Goal: Task Accomplishment & Management: Complete application form

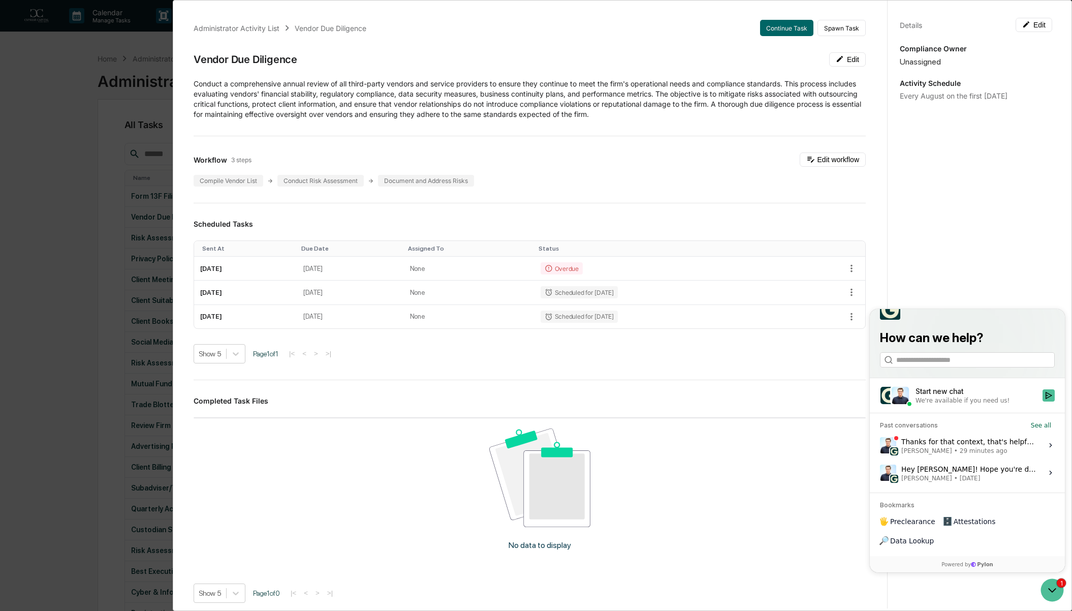
click at [66, 123] on div "Administrator Activity List Vendor Due Diligence Continue Task Spawn Task Vendo…" at bounding box center [536, 305] width 1072 height 611
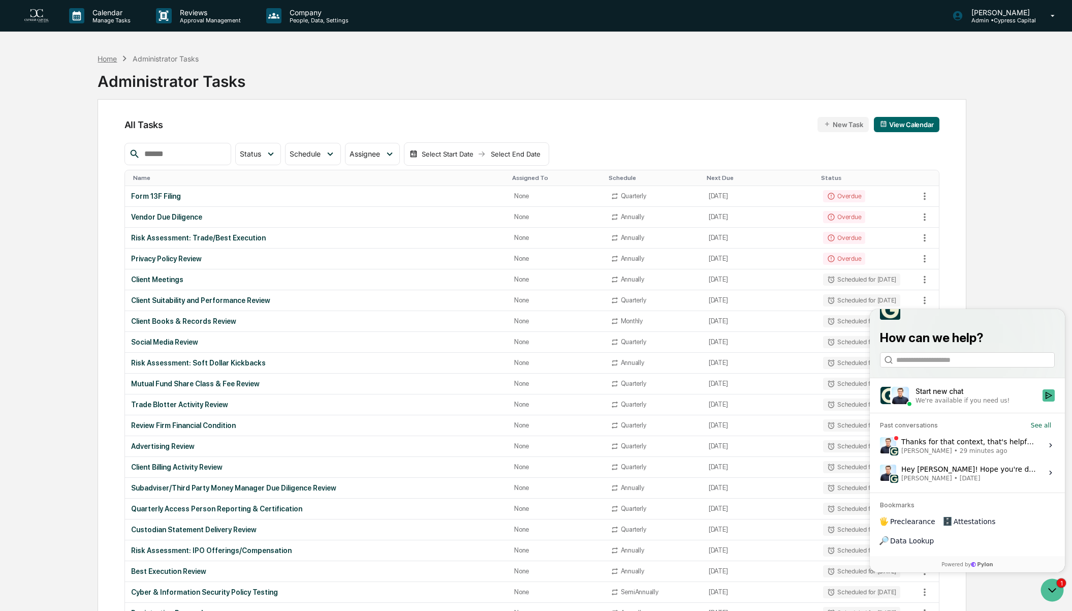
click at [108, 59] on div "Home" at bounding box center [107, 58] width 19 height 9
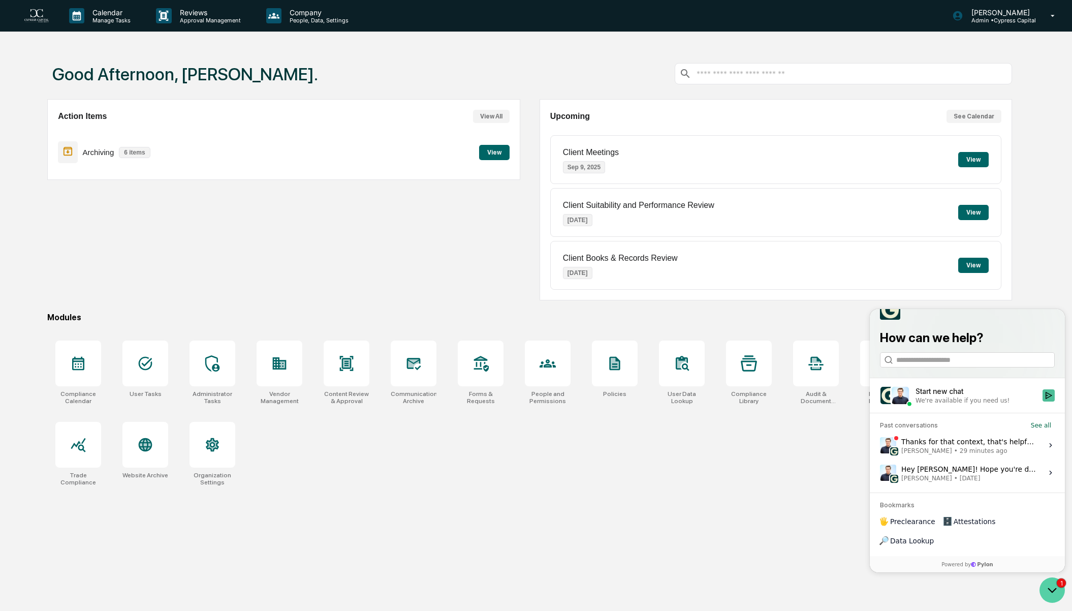
click at [1054, 594] on icon "Open customer support" at bounding box center [1051, 589] width 25 height 25
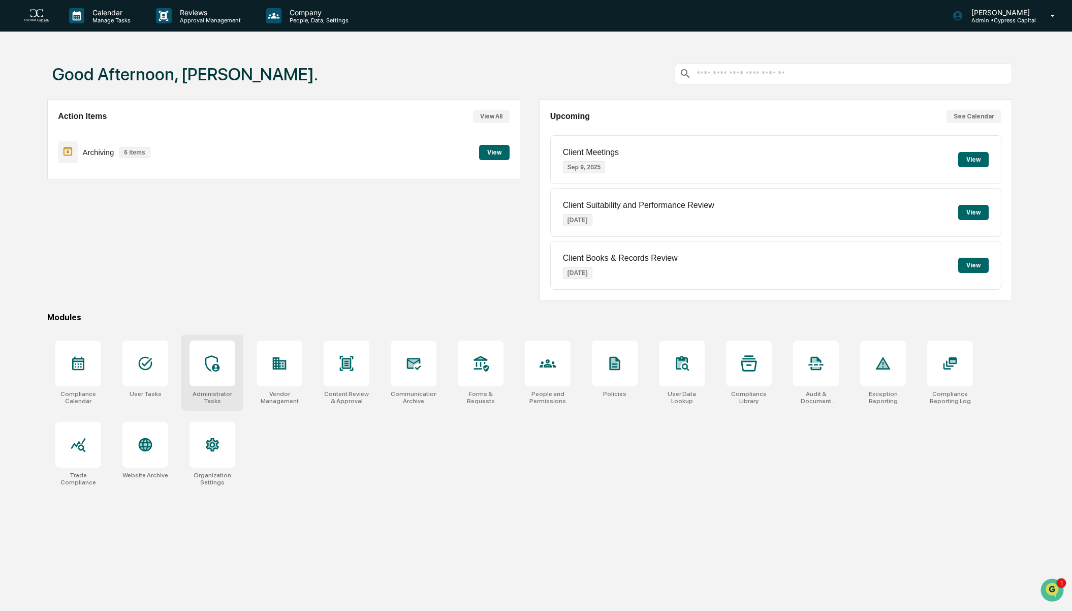
click at [193, 373] on div at bounding box center [212, 363] width 46 height 46
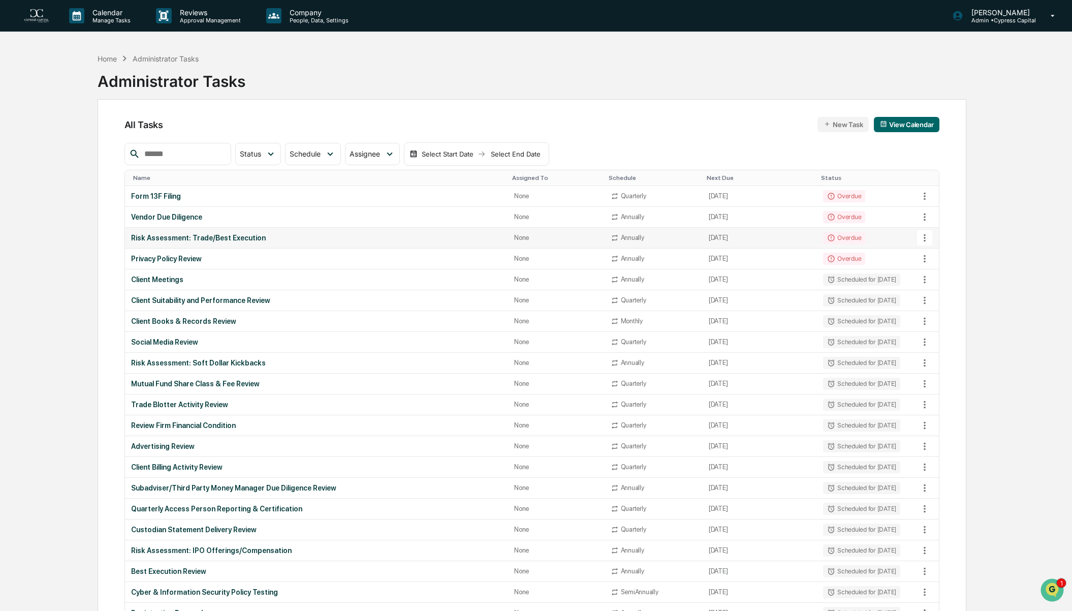
click at [166, 236] on div "Risk Assessment: Trade/Best Execution" at bounding box center [316, 238] width 371 height 8
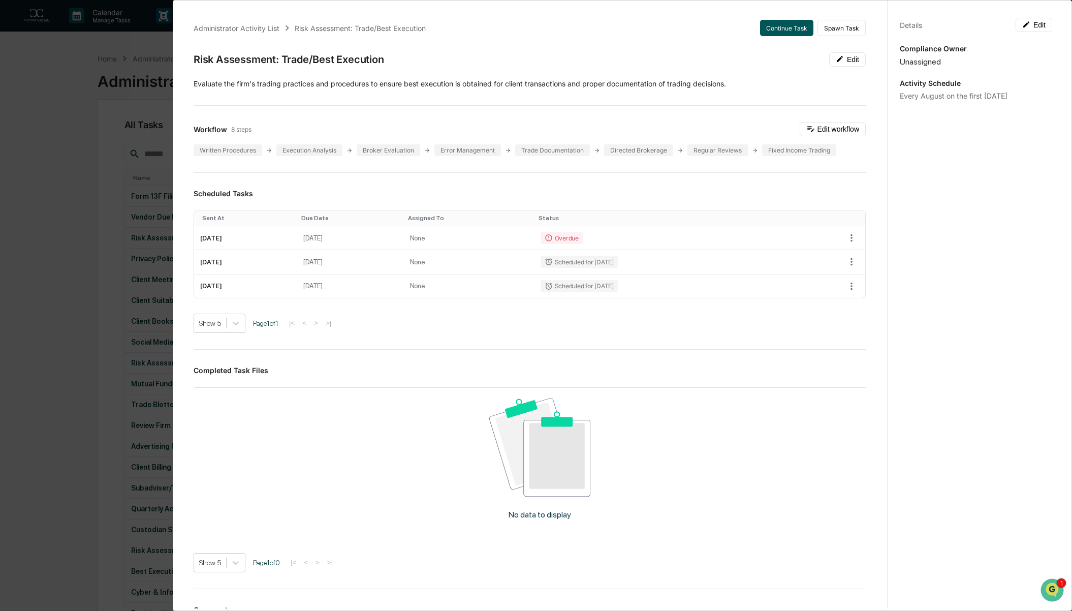
click at [778, 27] on button "Continue Task" at bounding box center [786, 28] width 53 height 16
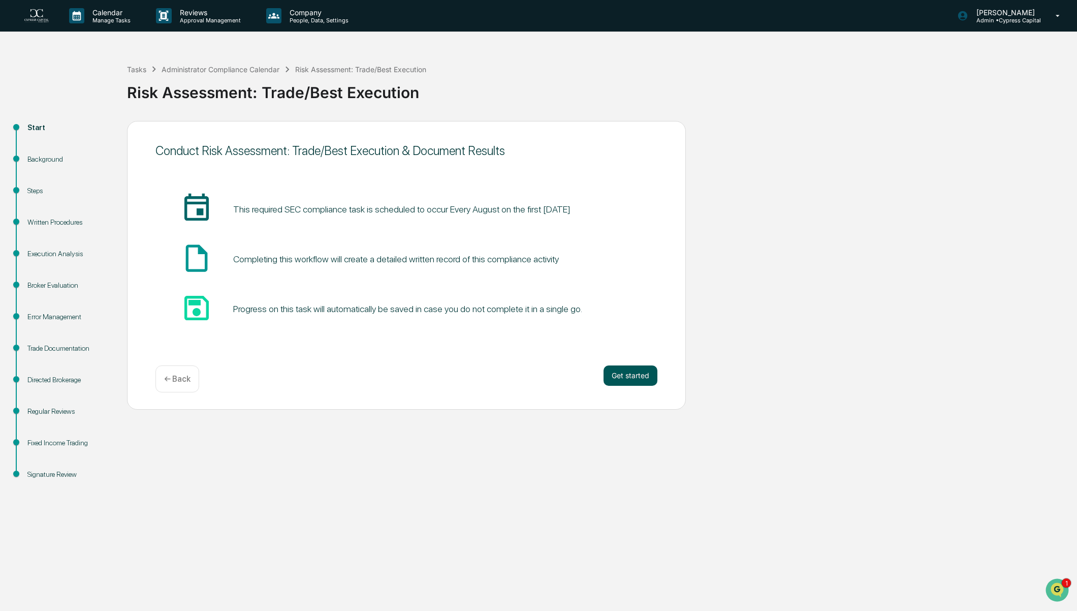
click at [626, 377] on button "Get started" at bounding box center [630, 375] width 54 height 20
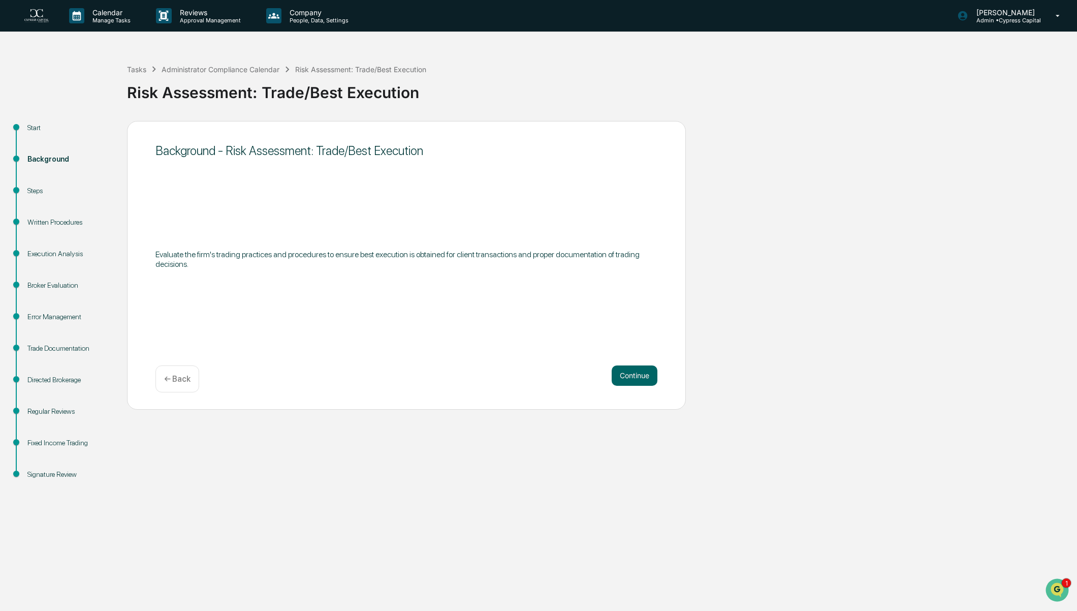
click at [626, 377] on button "Continue" at bounding box center [635, 375] width 46 height 20
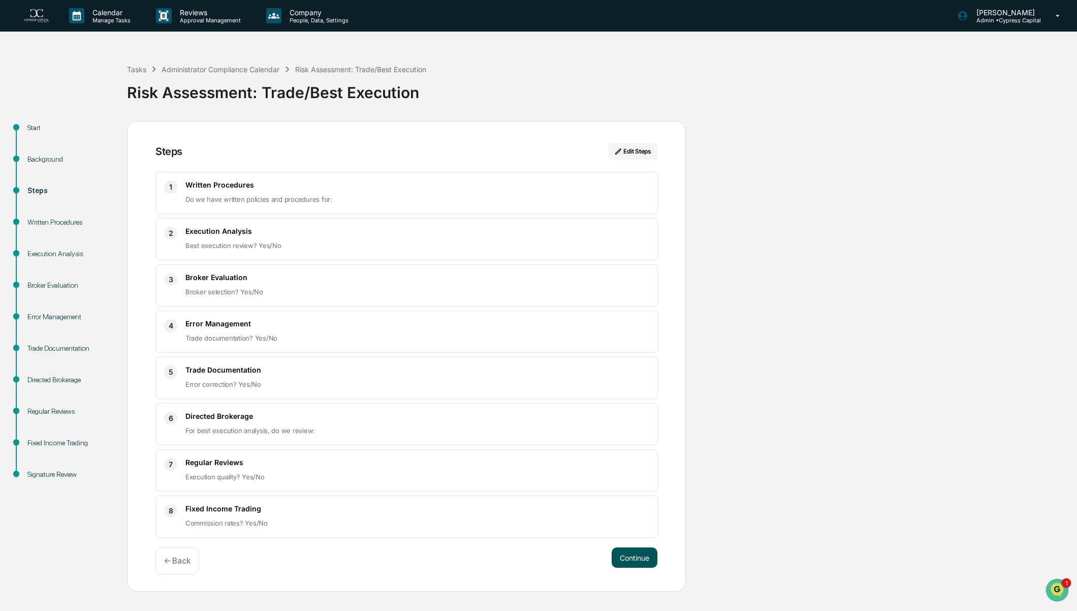
click at [636, 547] on button "Continue" at bounding box center [635, 557] width 46 height 20
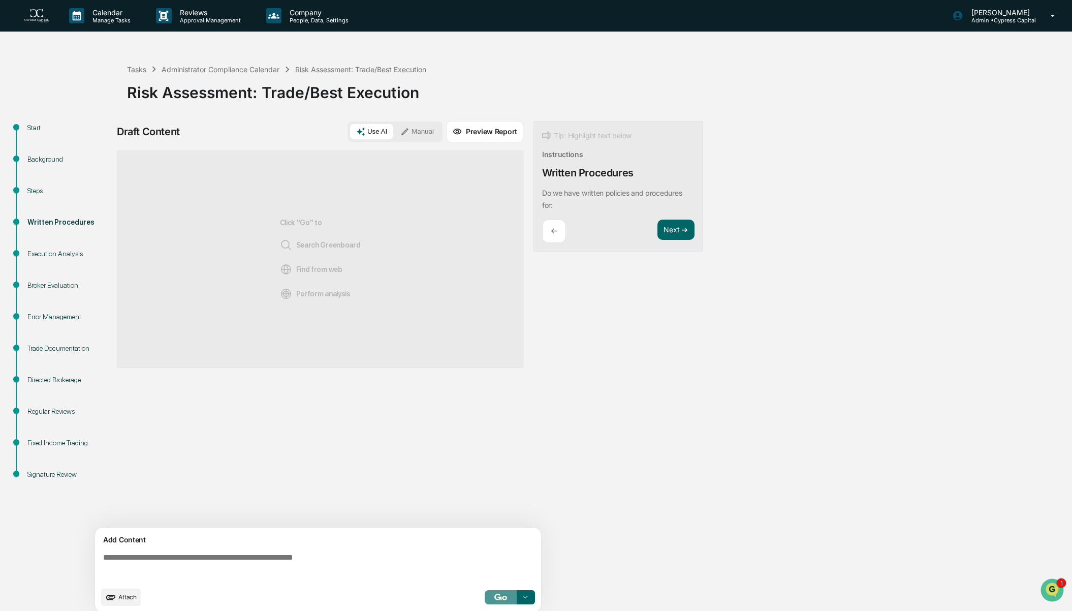
click at [497, 600] on img "button" at bounding box center [500, 596] width 12 height 7
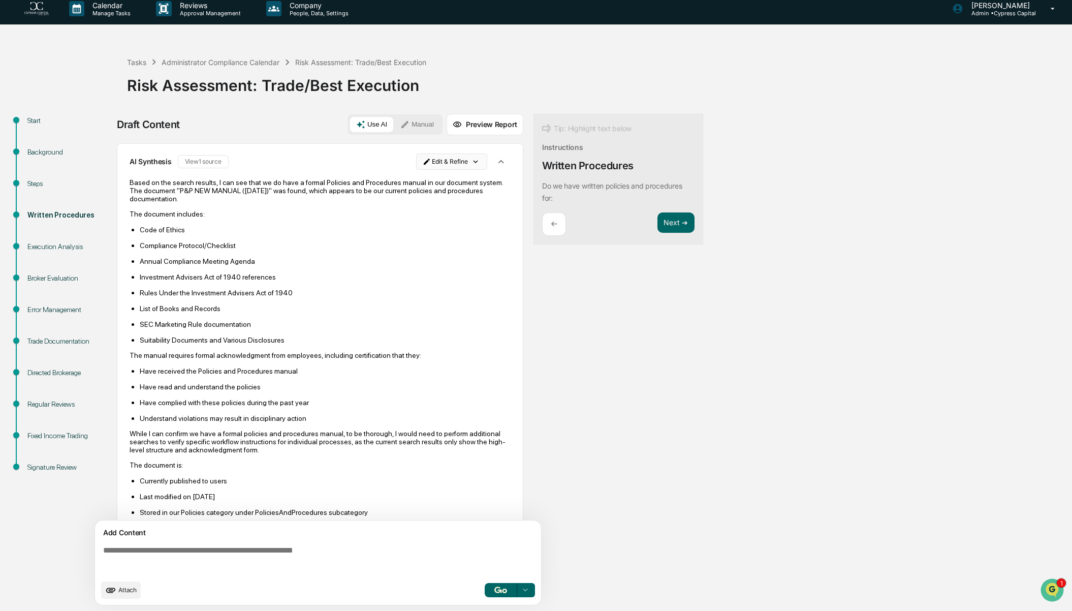
click at [461, 162] on html "Calendar Manage Tasks Reviews Approval Management Company People, Data, Setting…" at bounding box center [536, 298] width 1072 height 611
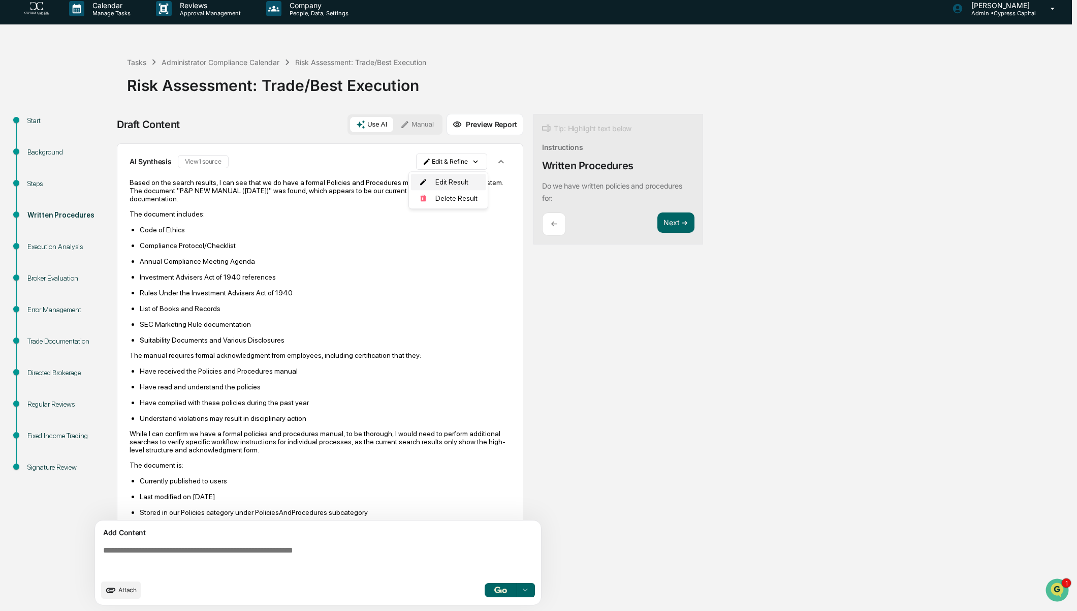
click at [454, 184] on div "Edit Result" at bounding box center [448, 182] width 75 height 16
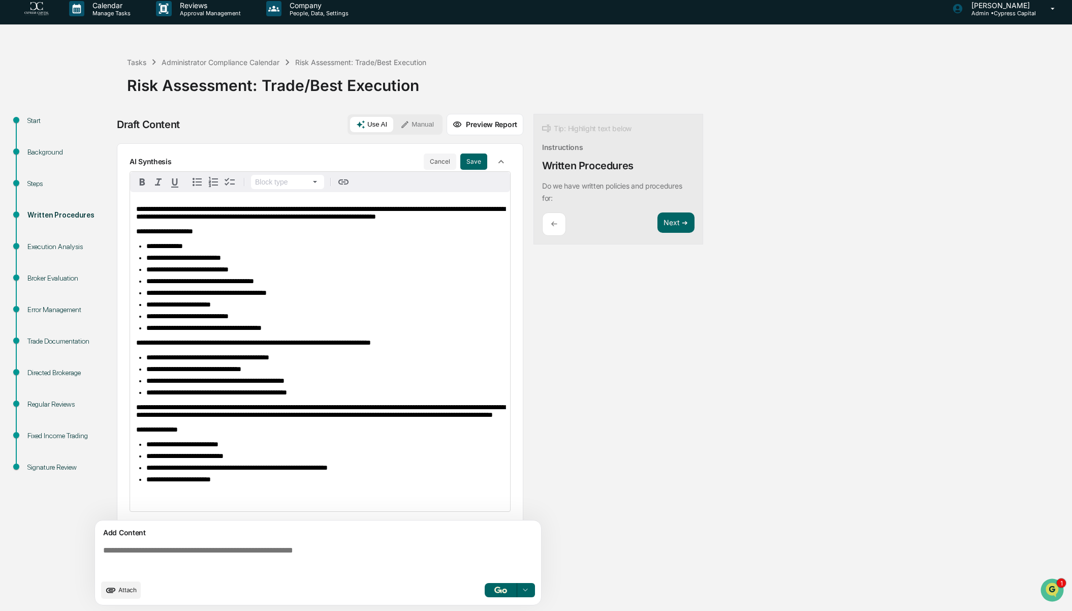
click at [228, 207] on span "**********" at bounding box center [320, 212] width 369 height 15
drag, startPoint x: 272, startPoint y: 208, endPoint x: 133, endPoint y: 205, distance: 138.7
click at [133, 205] on div "**********" at bounding box center [320, 351] width 380 height 319
drag, startPoint x: 257, startPoint y: 215, endPoint x: 200, endPoint y: 217, distance: 56.9
click at [200, 217] on span "**********" at bounding box center [320, 212] width 369 height 15
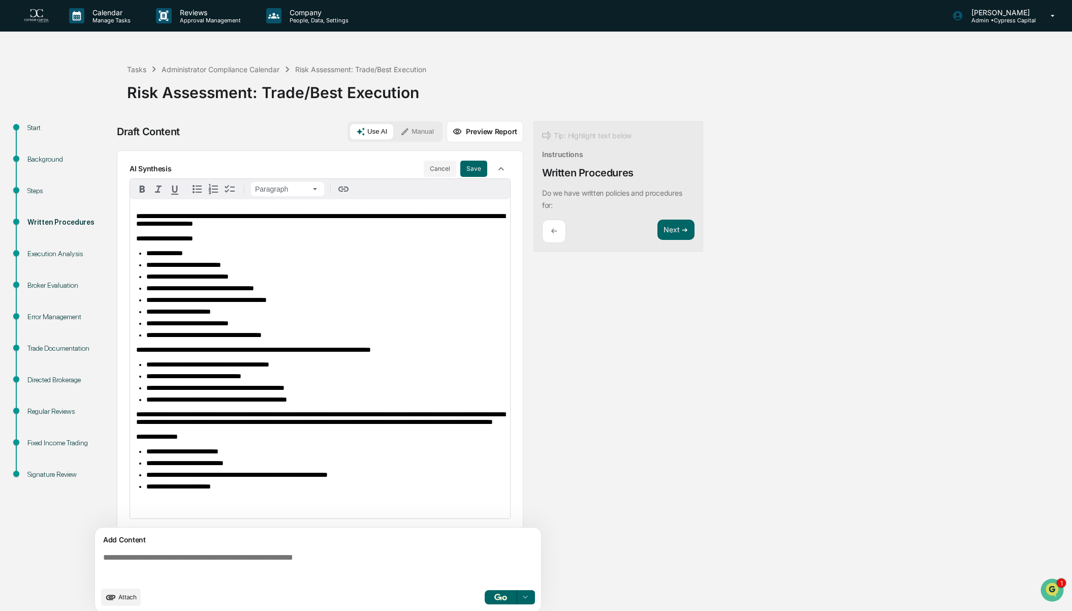
click at [662, 469] on div "**********" at bounding box center [401, 369] width 569 height 497
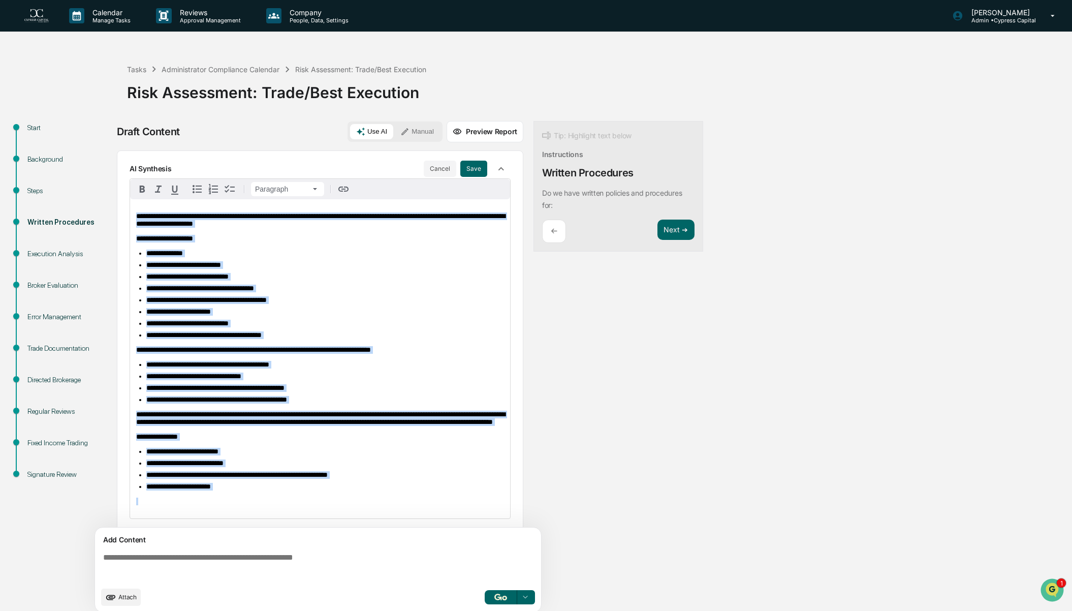
drag, startPoint x: 265, startPoint y: 480, endPoint x: 93, endPoint y: 90, distance: 426.2
click at [93, 90] on div "**********" at bounding box center [536, 333] width 1072 height 570
click at [439, 168] on button "Cancel" at bounding box center [440, 169] width 33 height 16
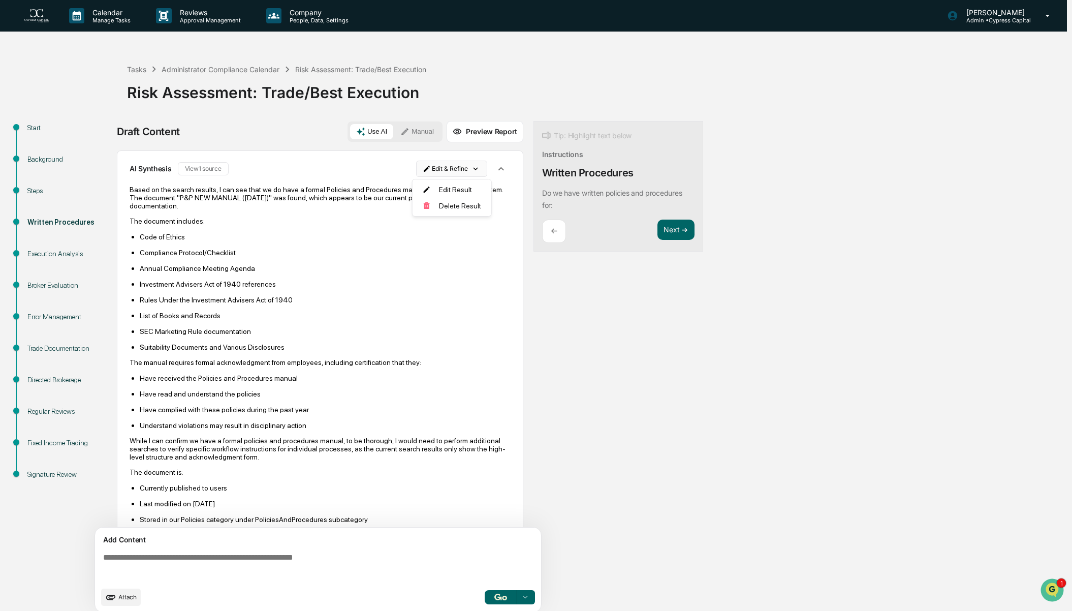
click at [473, 170] on html "Calendar Manage Tasks Reviews Approval Management Company People, Data, Setting…" at bounding box center [536, 305] width 1072 height 611
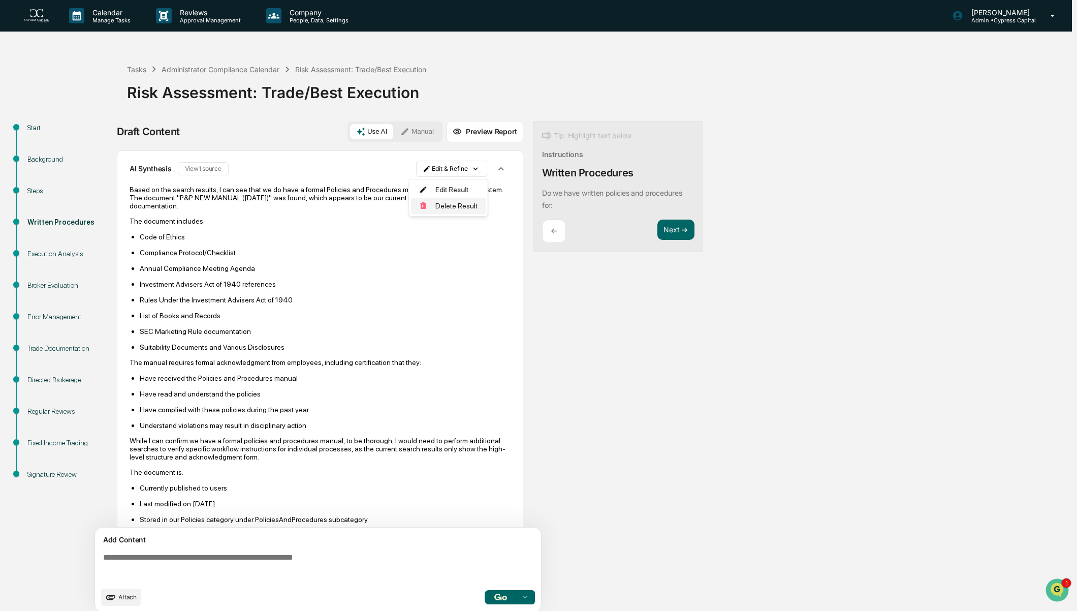
click at [457, 206] on div "Delete Result" at bounding box center [448, 206] width 75 height 16
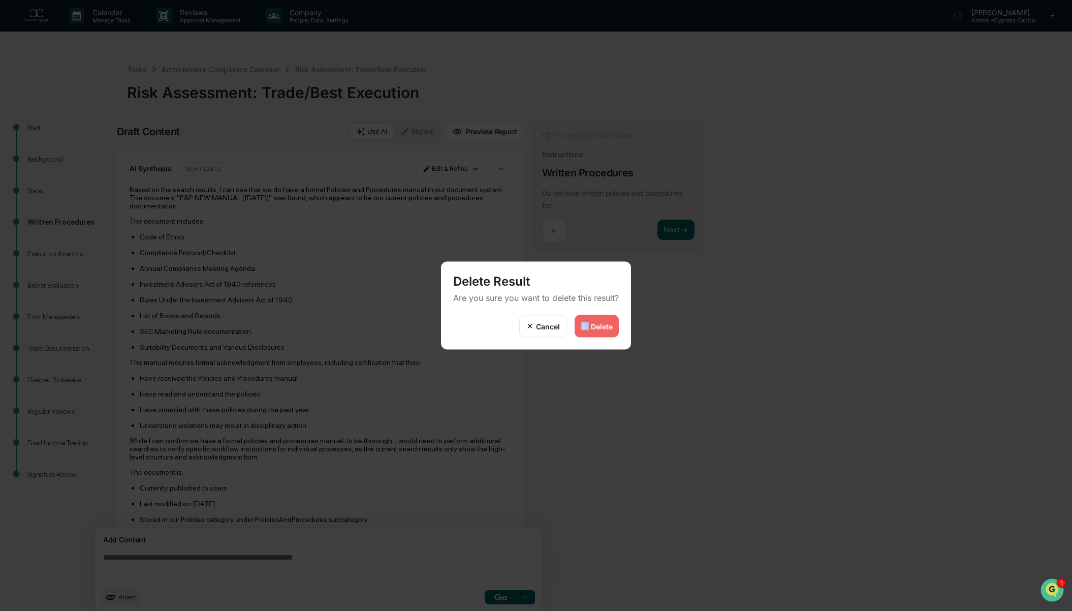
click at [589, 327] on div "Delete" at bounding box center [597, 326] width 44 height 22
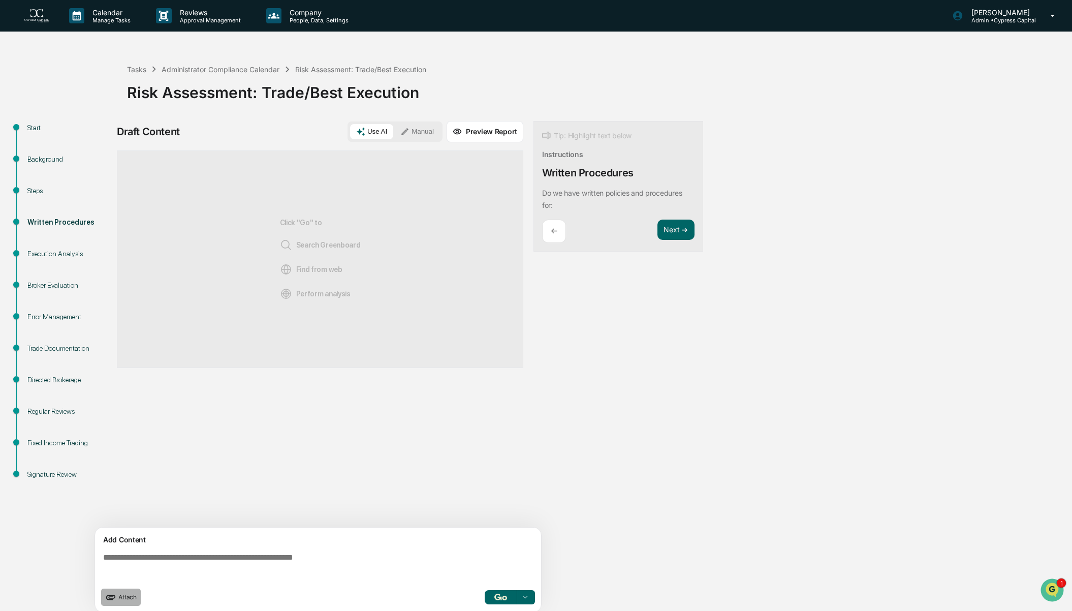
click at [121, 598] on span "Attach" at bounding box center [127, 597] width 18 height 8
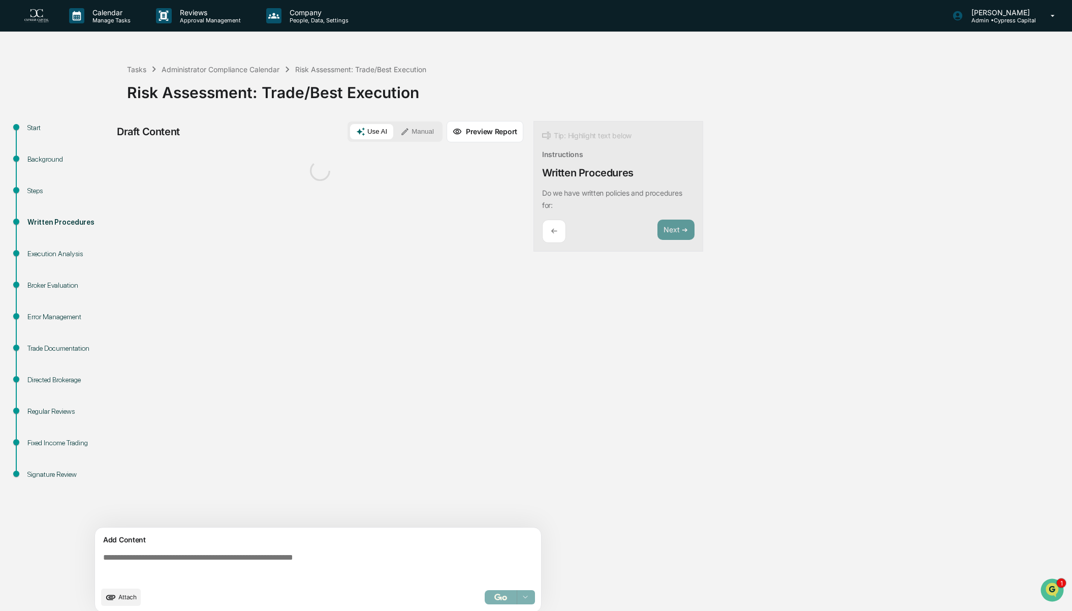
scroll to position [7, 0]
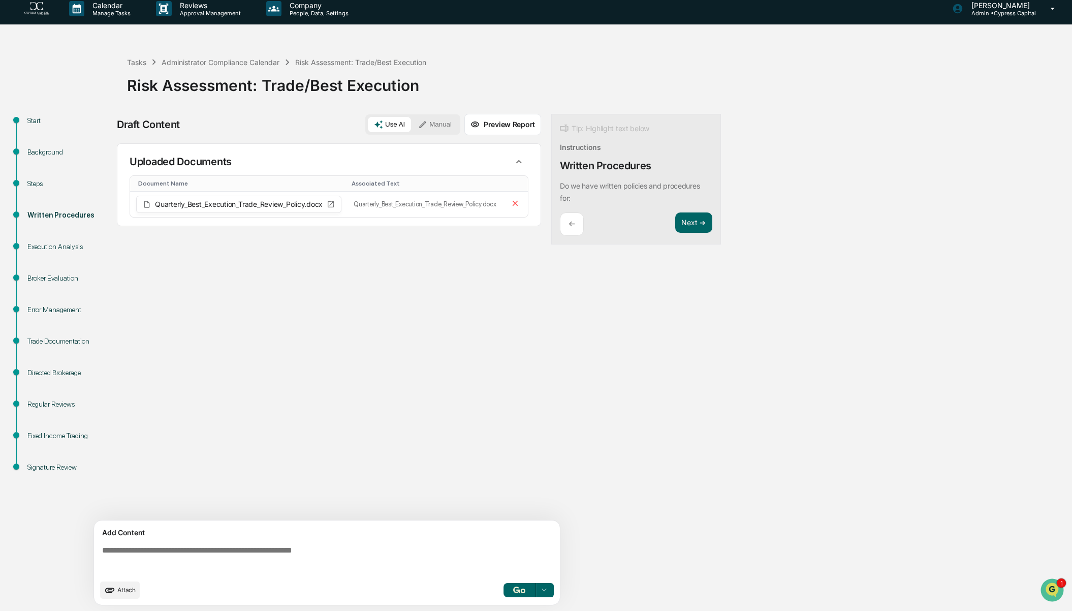
click at [546, 591] on icon at bounding box center [544, 590] width 8 height 8
click at [462, 571] on span "Perform Analysis with Information" at bounding box center [478, 571] width 113 height 16
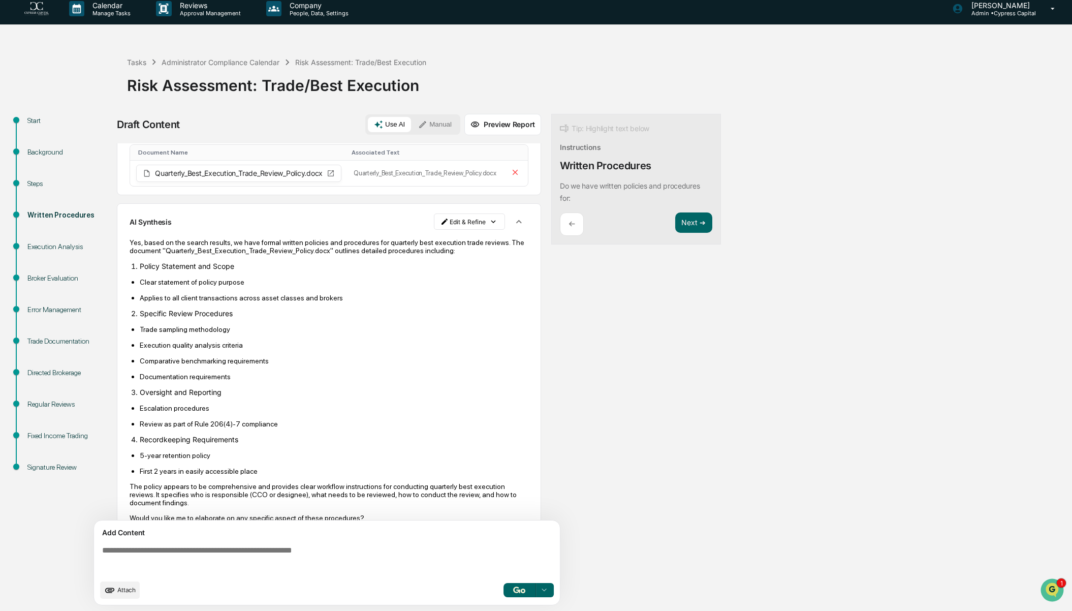
scroll to position [46, 0]
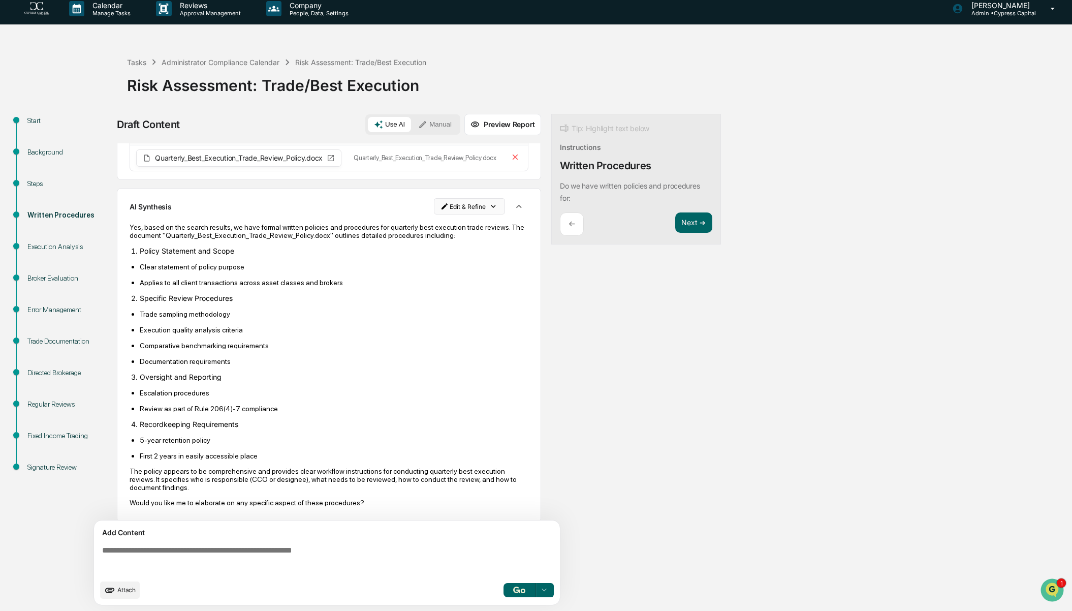
click at [472, 206] on html "Calendar Manage Tasks Reviews Approval Management Company People, Data, Setting…" at bounding box center [536, 298] width 1072 height 611
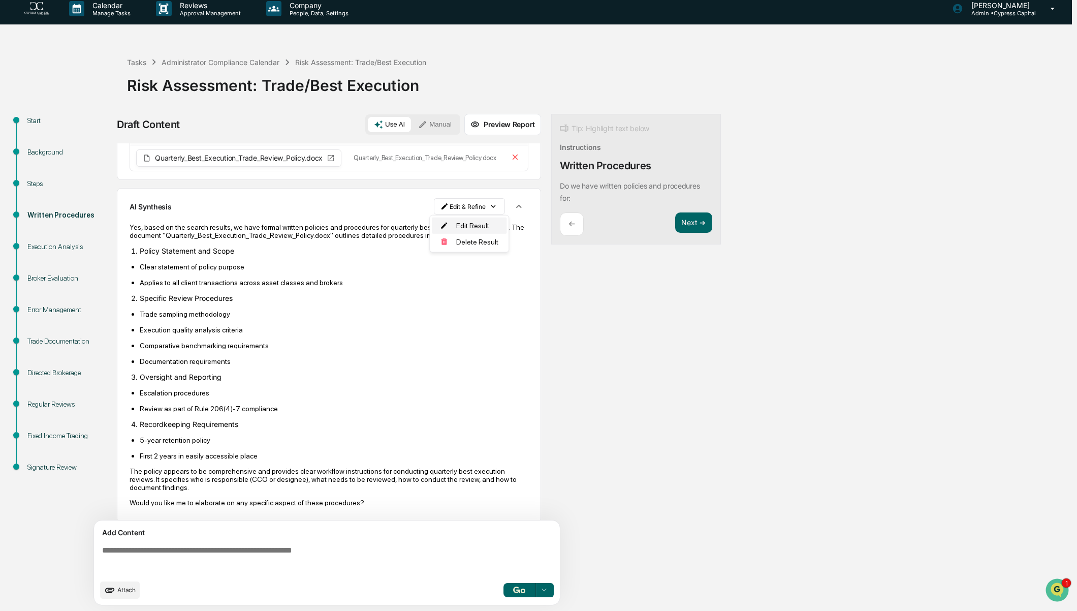
click at [468, 226] on div "Edit Result" at bounding box center [469, 225] width 75 height 16
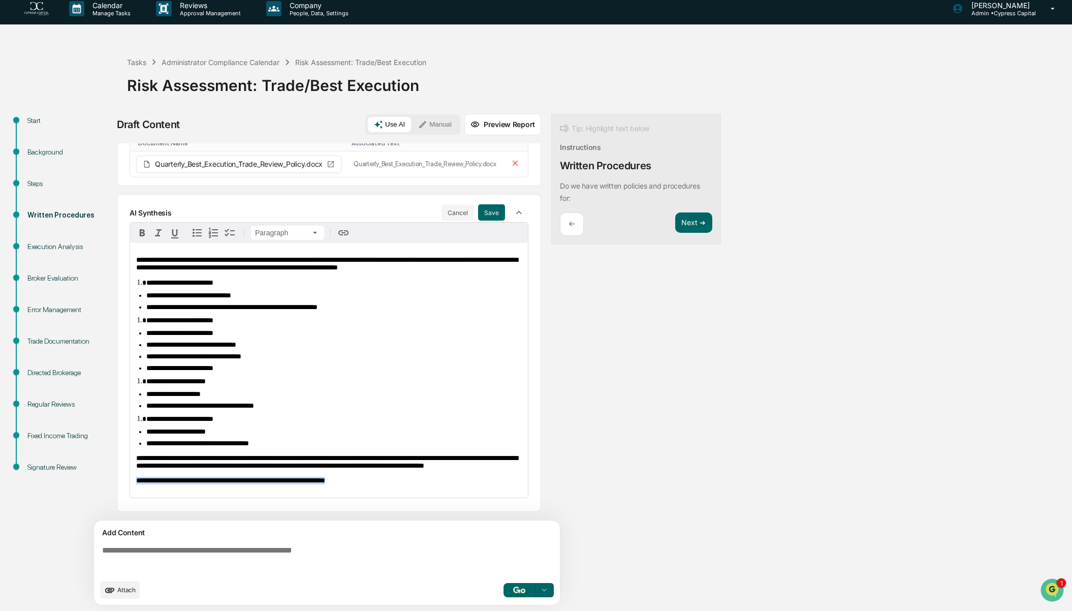
drag, startPoint x: 368, startPoint y: 493, endPoint x: 102, endPoint y: 496, distance: 265.7
click at [102, 496] on div "**********" at bounding box center [536, 362] width 1062 height 497
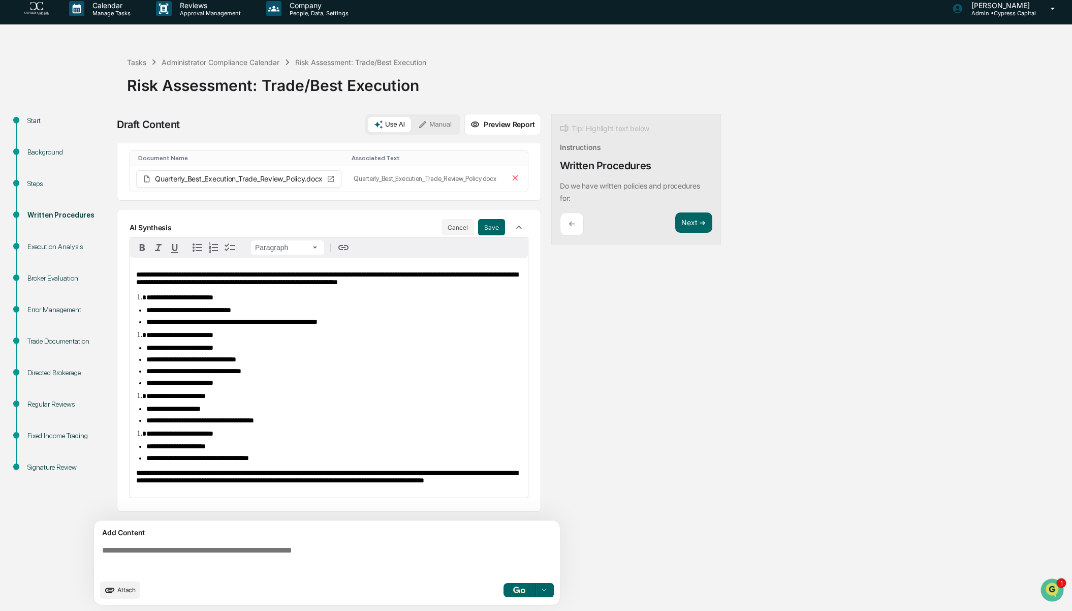
click at [380, 454] on li "**********" at bounding box center [333, 458] width 375 height 8
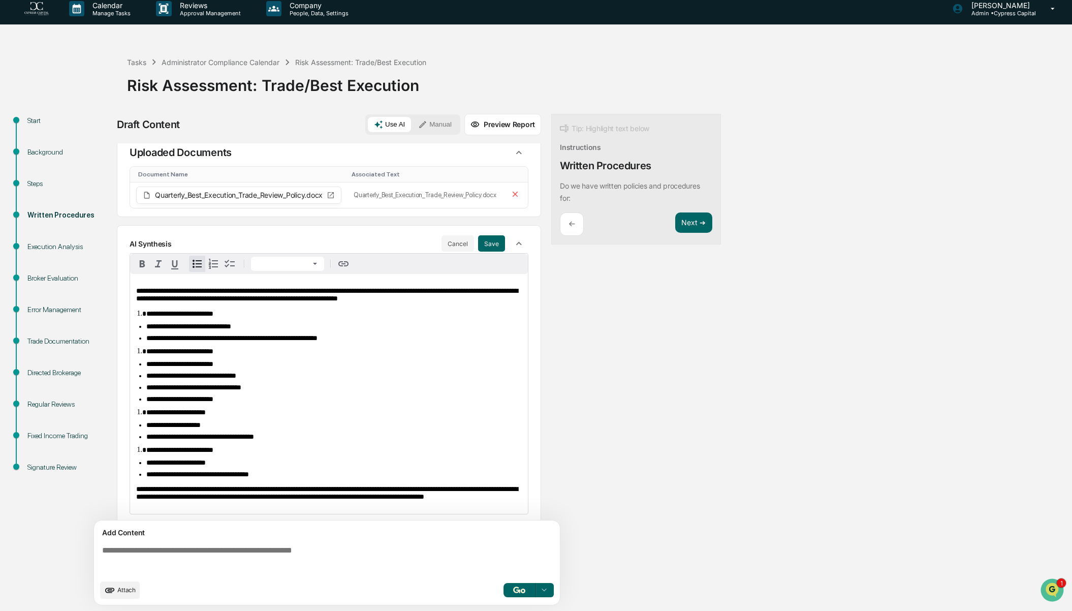
scroll to position [0, 0]
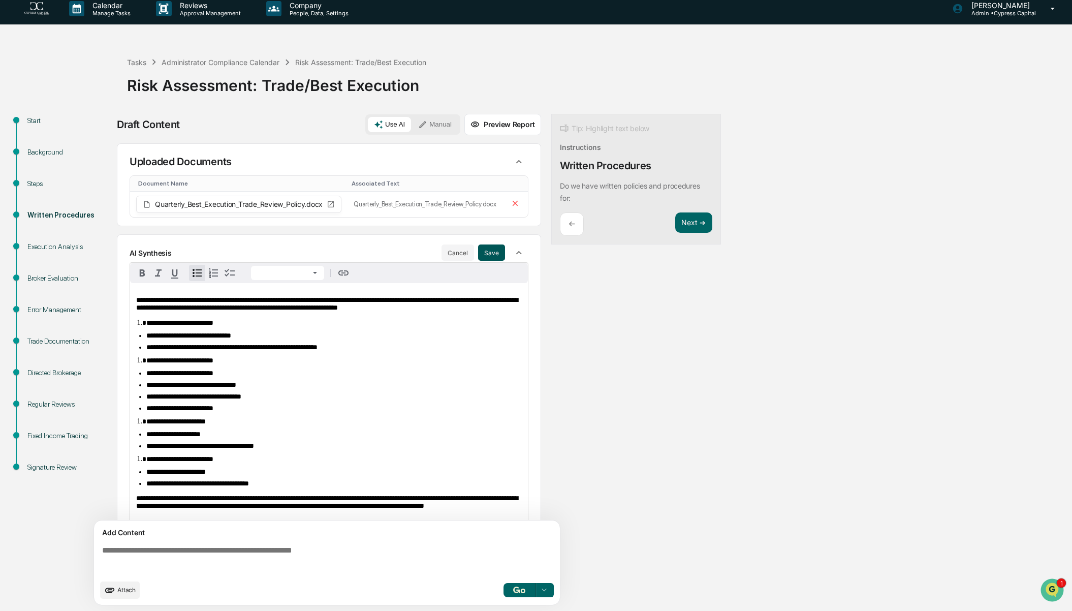
click at [487, 251] on button "Save" at bounding box center [491, 252] width 27 height 16
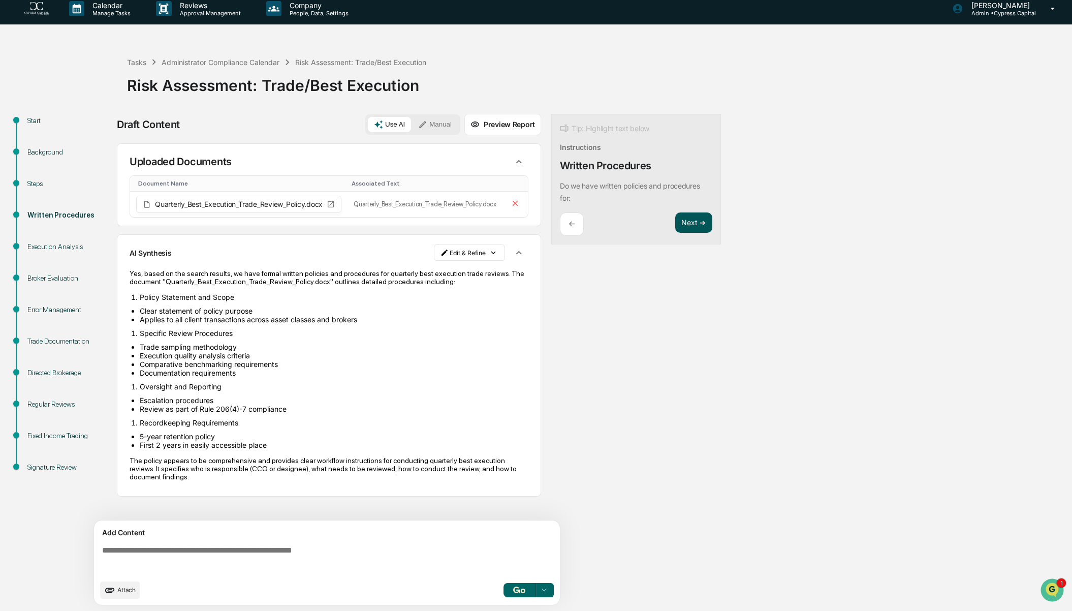
click at [692, 222] on button "Next ➔" at bounding box center [693, 222] width 37 height 21
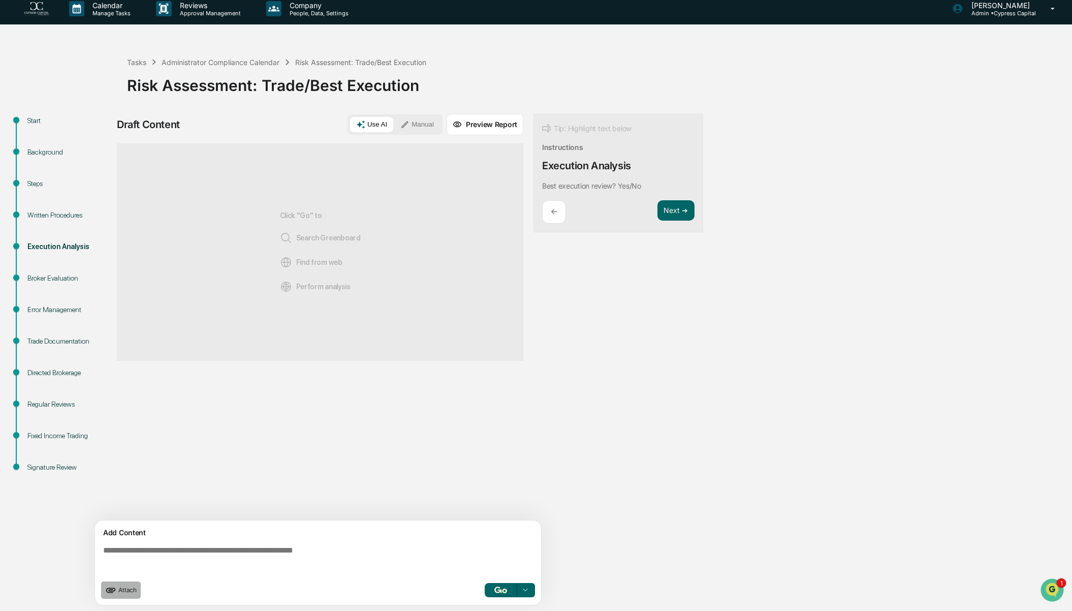
click at [125, 590] on span "Attach" at bounding box center [127, 590] width 18 height 8
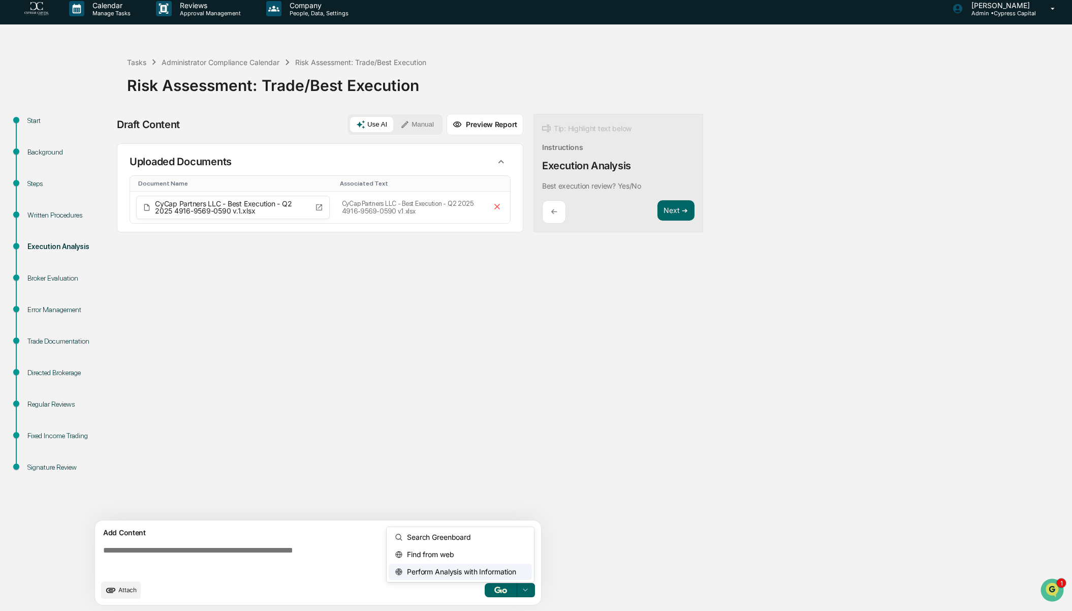
click at [522, 591] on icon at bounding box center [525, 590] width 8 height 8
click at [471, 570] on span "Perform Analysis with Information" at bounding box center [459, 571] width 113 height 16
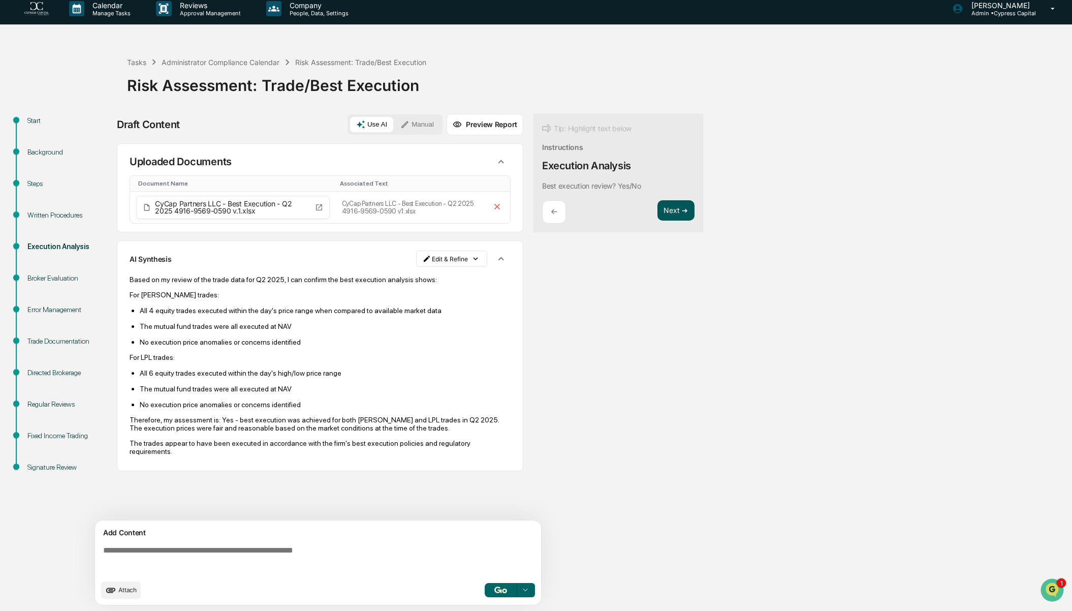
click at [685, 214] on button "Next ➔" at bounding box center [675, 210] width 37 height 21
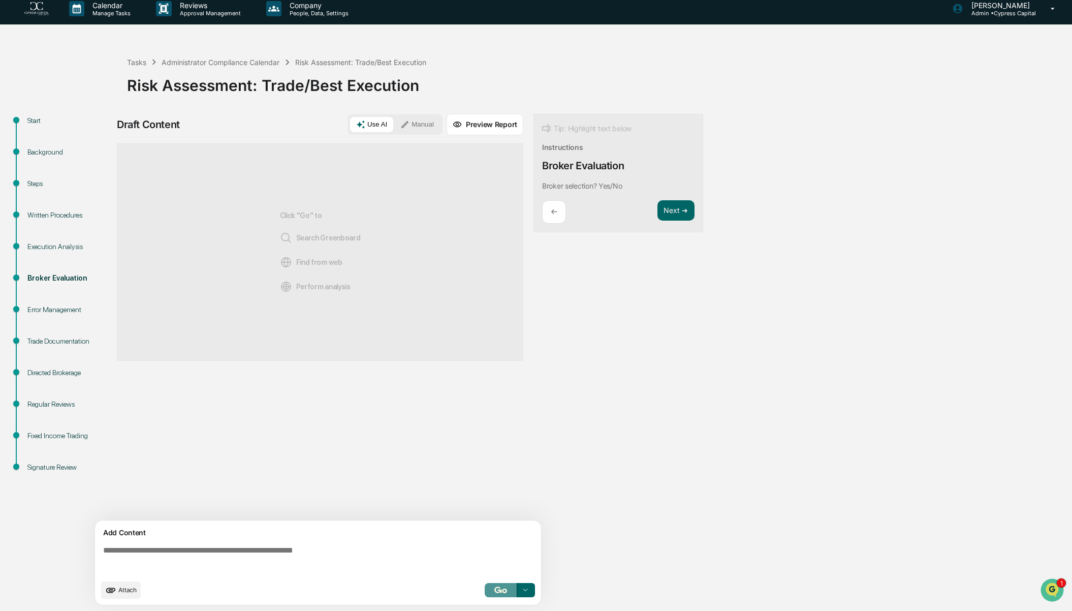
click at [495, 590] on img "button" at bounding box center [500, 589] width 12 height 7
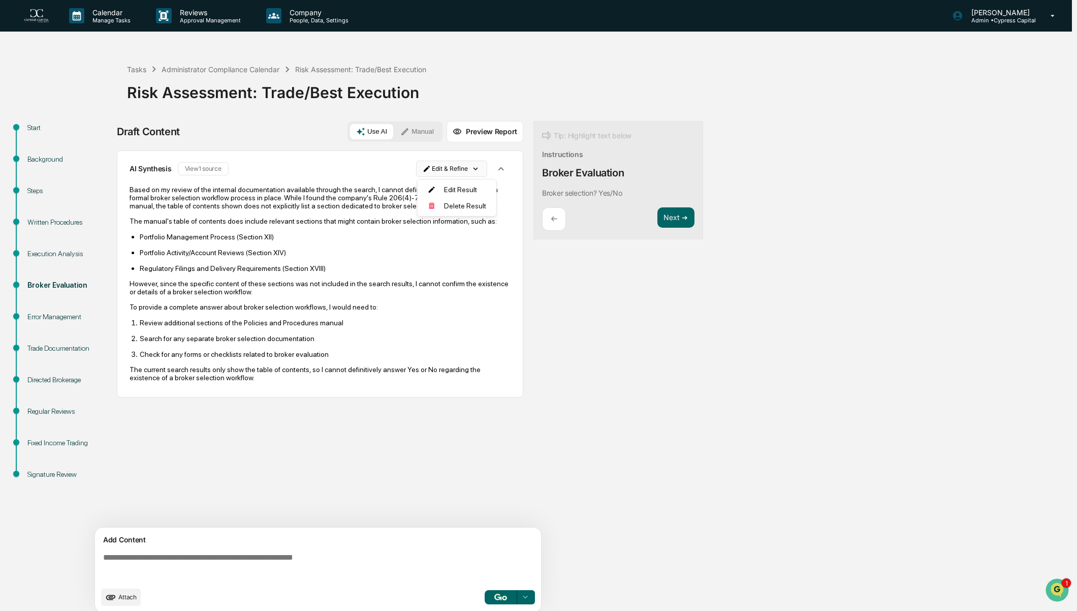
click at [474, 172] on html "Calendar Manage Tasks Reviews Approval Management Company People, Data, Setting…" at bounding box center [538, 305] width 1077 height 611
click at [450, 204] on div "Delete Result" at bounding box center [453, 206] width 75 height 16
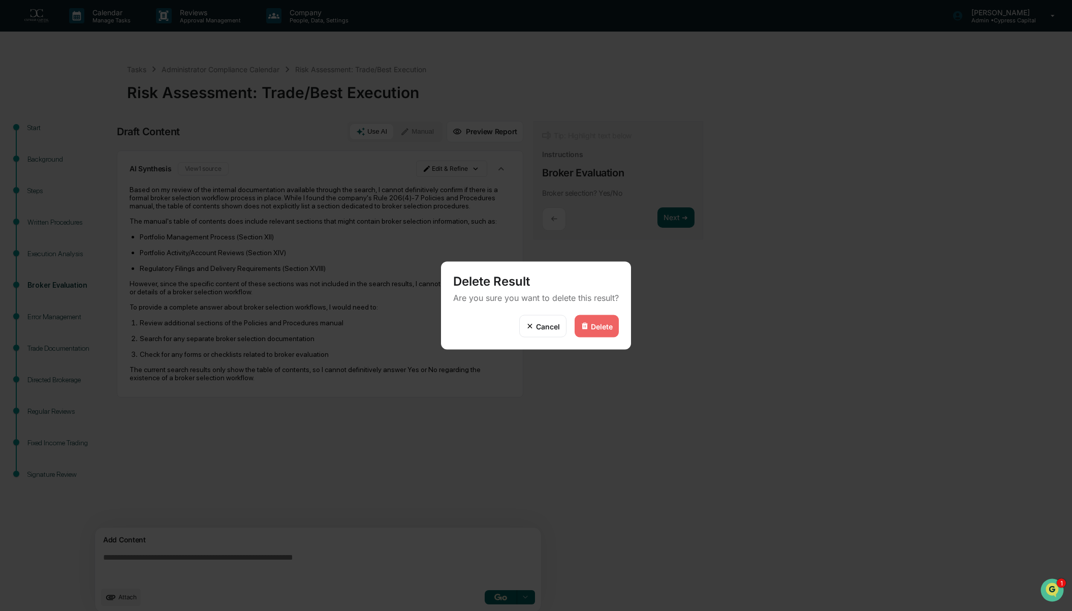
click at [601, 325] on div "Delete" at bounding box center [602, 326] width 22 height 9
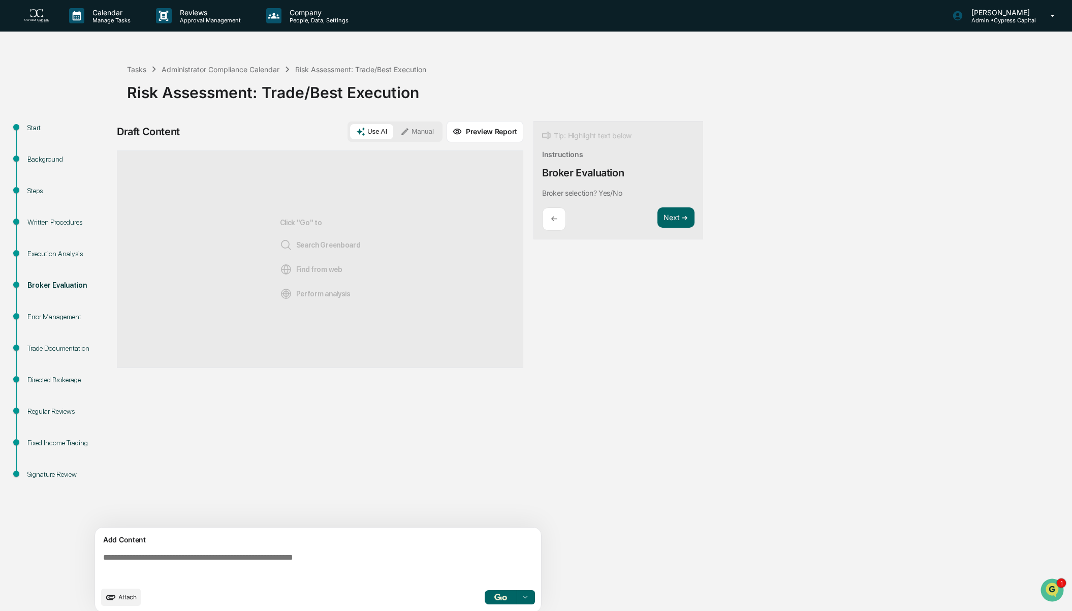
click at [166, 267] on div "Click "Go" to Search Greenboard Find from web Perform analysis" at bounding box center [320, 258] width 406 height 217
click at [117, 599] on button "Attach" at bounding box center [121, 596] width 40 height 17
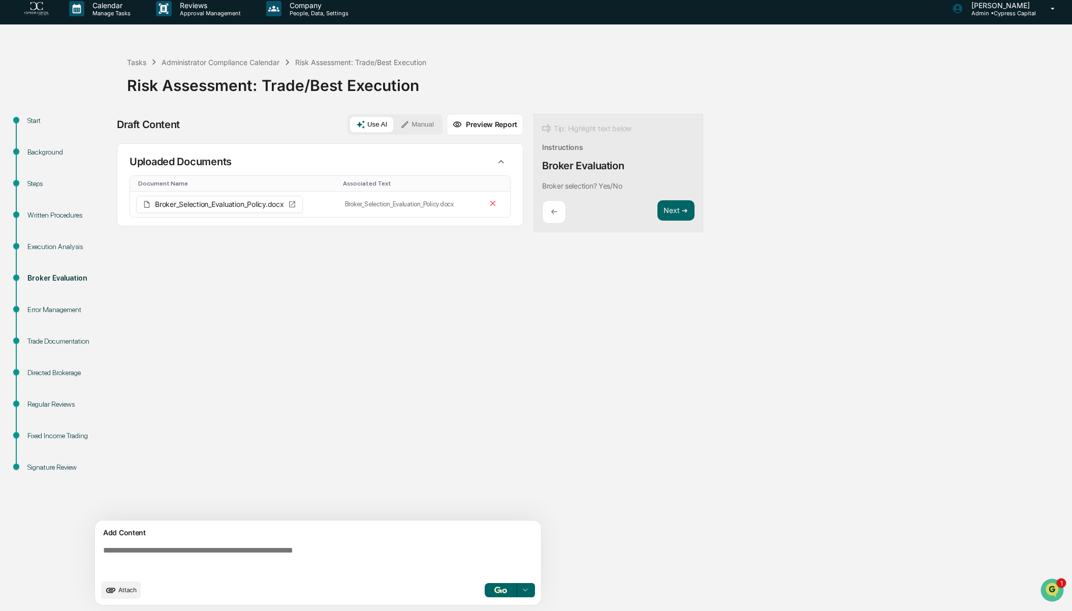
click at [522, 590] on icon at bounding box center [525, 590] width 8 height 8
click at [450, 573] on span "Perform Analysis with Information" at bounding box center [459, 571] width 113 height 16
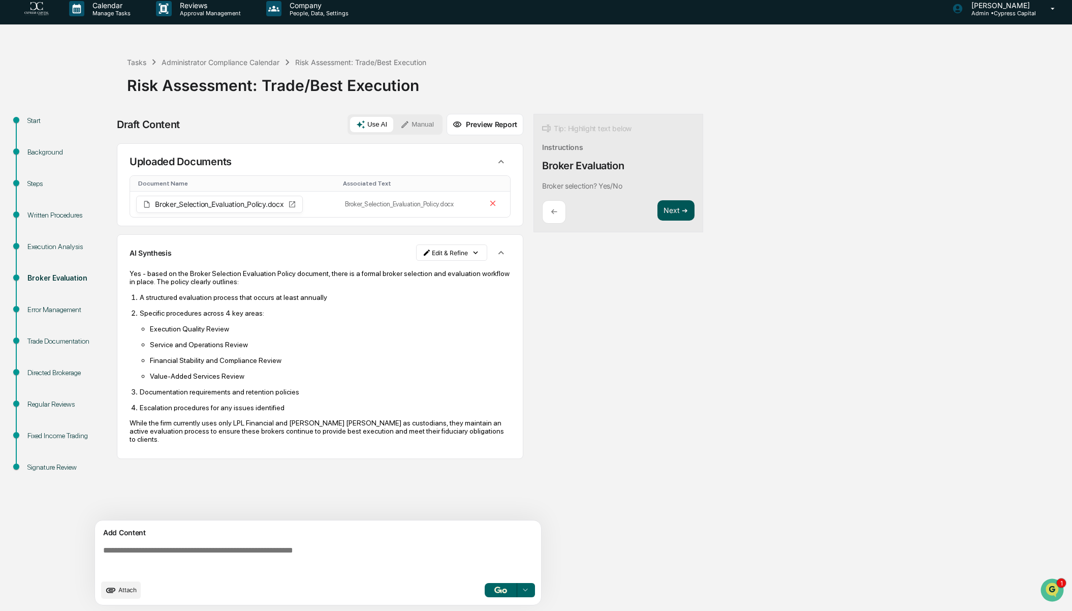
click at [675, 210] on button "Next ➔" at bounding box center [675, 210] width 37 height 21
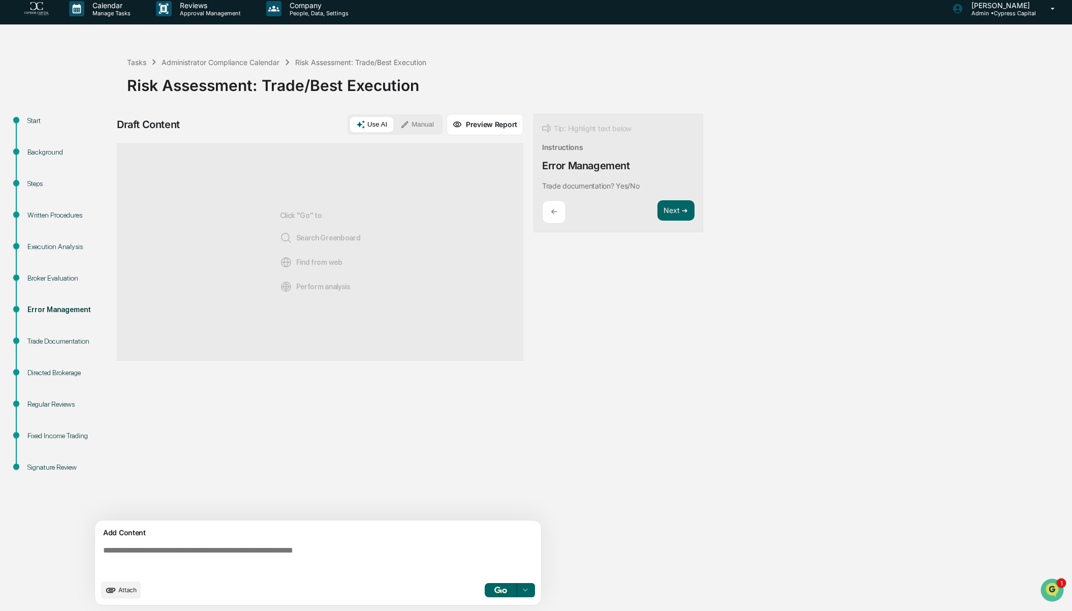
click at [501, 589] on img "button" at bounding box center [500, 589] width 12 height 7
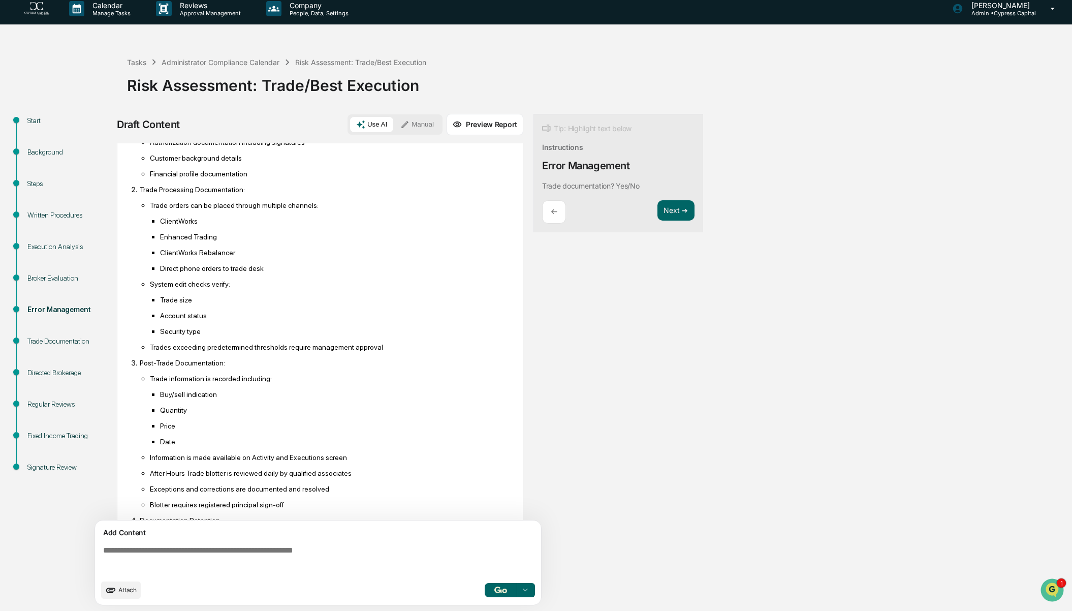
scroll to position [0, 0]
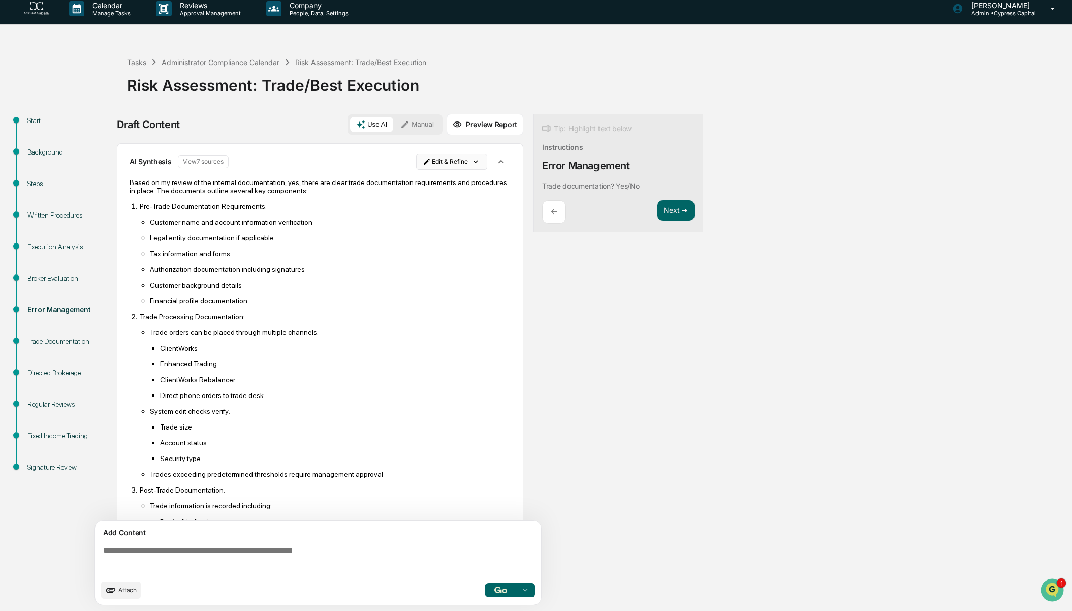
click at [451, 162] on html "Calendar Manage Tasks Reviews Approval Management Company People, Data, Setting…" at bounding box center [536, 298] width 1072 height 611
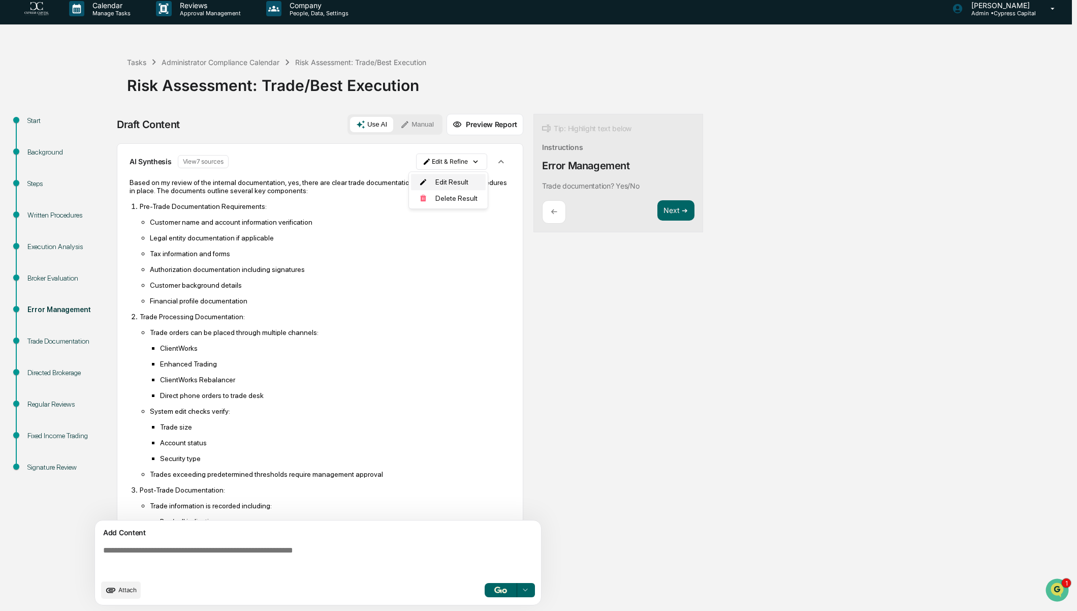
click at [448, 185] on div "Edit Result" at bounding box center [448, 182] width 75 height 16
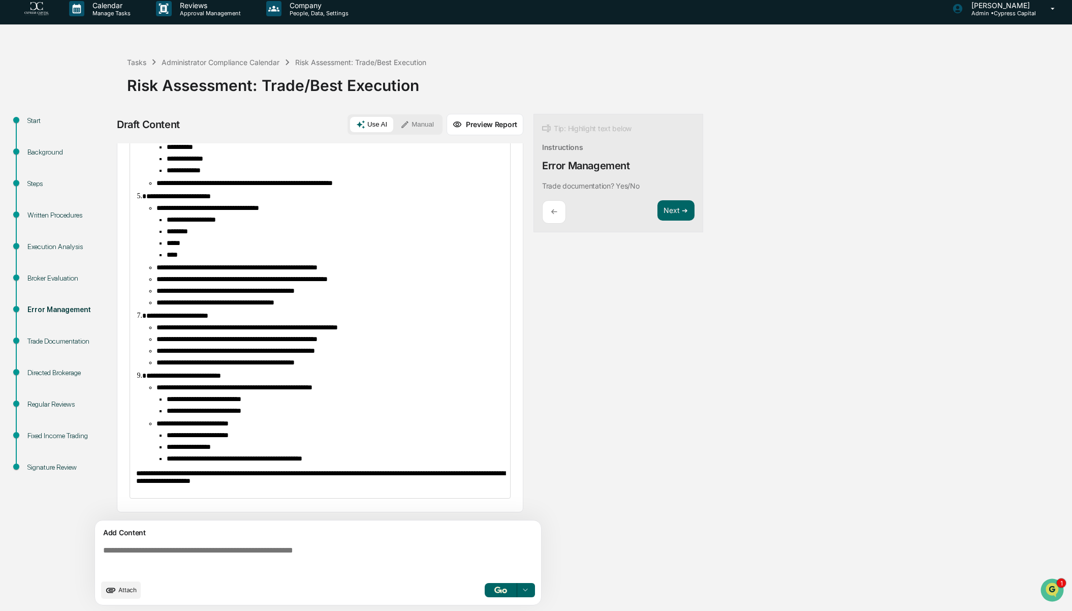
scroll to position [285, 0]
drag, startPoint x: 419, startPoint y: 321, endPoint x: 342, endPoint y: 316, distance: 76.3
click at [342, 324] on ul "**********" at bounding box center [325, 345] width 358 height 43
click at [317, 335] on span "**********" at bounding box center [236, 338] width 161 height 7
drag, startPoint x: 416, startPoint y: 316, endPoint x: 366, endPoint y: 316, distance: 50.3
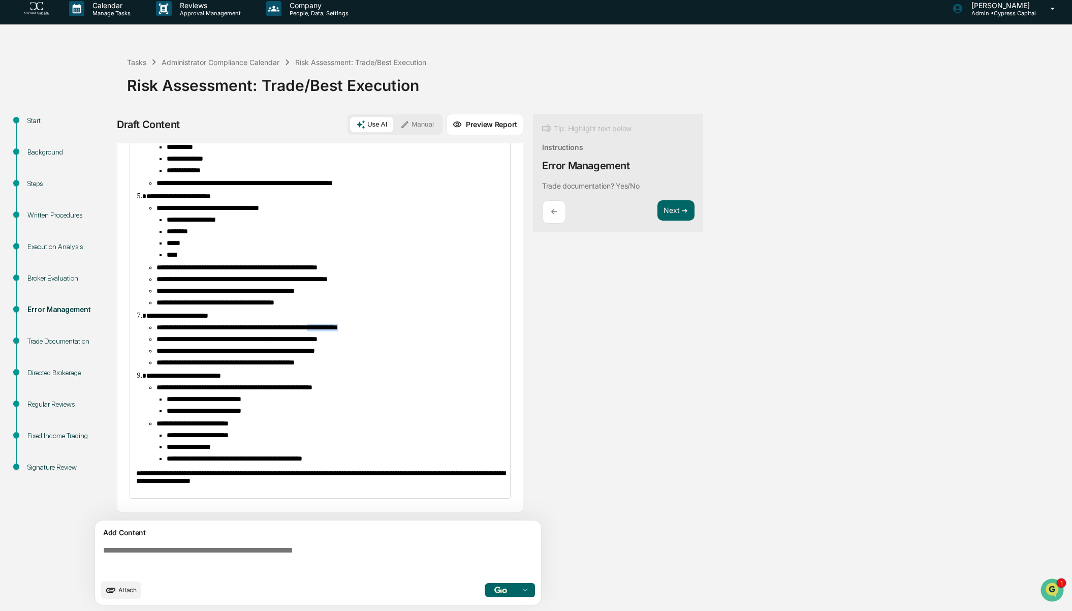
click at [366, 324] on li "**********" at bounding box center [329, 328] width 347 height 8
drag, startPoint x: 336, startPoint y: 331, endPoint x: 298, endPoint y: 330, distance: 38.1
click at [298, 335] on span "**********" at bounding box center [236, 338] width 161 height 7
click at [356, 359] on li "**********" at bounding box center [329, 363] width 347 height 8
drag, startPoint x: 183, startPoint y: 355, endPoint x: 155, endPoint y: 354, distance: 27.4
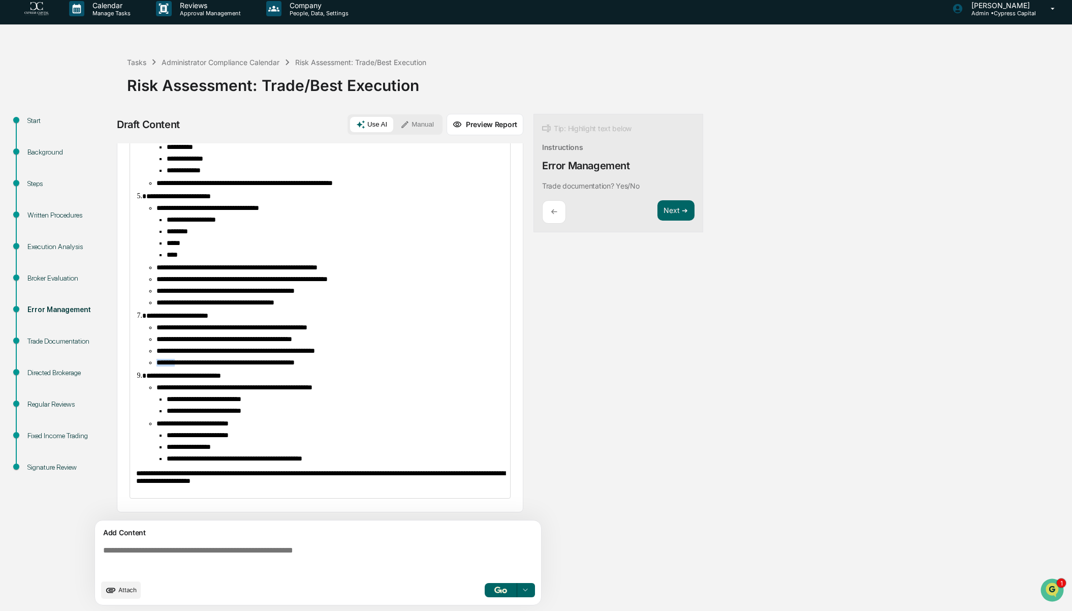
click at [155, 354] on ul "**********" at bounding box center [325, 345] width 358 height 43
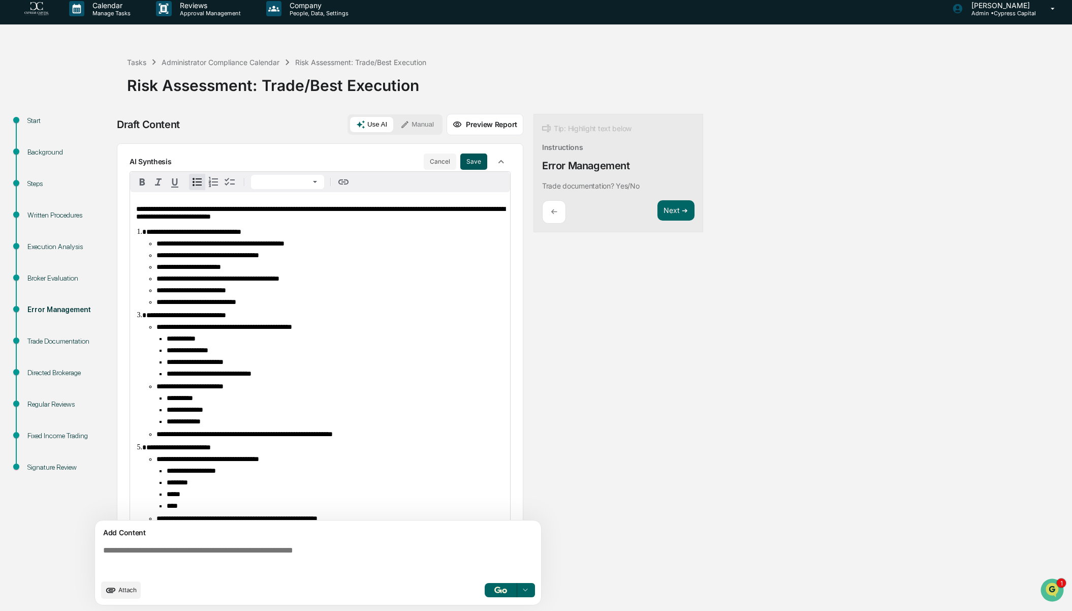
click at [468, 164] on button "Save" at bounding box center [473, 161] width 27 height 16
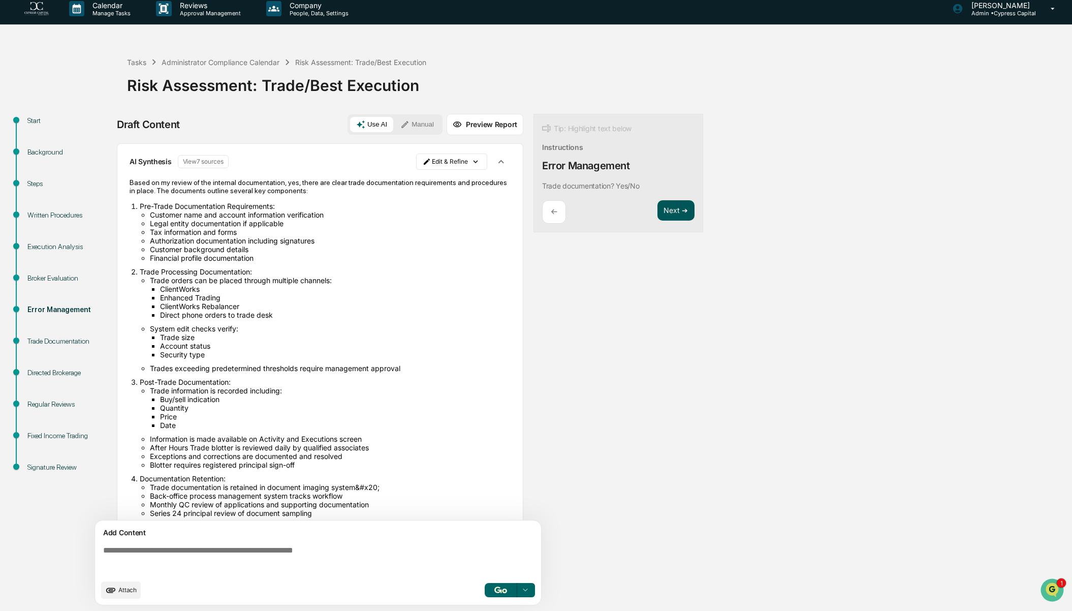
click at [671, 211] on button "Next ➔" at bounding box center [675, 210] width 37 height 21
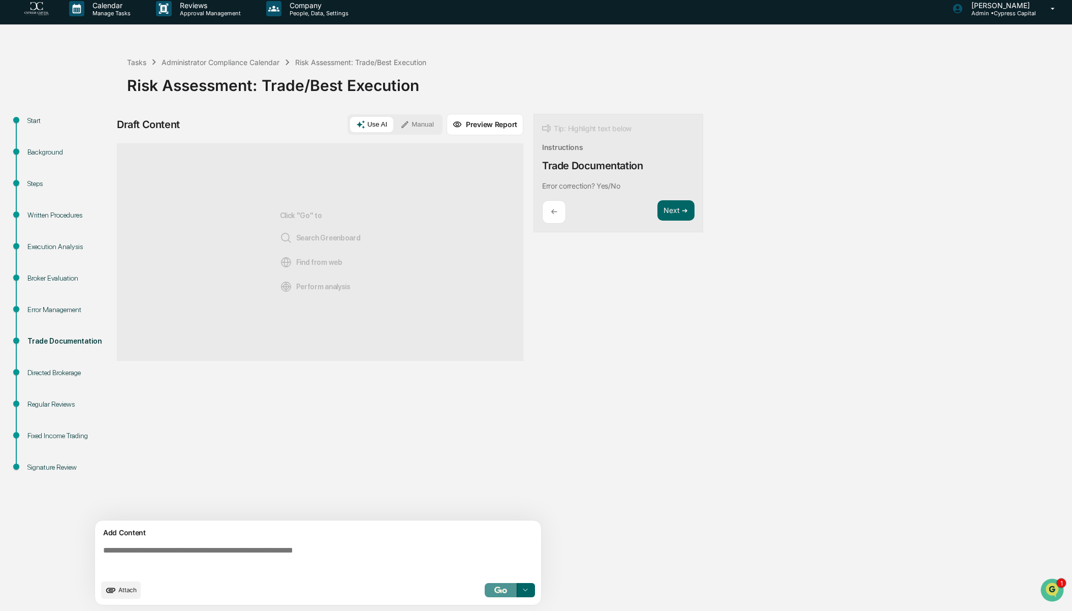
click at [498, 583] on button "button" at bounding box center [501, 590] width 33 height 14
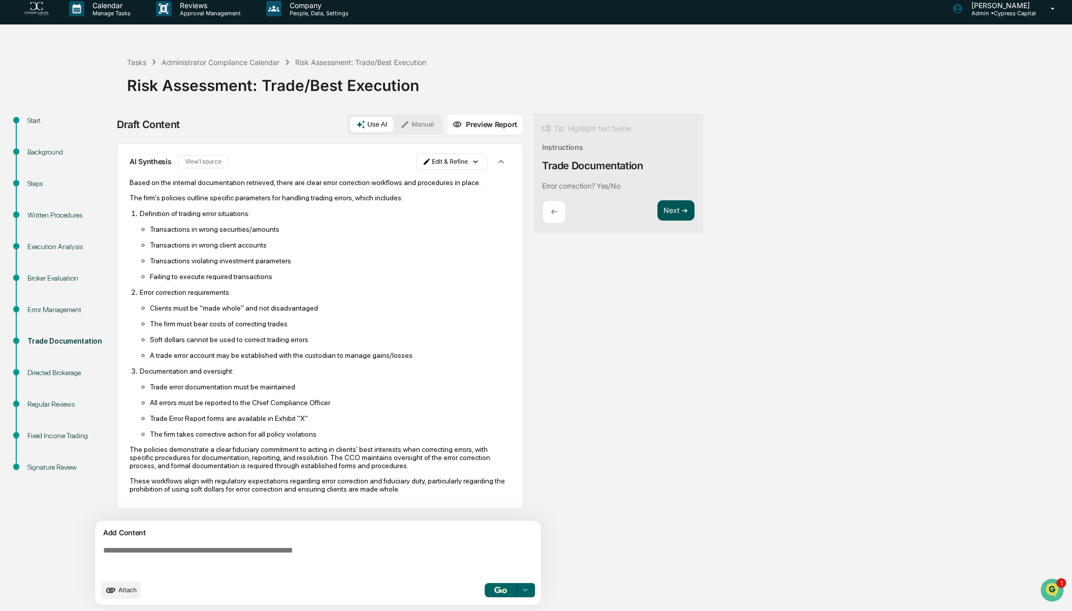
click at [664, 208] on button "Next ➔" at bounding box center [675, 210] width 37 height 21
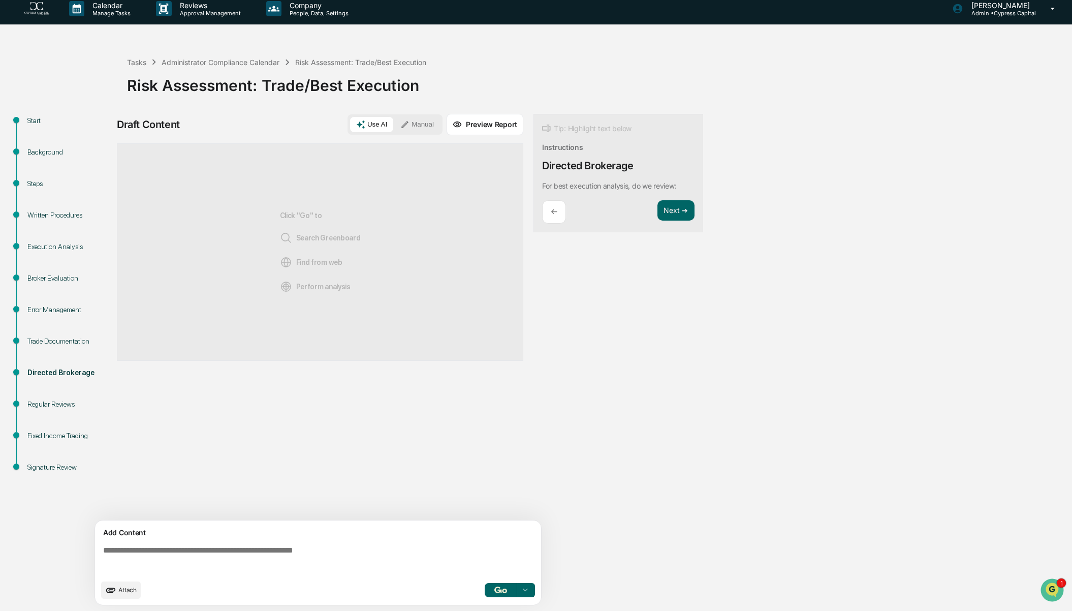
click at [498, 591] on img "button" at bounding box center [500, 589] width 12 height 7
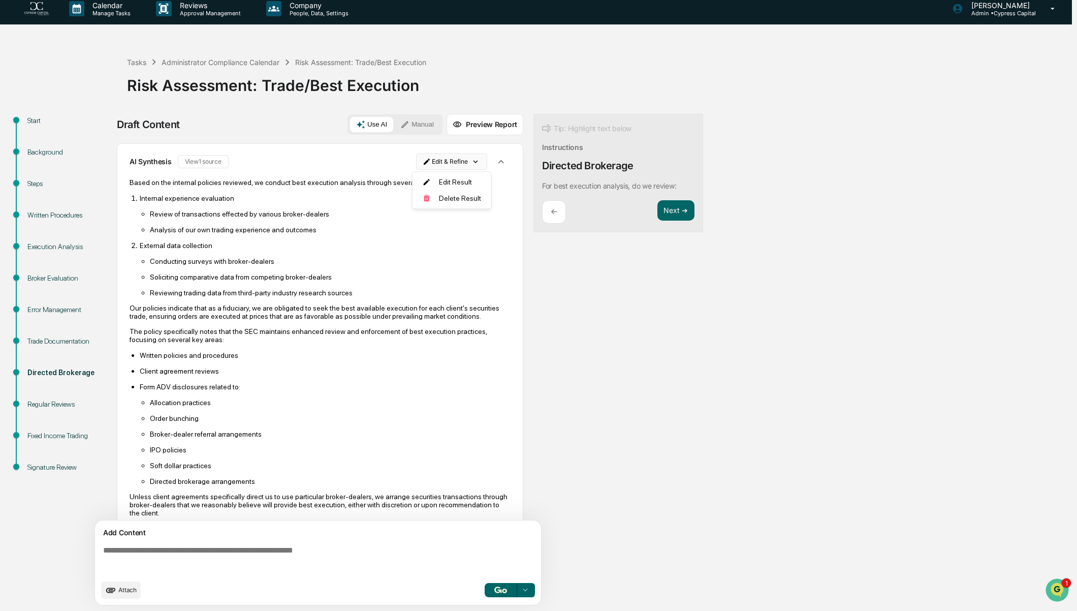
click at [475, 155] on html "Calendar Manage Tasks Reviews Approval Management Company People, Data, Setting…" at bounding box center [538, 298] width 1077 height 611
click at [460, 181] on div "Edit Result" at bounding box center [448, 182] width 75 height 16
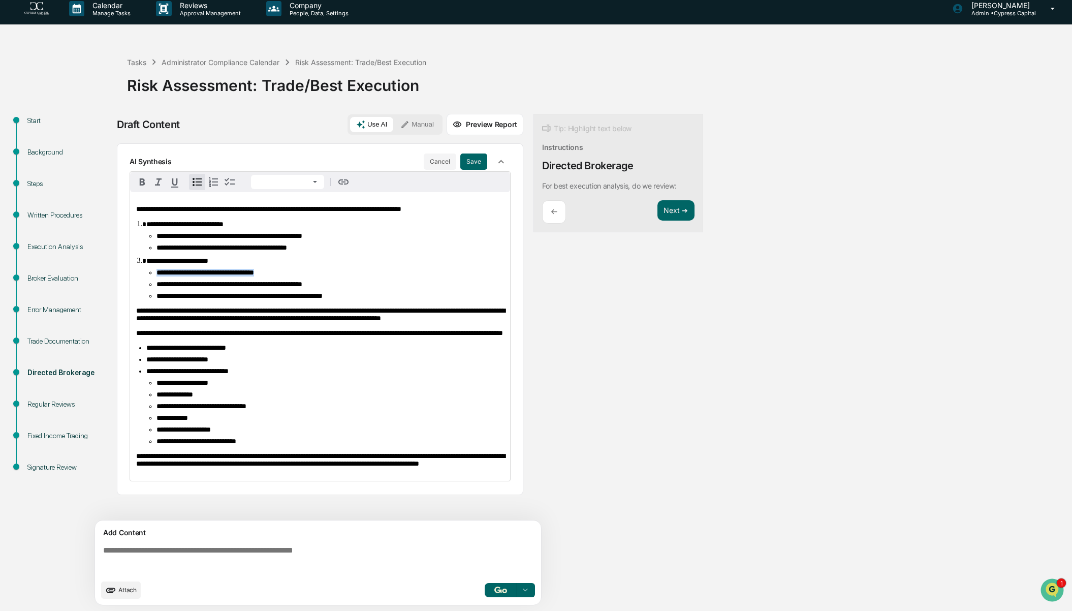
drag, startPoint x: 298, startPoint y: 277, endPoint x: 154, endPoint y: 279, distance: 143.8
click at [154, 279] on ul "**********" at bounding box center [325, 284] width 358 height 31
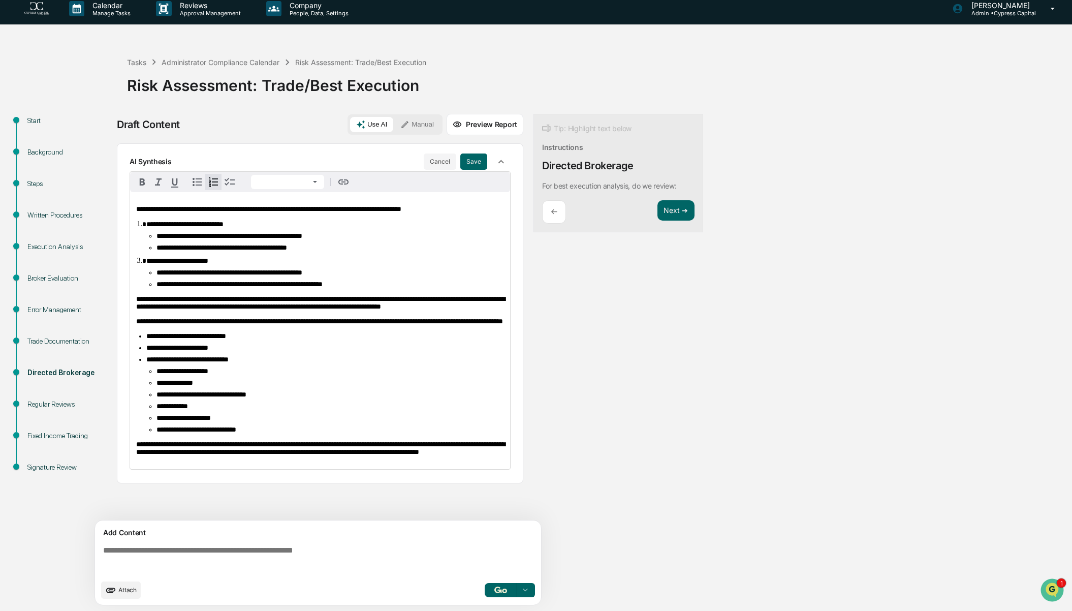
click at [387, 288] on li "**********" at bounding box center [329, 284] width 347 height 8
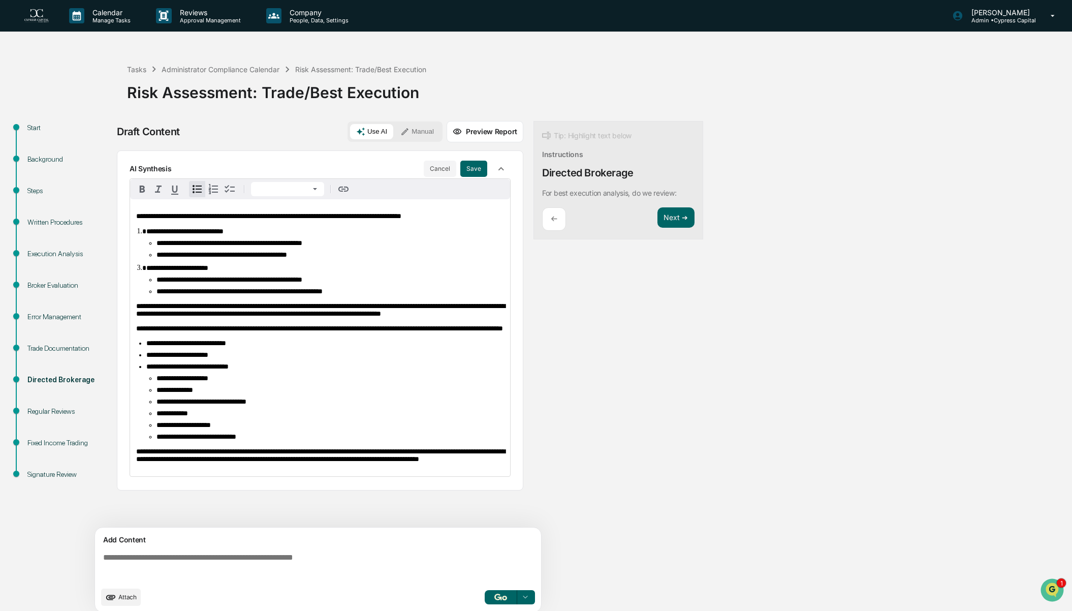
scroll to position [7, 0]
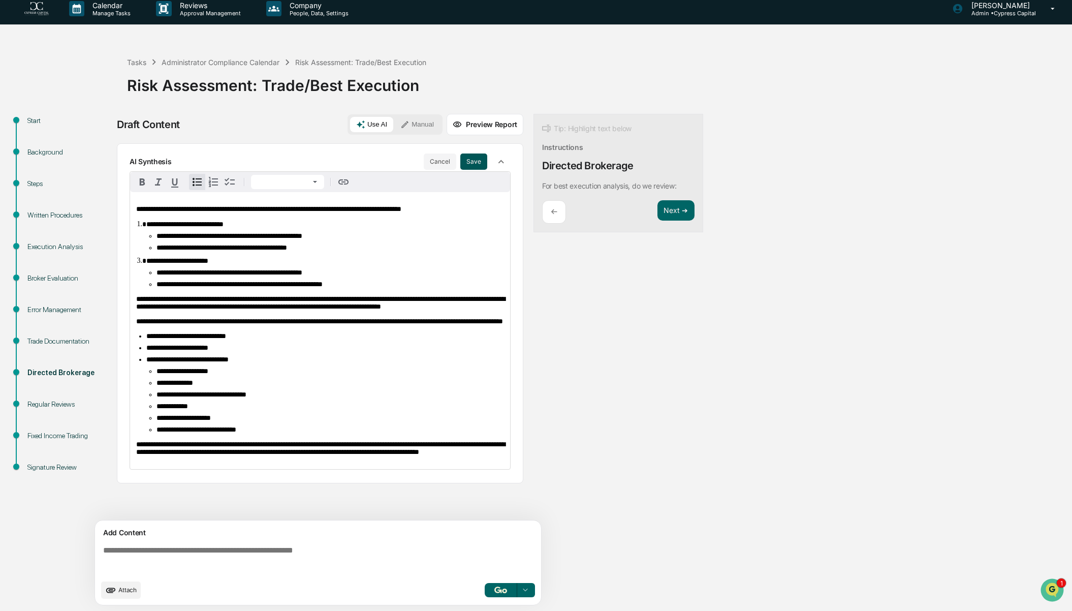
click at [473, 159] on button "Save" at bounding box center [473, 161] width 27 height 16
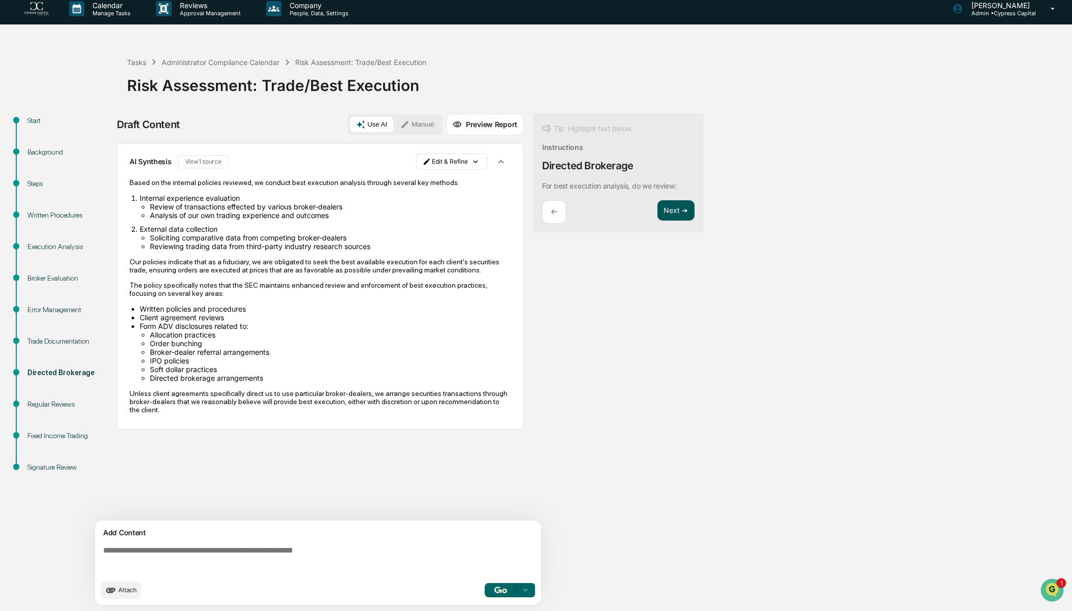
click at [668, 211] on button "Next ➔" at bounding box center [675, 210] width 37 height 21
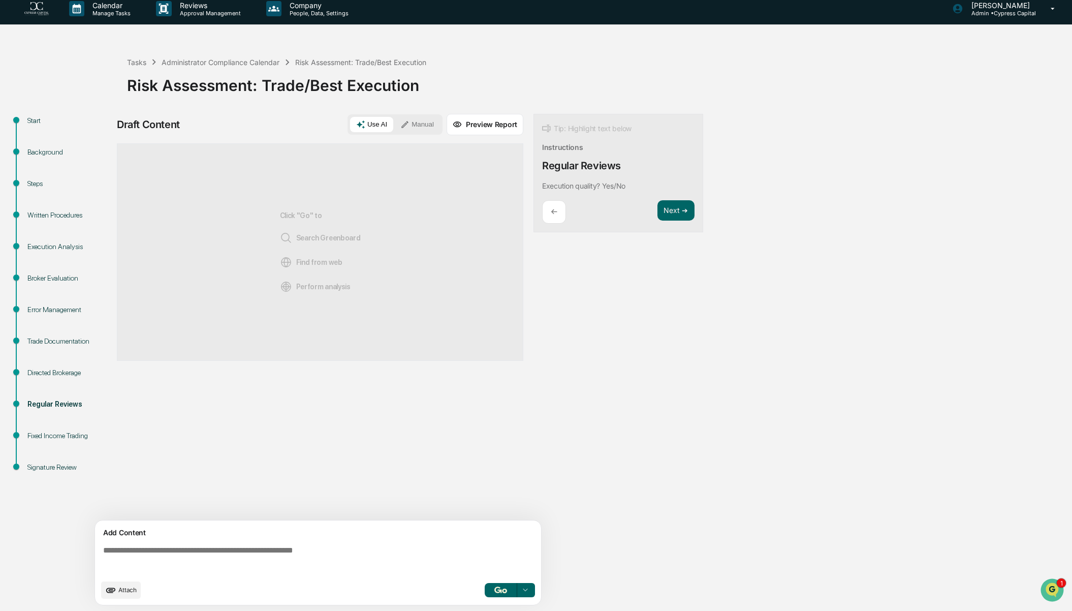
click at [505, 586] on button "button" at bounding box center [501, 590] width 33 height 14
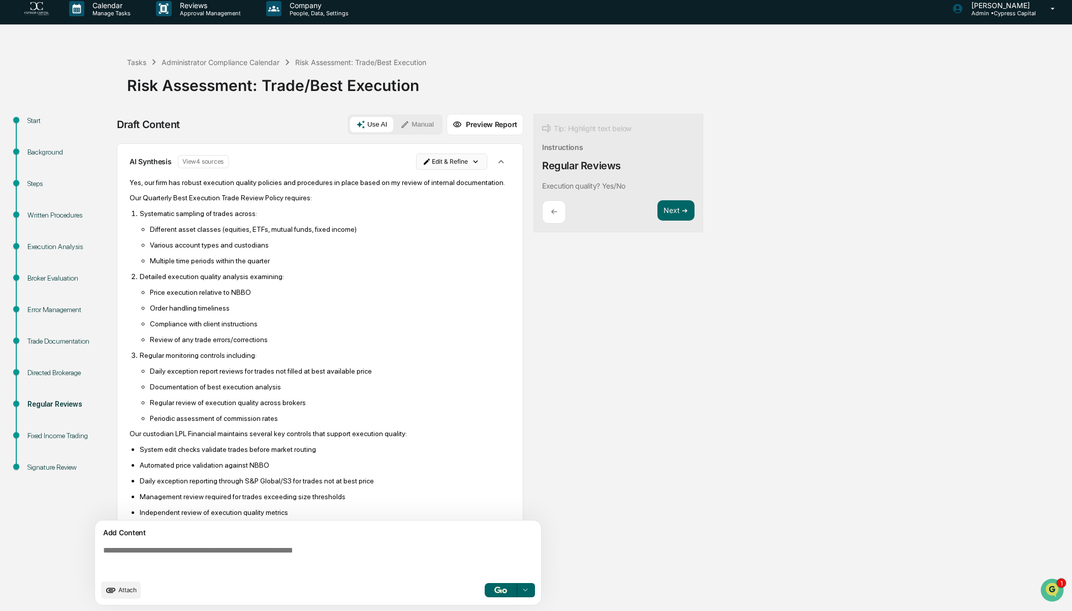
click at [473, 160] on html "Calendar Manage Tasks Reviews Approval Management Company People, Data, Setting…" at bounding box center [536, 298] width 1072 height 611
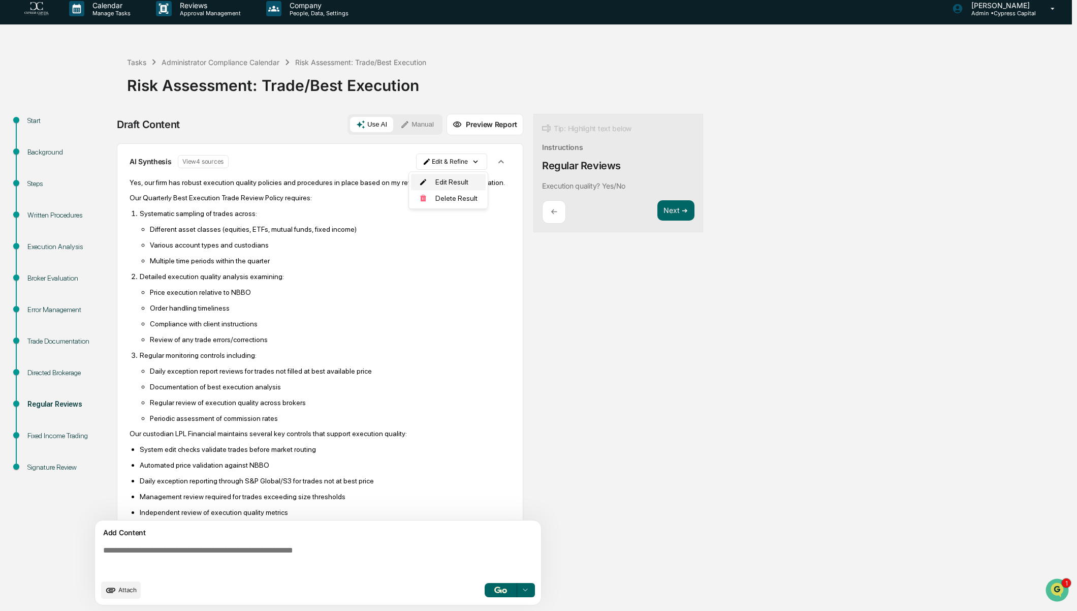
click at [460, 179] on div "Edit Result" at bounding box center [448, 182] width 75 height 16
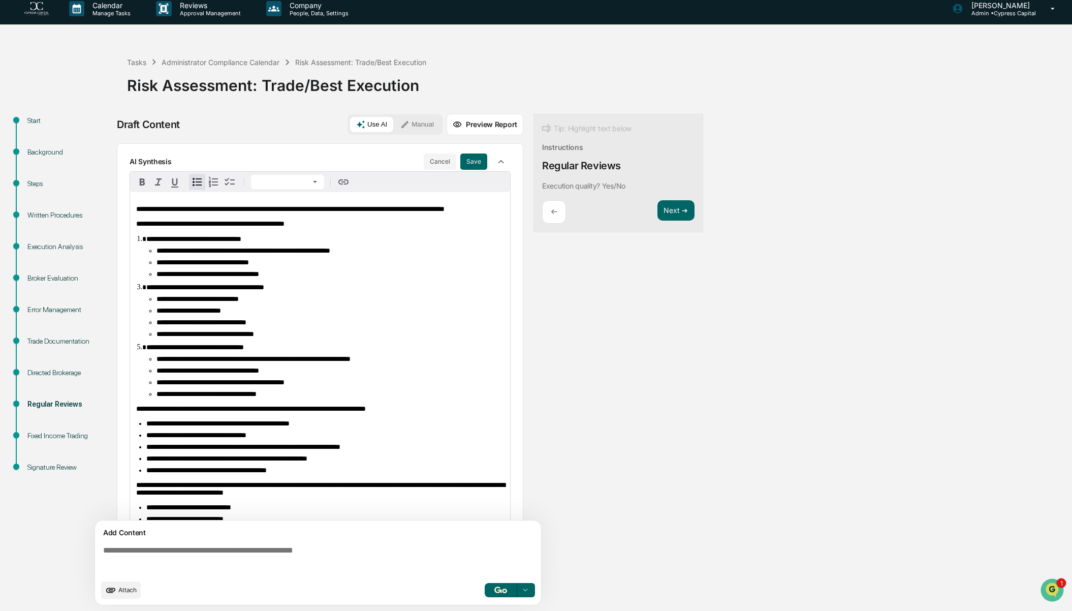
click at [272, 303] on li "**********" at bounding box center [329, 299] width 347 height 8
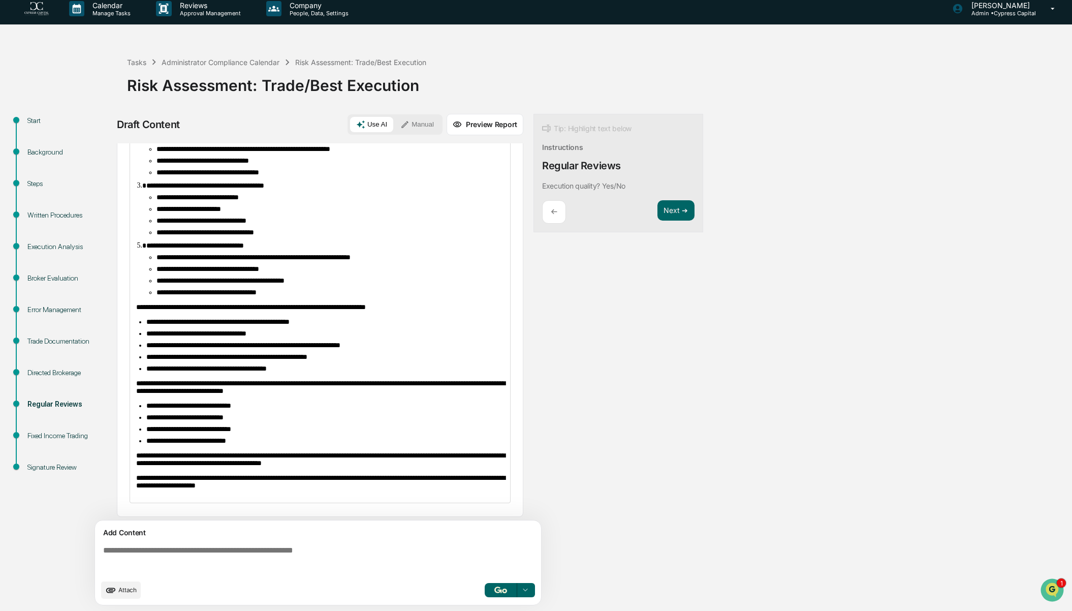
scroll to position [131, 0]
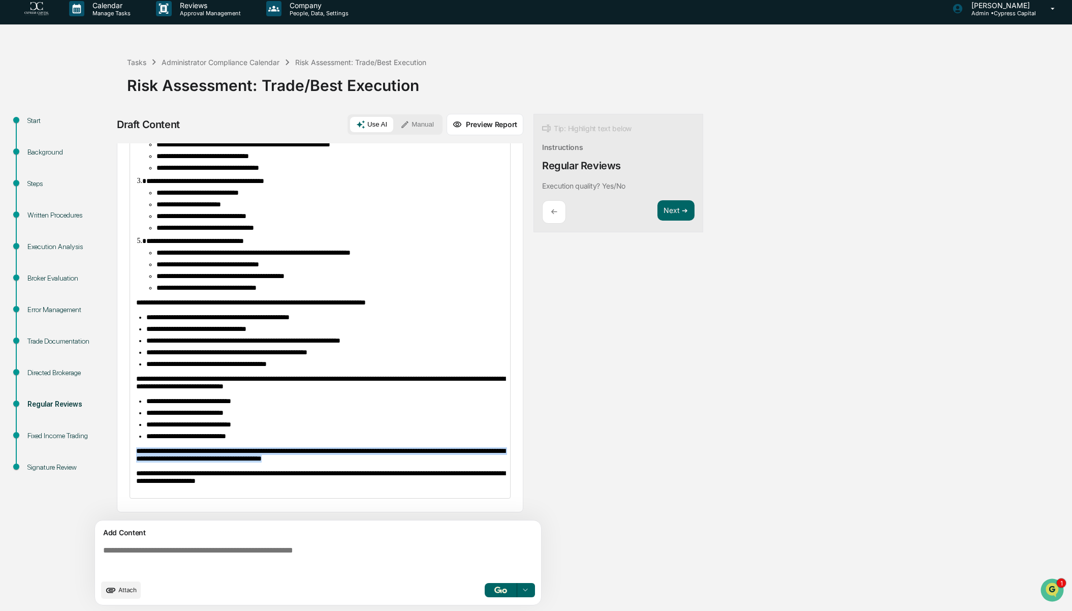
drag, startPoint x: 346, startPoint y: 458, endPoint x: 122, endPoint y: 446, distance: 224.8
click at [121, 446] on div "**********" at bounding box center [320, 274] width 406 height 475
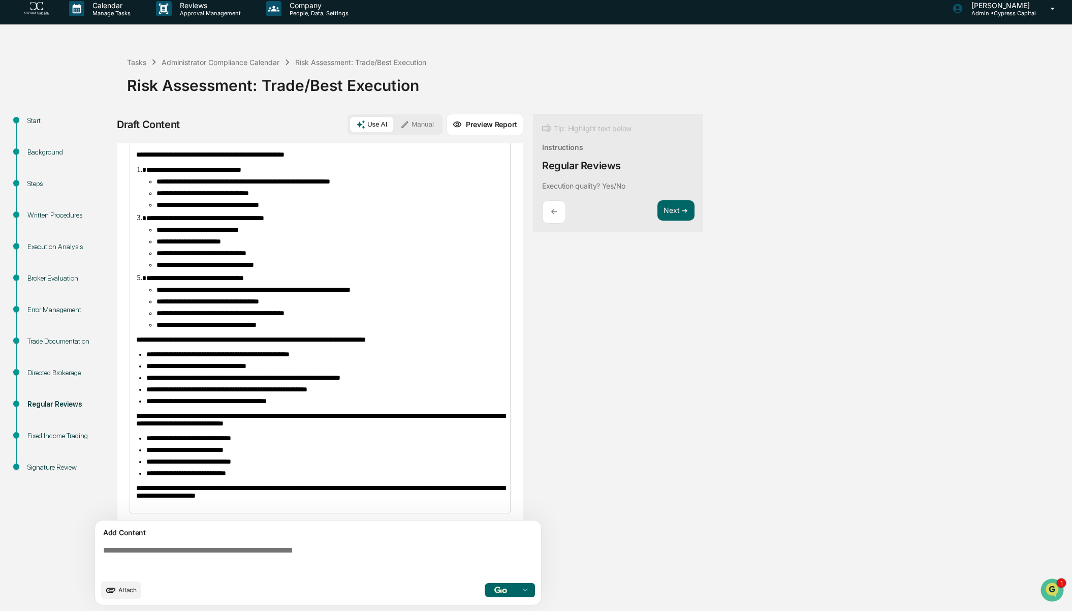
scroll to position [0, 0]
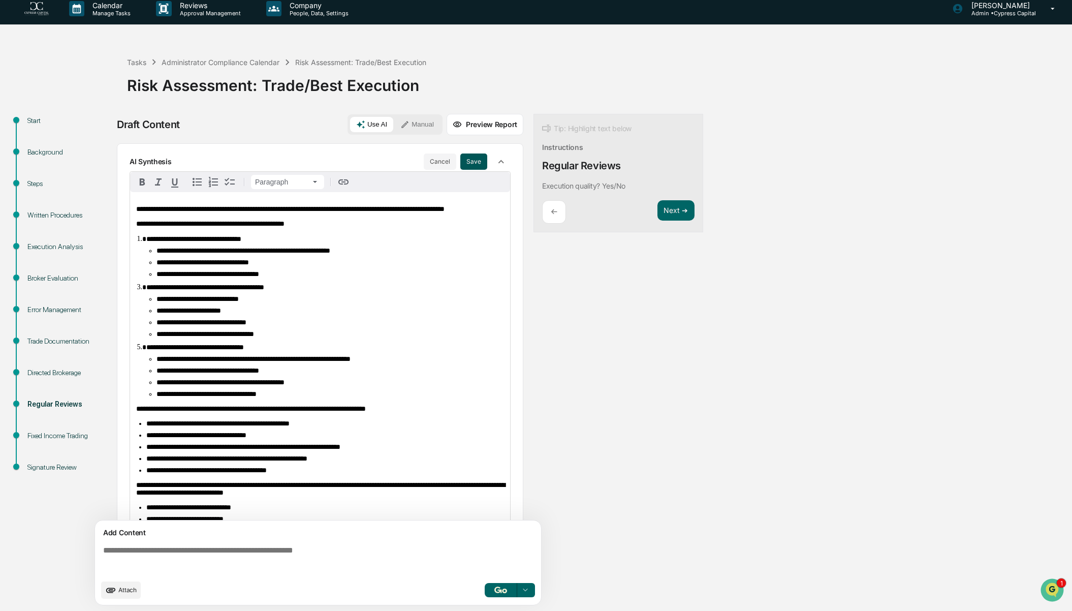
click at [469, 163] on button "Save" at bounding box center [473, 161] width 27 height 16
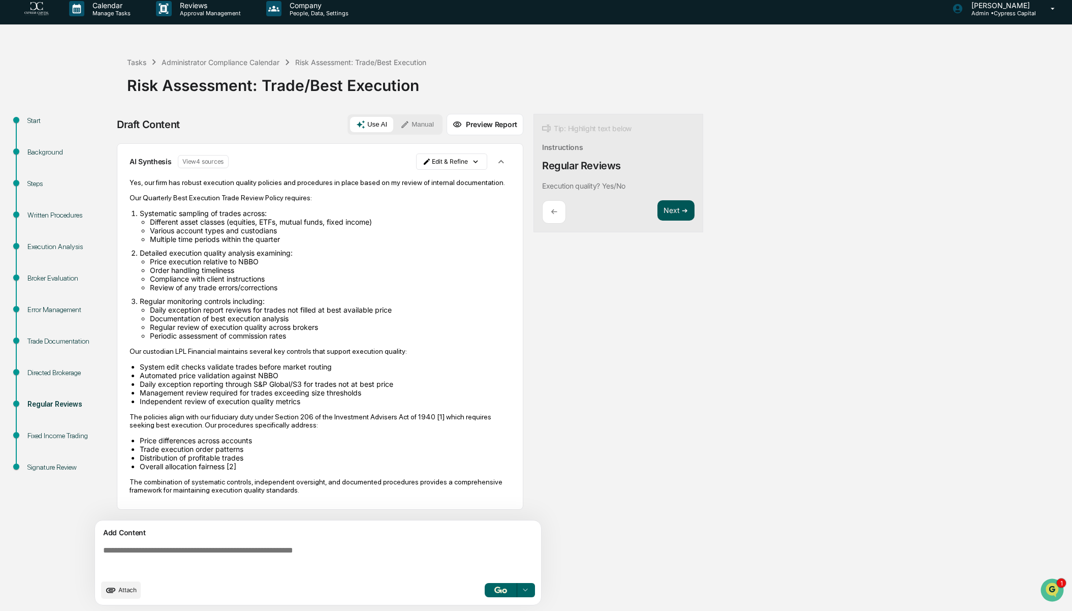
click at [669, 210] on button "Next ➔" at bounding box center [675, 210] width 37 height 21
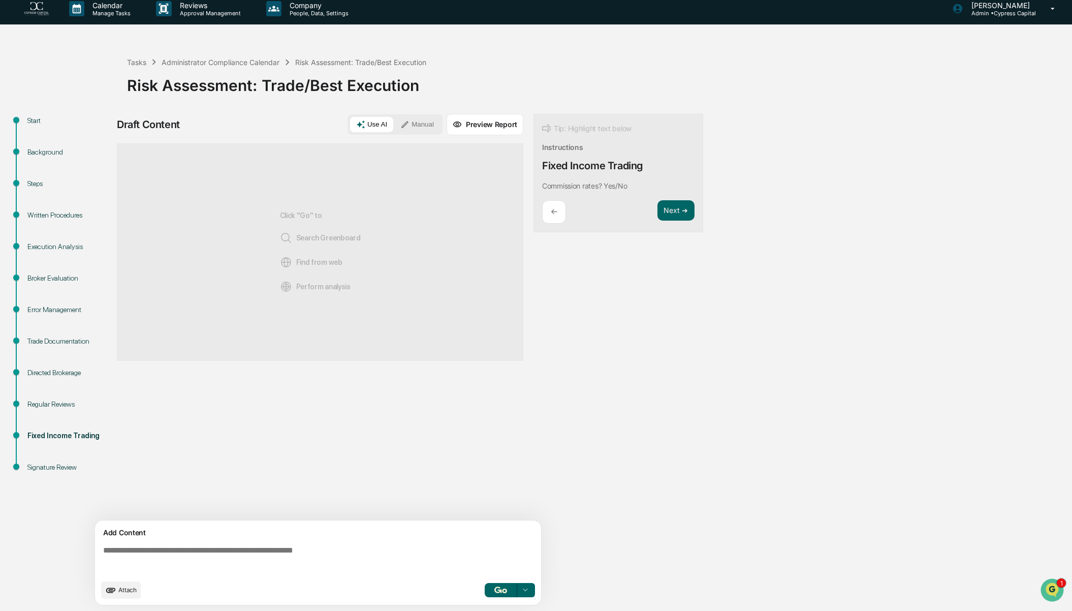
click at [501, 591] on img "button" at bounding box center [500, 589] width 12 height 7
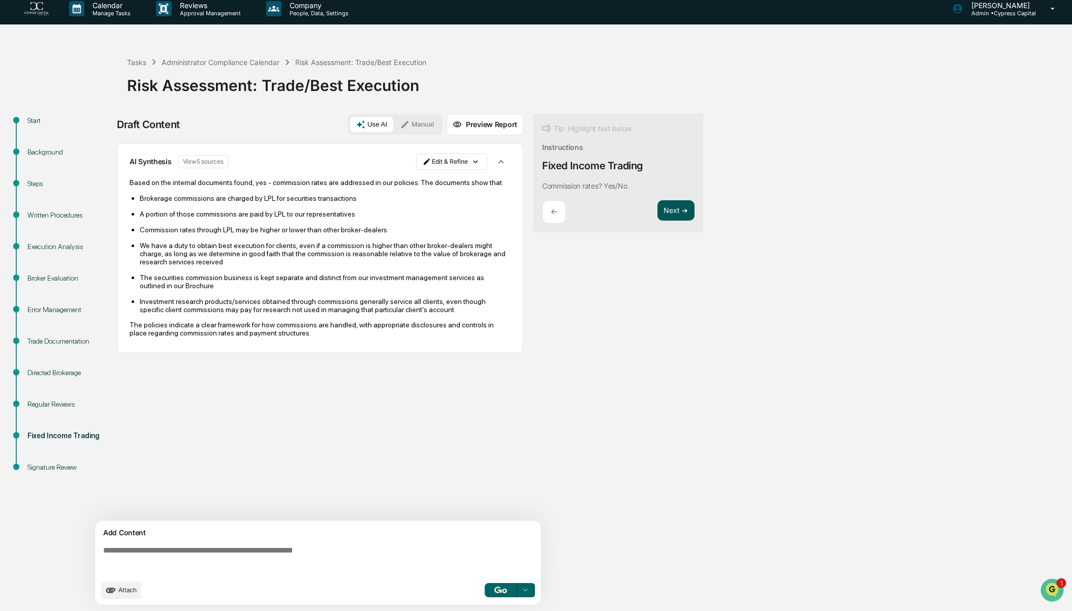
click at [674, 214] on button "Next ➔" at bounding box center [675, 210] width 37 height 21
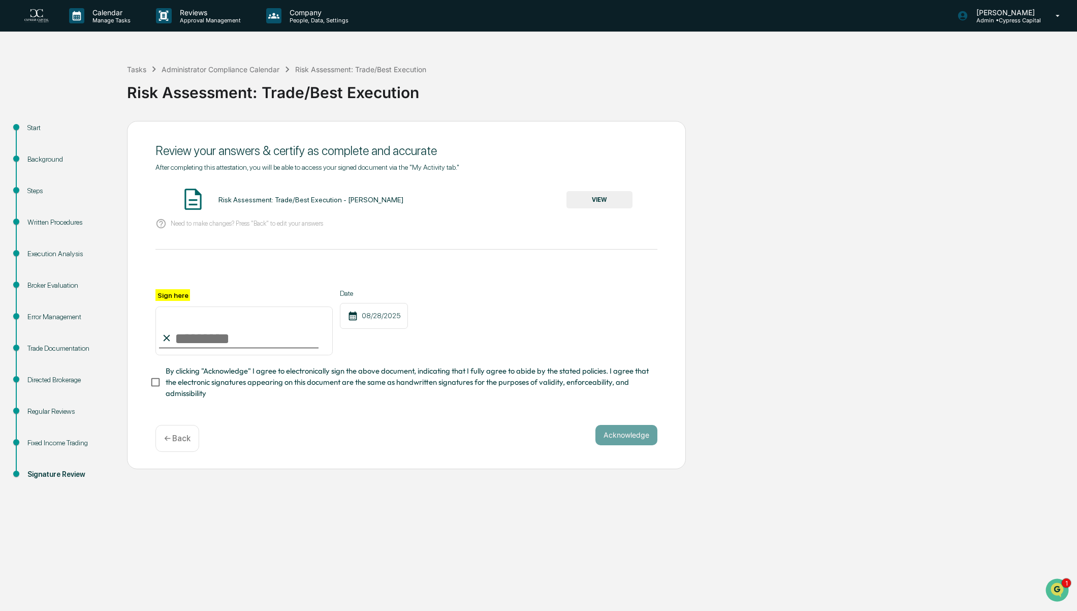
click at [602, 201] on button "VIEW" at bounding box center [599, 199] width 66 height 17
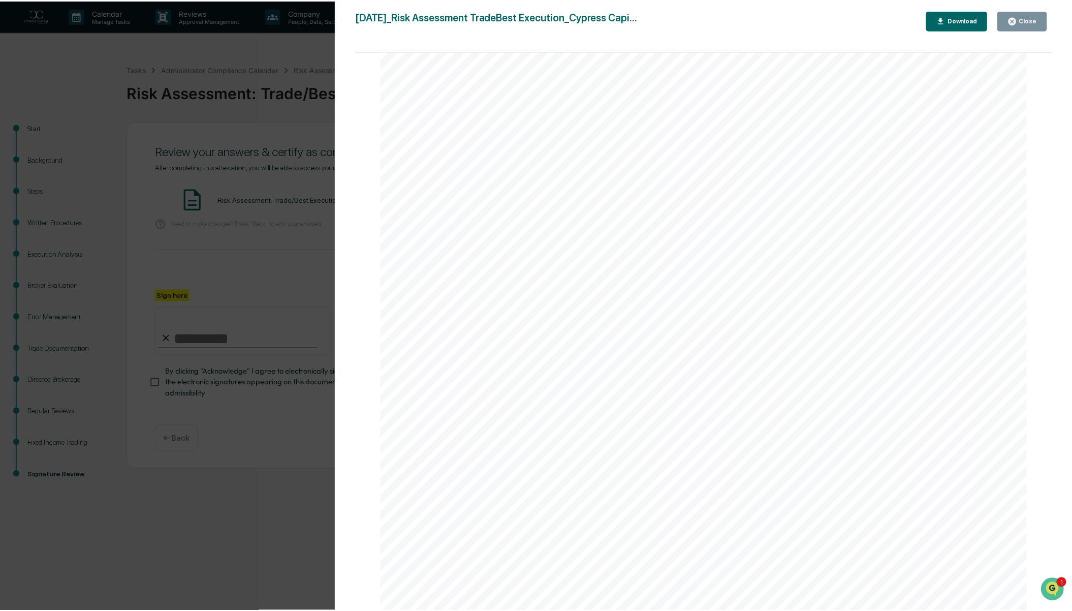
scroll to position [5141, 0]
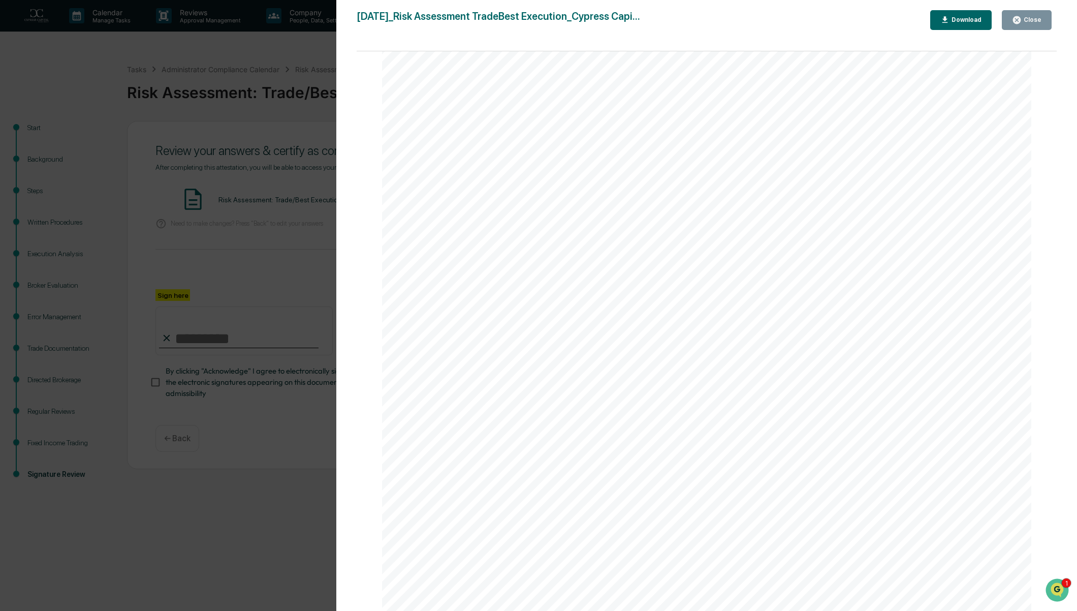
click at [1026, 19] on div "Close" at bounding box center [1032, 19] width 20 height 7
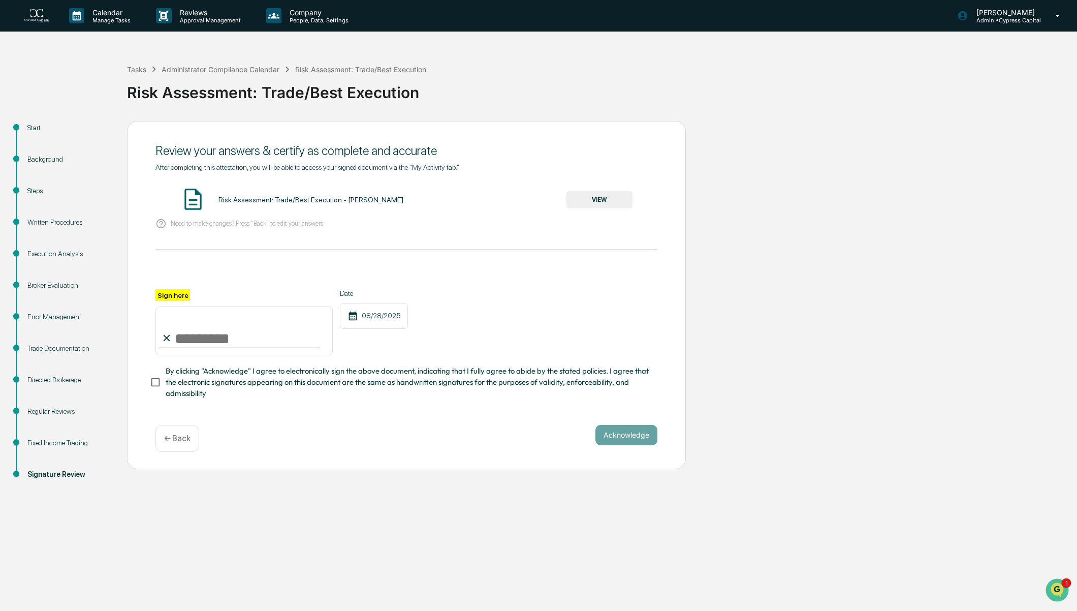
click at [221, 348] on input "Sign here" at bounding box center [243, 330] width 177 height 49
type input "**********"
click at [624, 437] on button "Acknowledge" at bounding box center [626, 435] width 62 height 20
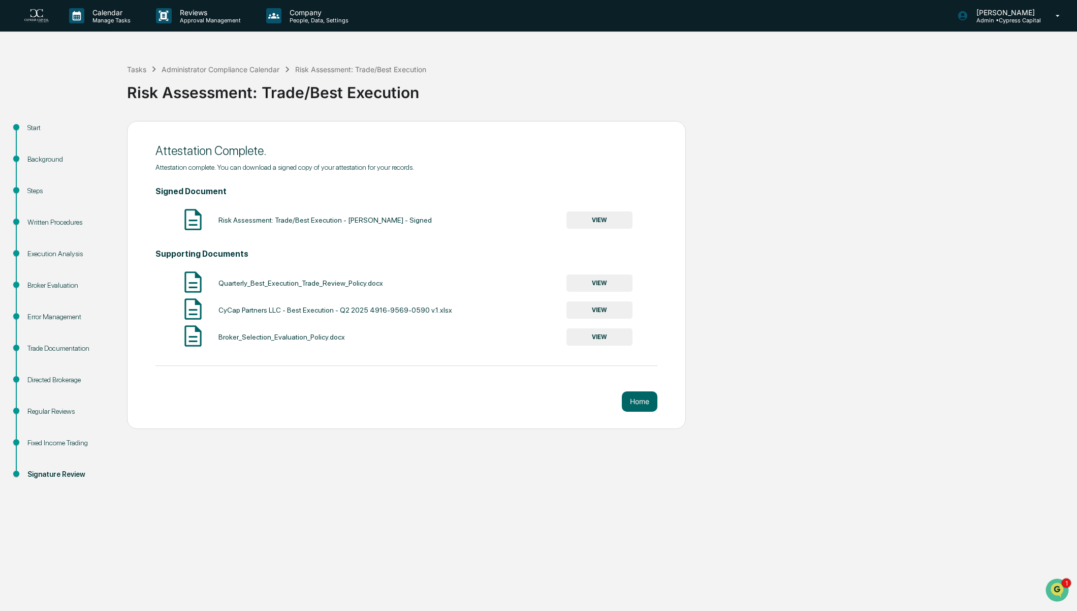
click at [565, 51] on div "Tasks Administrator Compliance Calendar Risk Assessment: Trade/Best Execution R…" at bounding box center [599, 84] width 945 height 73
click at [139, 69] on div "Tasks" at bounding box center [136, 69] width 19 height 9
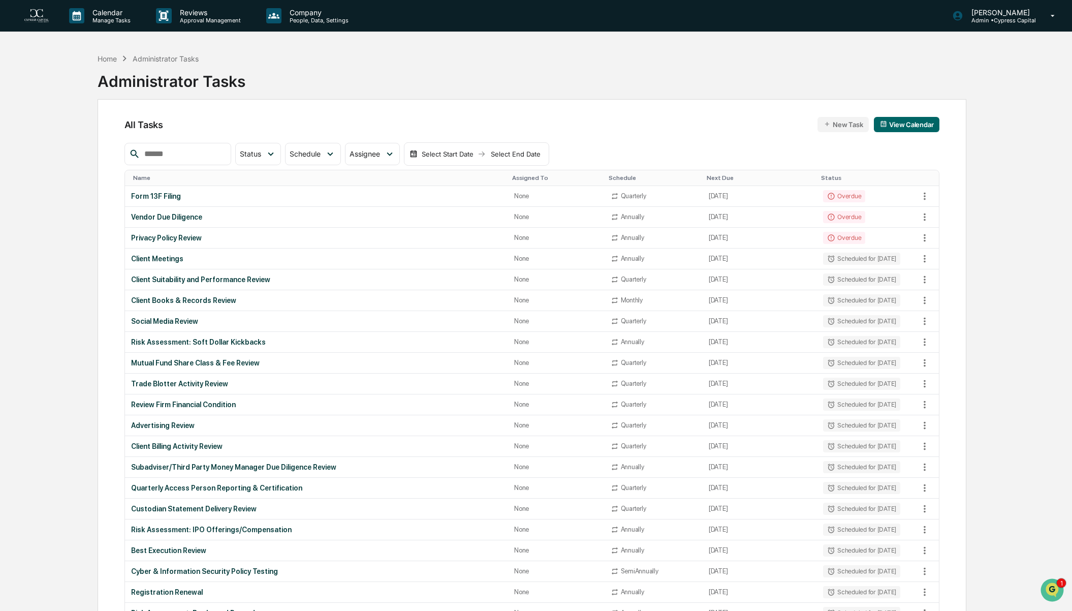
click at [444, 91] on div "Home Administrator Tasks Administrator Tasks" at bounding box center [532, 73] width 868 height 51
click at [108, 59] on div "Home" at bounding box center [107, 58] width 19 height 9
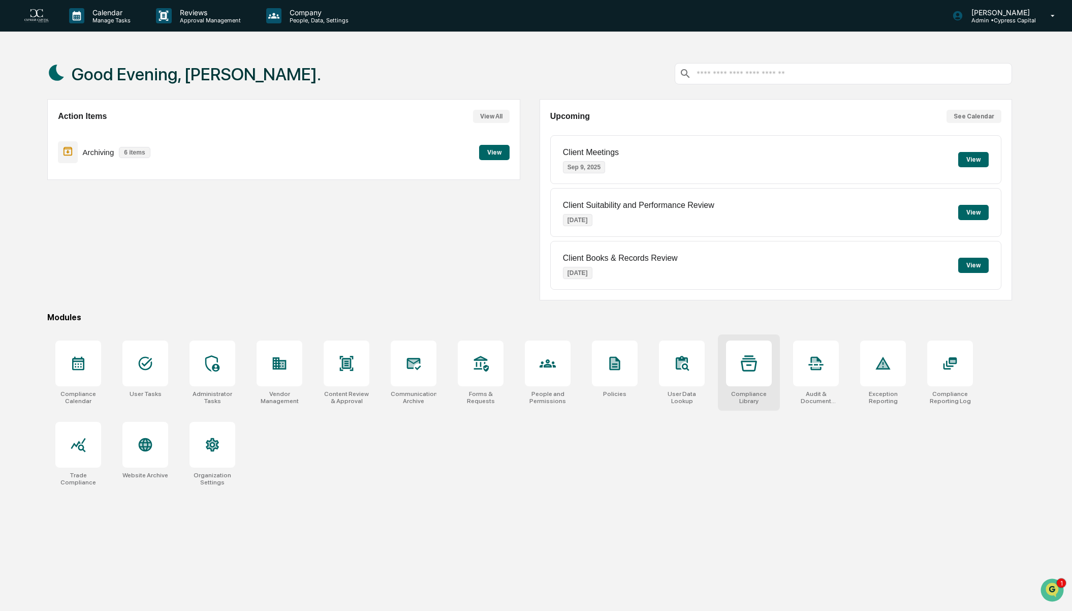
click at [729, 364] on div at bounding box center [749, 363] width 46 height 46
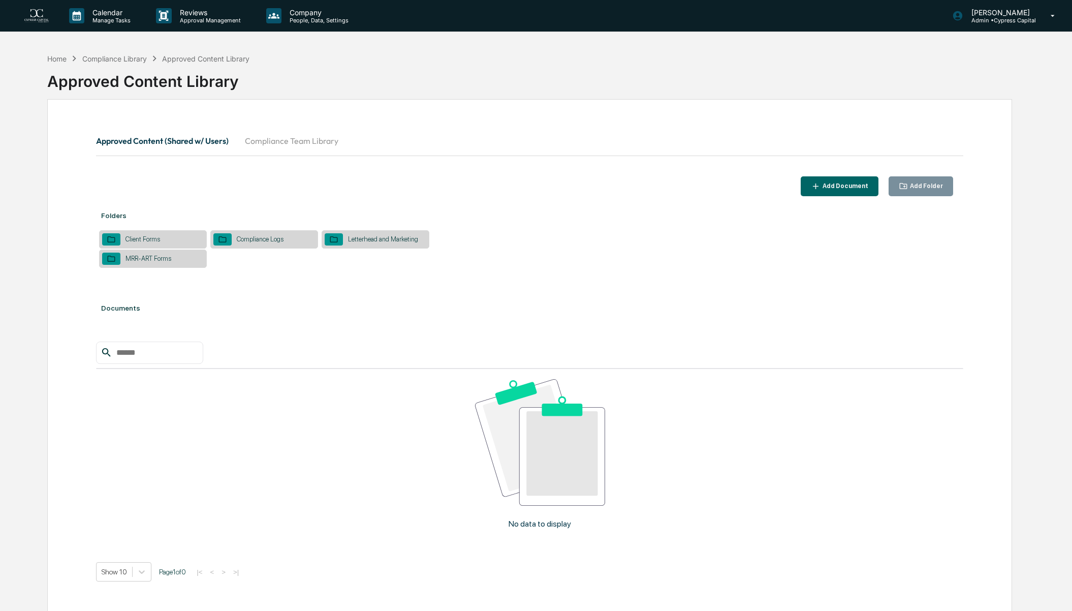
click at [292, 150] on button "Compliance Team Library" at bounding box center [292, 141] width 110 height 24
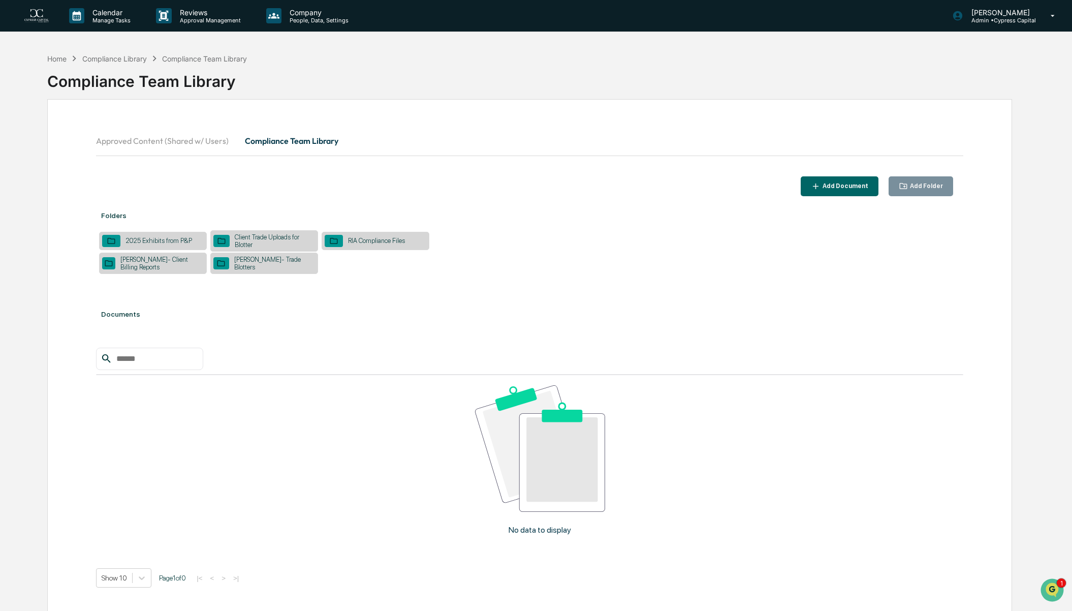
click at [912, 188] on div "Add Folder" at bounding box center [925, 185] width 35 height 7
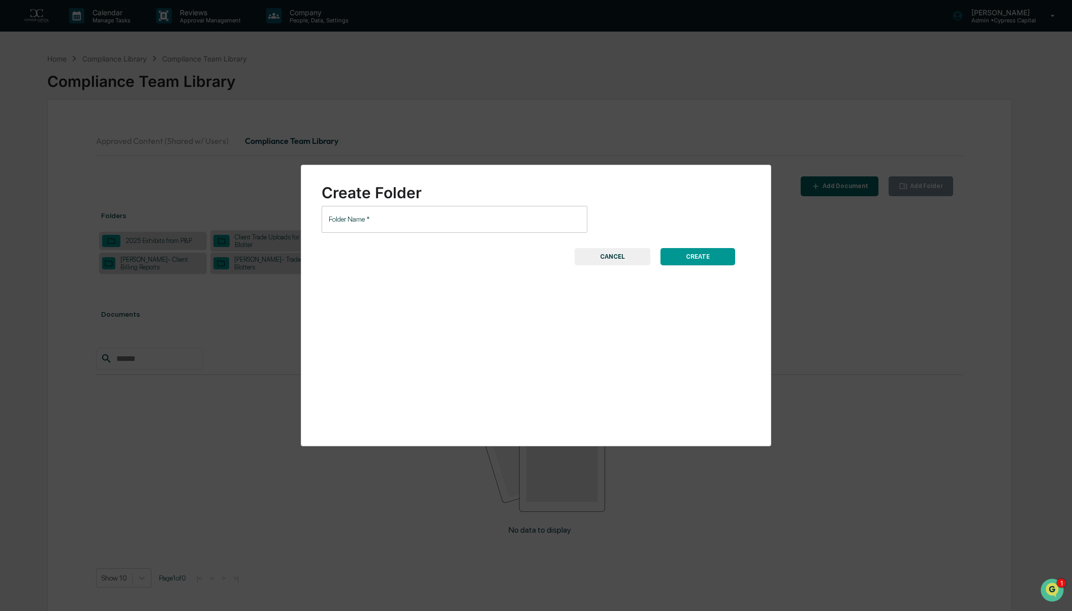
click at [385, 229] on input "Folder Name   *" at bounding box center [455, 219] width 266 height 27
type input "**********"
click at [695, 256] on button "CREATE" at bounding box center [697, 256] width 75 height 17
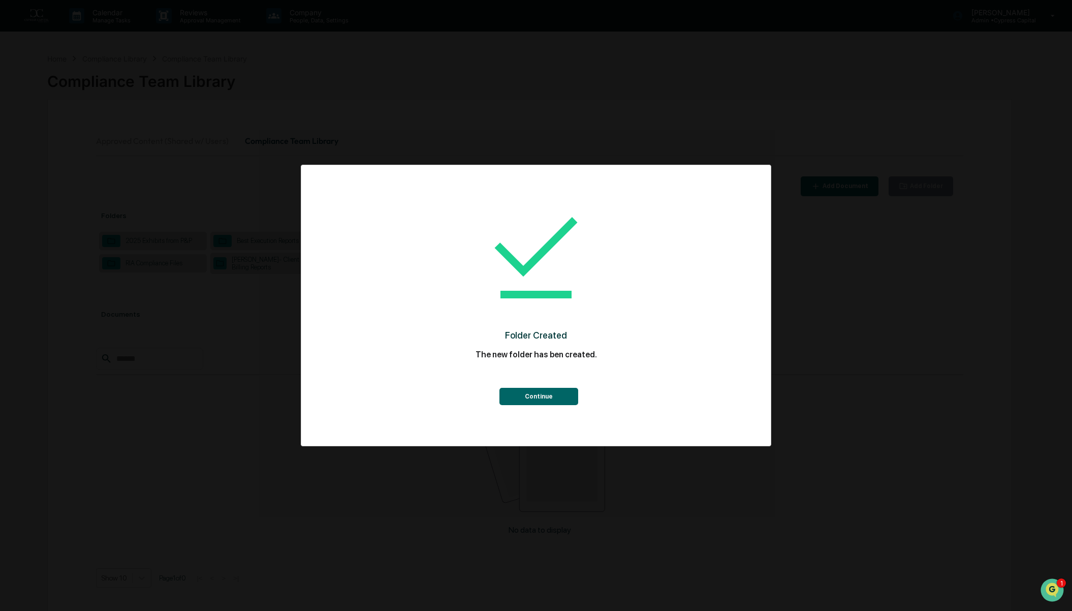
click at [539, 400] on button "Continue" at bounding box center [538, 396] width 79 height 17
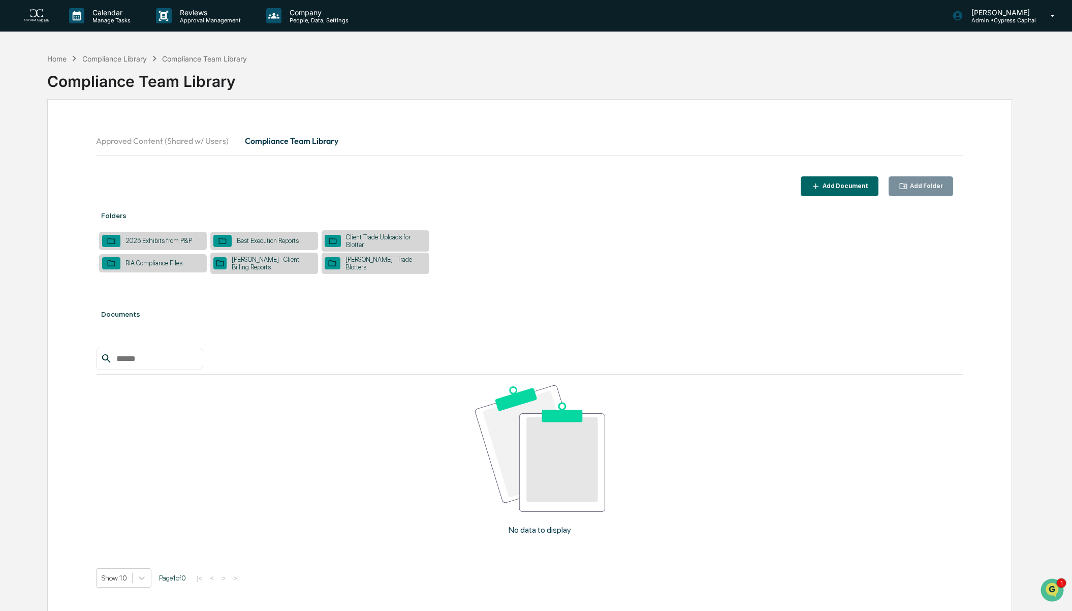
click at [379, 264] on div "Stark- Trade Blotters" at bounding box center [383, 263] width 86 height 15
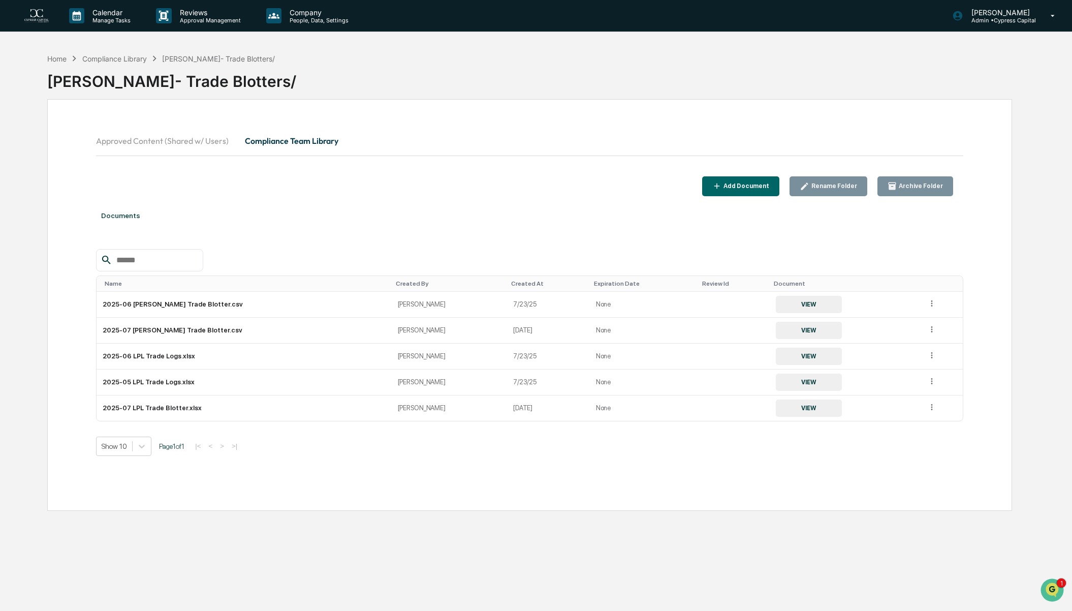
click at [295, 140] on button "Compliance Team Library" at bounding box center [292, 141] width 110 height 24
click at [185, 144] on button "Approved Content (Shared w/ Users)" at bounding box center [166, 141] width 141 height 24
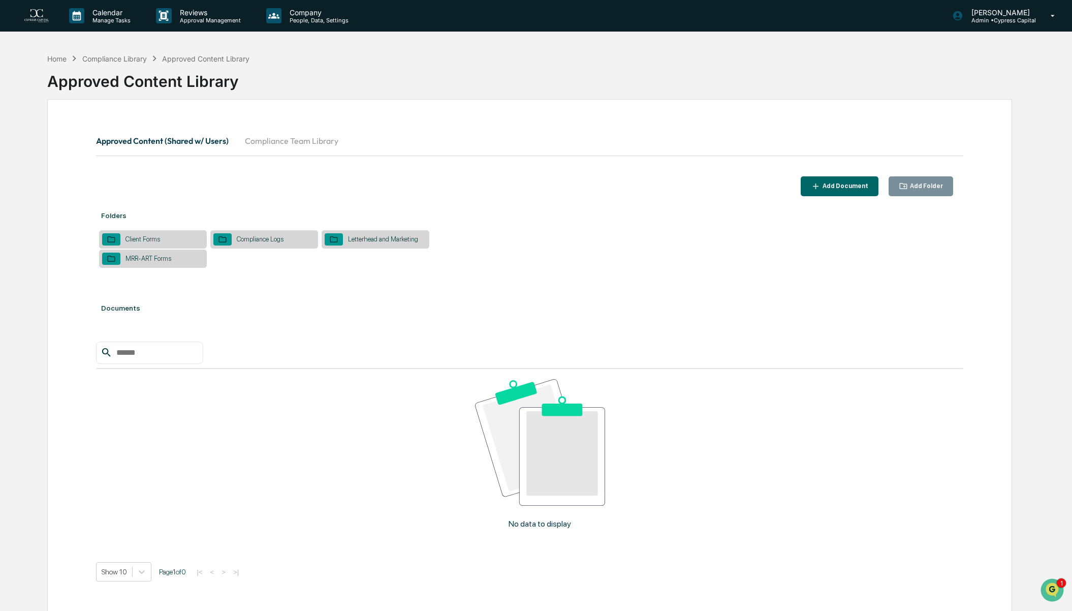
click at [267, 138] on button "Compliance Team Library" at bounding box center [292, 141] width 110 height 24
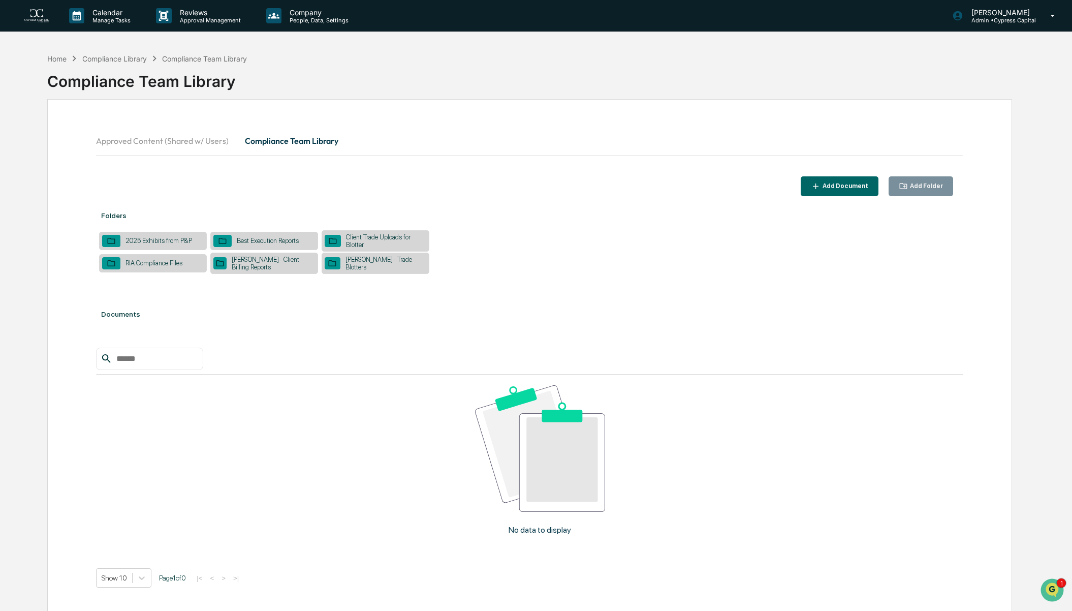
click at [253, 235] on div "Best Execution Reports" at bounding box center [264, 241] width 108 height 18
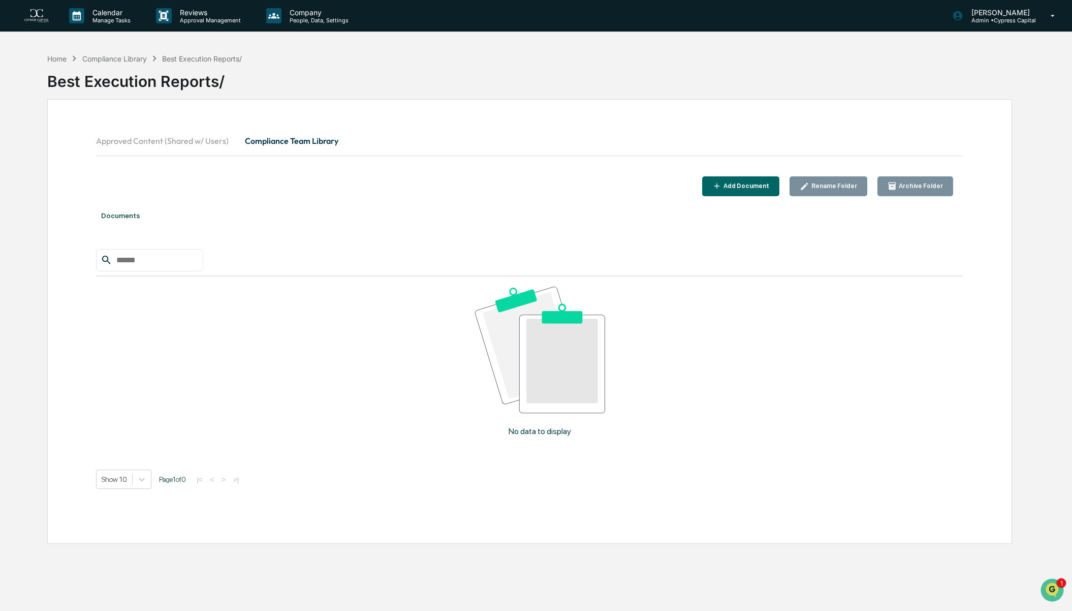
click at [761, 182] on div "Add Document" at bounding box center [745, 185] width 48 height 7
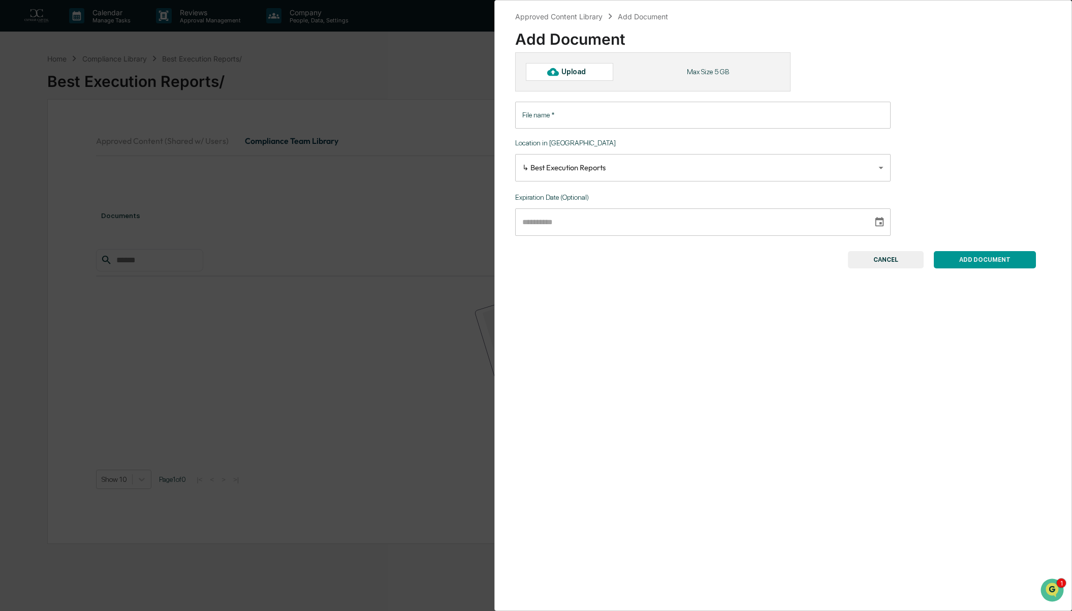
click at [564, 70] on div "Upload" at bounding box center [577, 72] width 33 height 8
type input "**********"
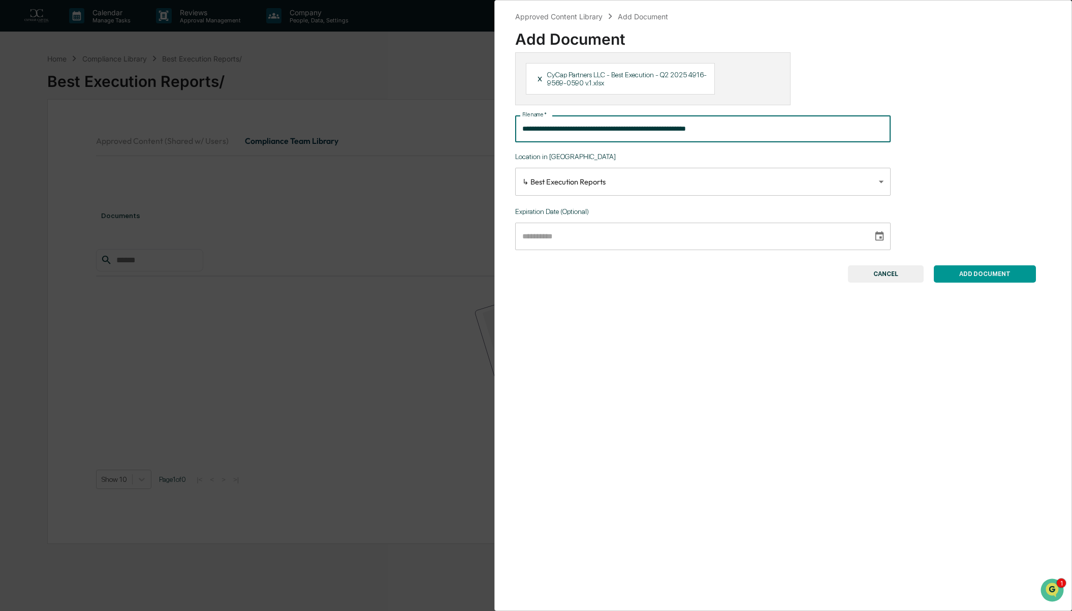
drag, startPoint x: 636, startPoint y: 129, endPoint x: 491, endPoint y: 127, distance: 144.8
click at [491, 127] on div "**********" at bounding box center [536, 305] width 1072 height 611
click at [645, 155] on p "Location in Library" at bounding box center [702, 156] width 375 height 8
click at [976, 276] on button "ADD DOCUMENT" at bounding box center [985, 273] width 102 height 17
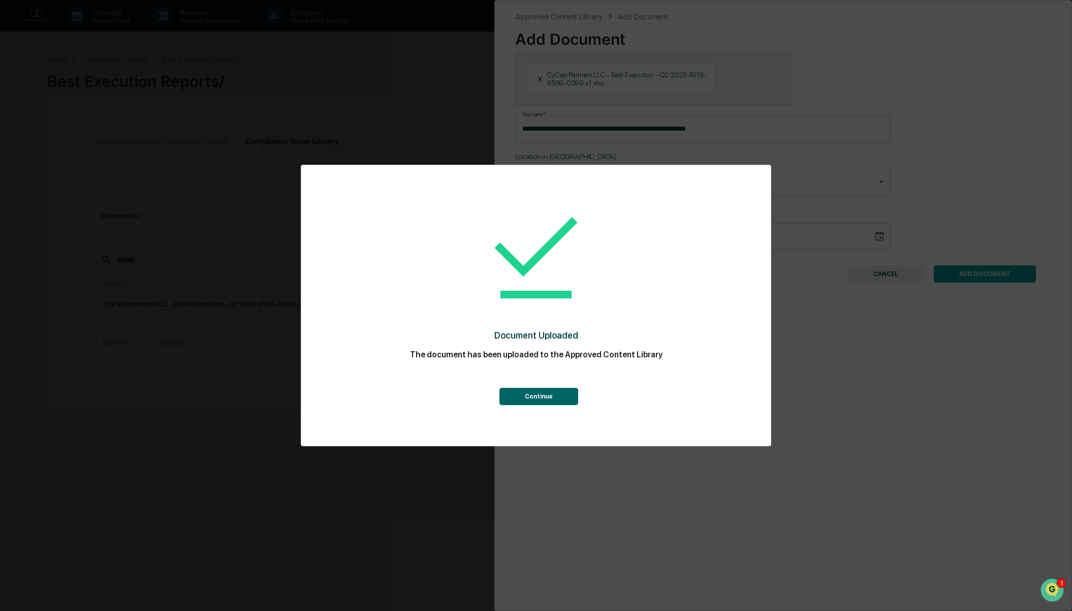
click at [547, 392] on button "Continue" at bounding box center [538, 396] width 79 height 17
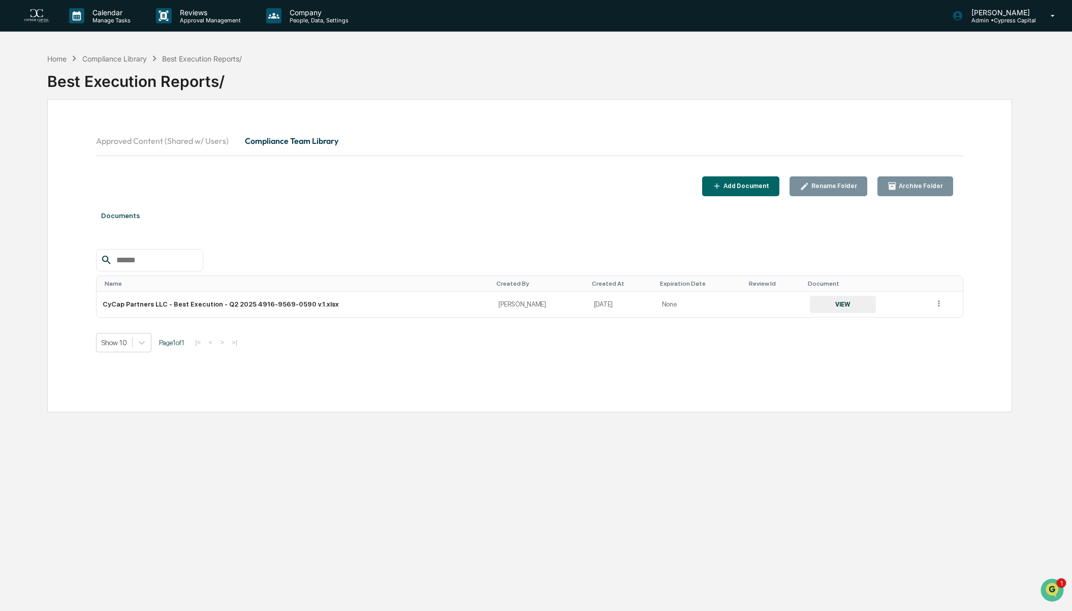
drag, startPoint x: 273, startPoint y: 447, endPoint x: 275, endPoint y: 441, distance: 5.8
click at [273, 448] on div "Home Compliance Library Best Execution Reports/ Best Execution Reports/ Approve…" at bounding box center [529, 353] width 995 height 611
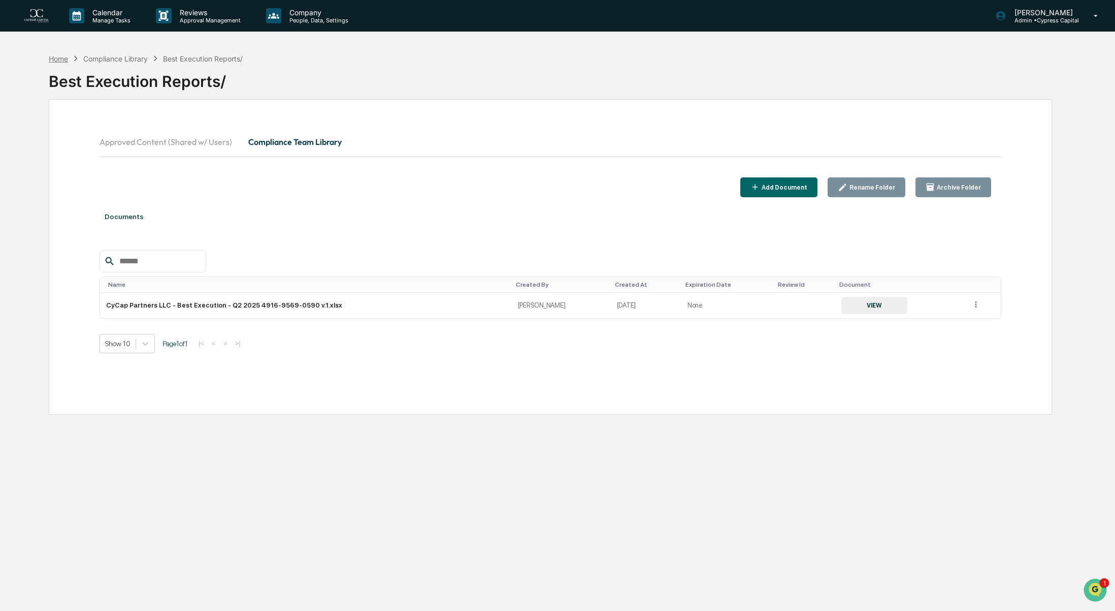
click at [62, 55] on div "Home" at bounding box center [58, 58] width 19 height 9
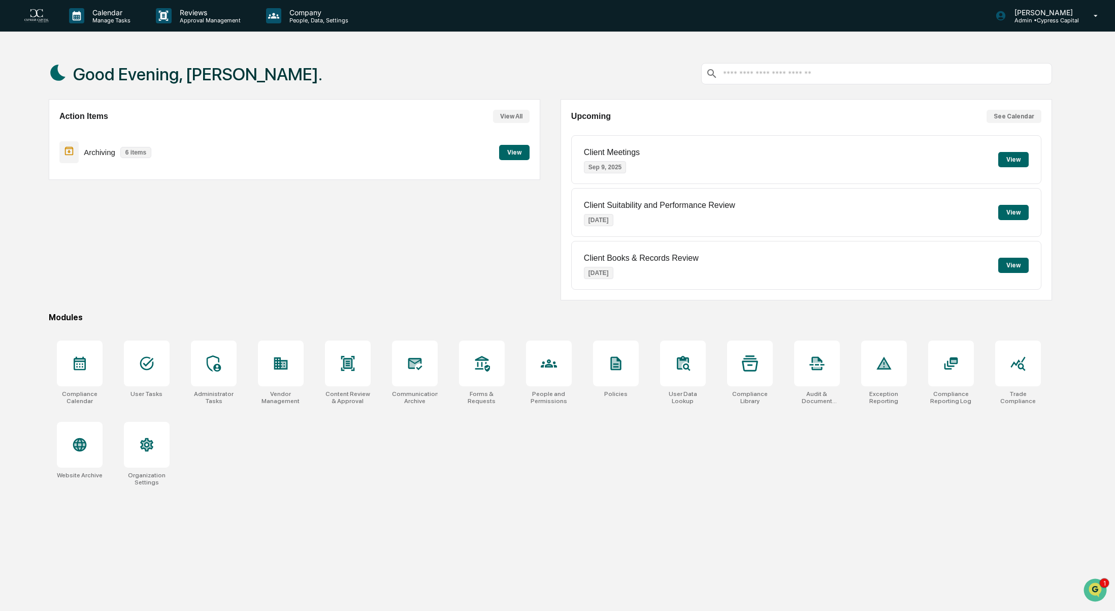
click at [1013, 155] on button "View" at bounding box center [1014, 159] width 30 height 15
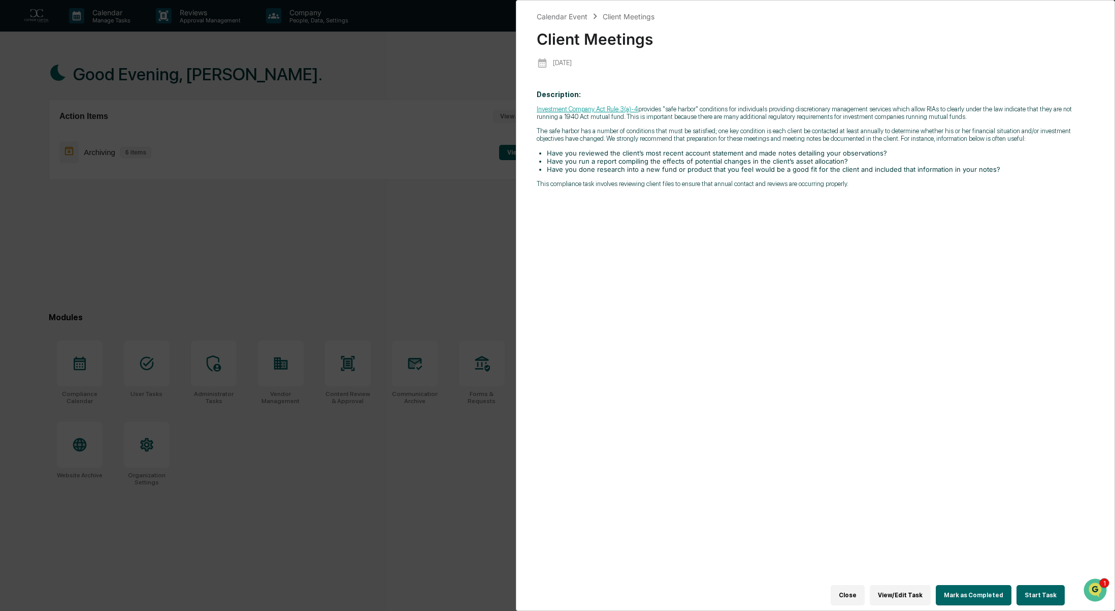
click at [865, 590] on button "Close" at bounding box center [848, 595] width 34 height 20
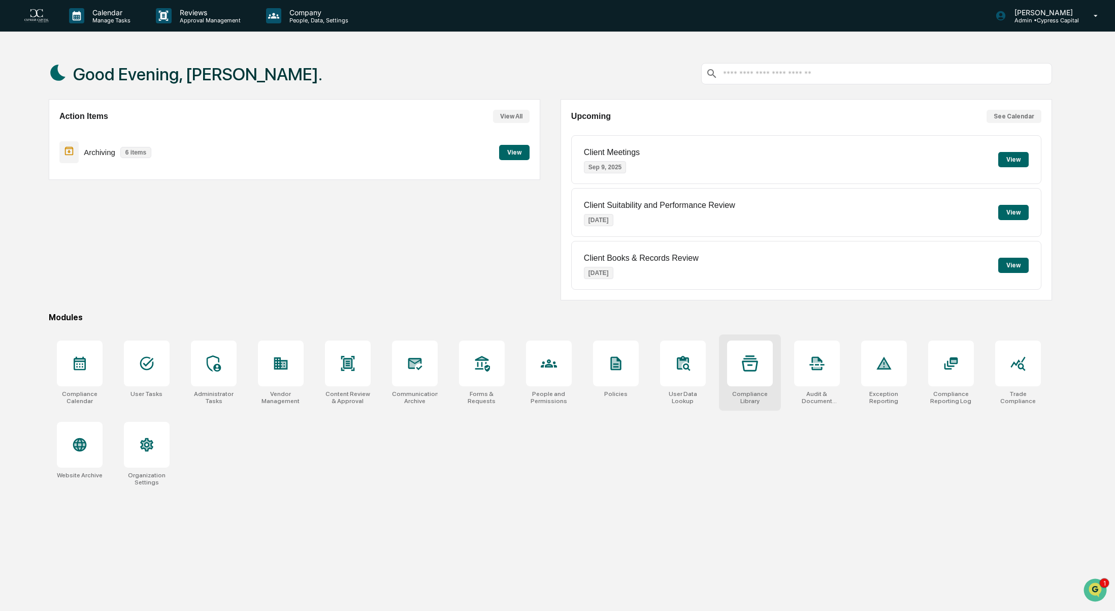
click at [731, 374] on div at bounding box center [750, 363] width 46 height 46
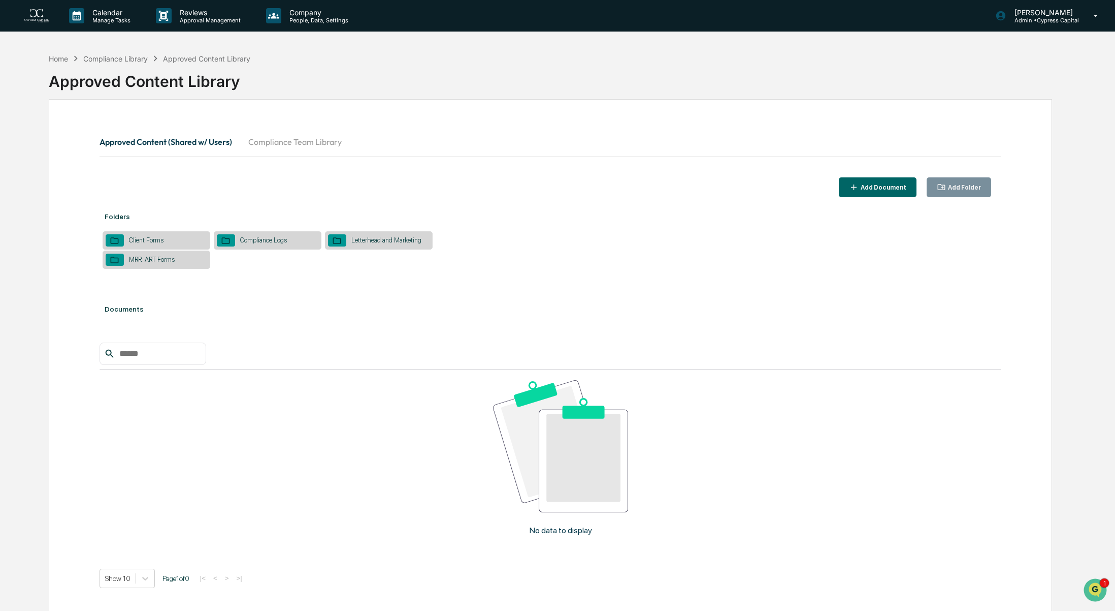
click at [164, 240] on div "Client Forms" at bounding box center [146, 240] width 45 height 8
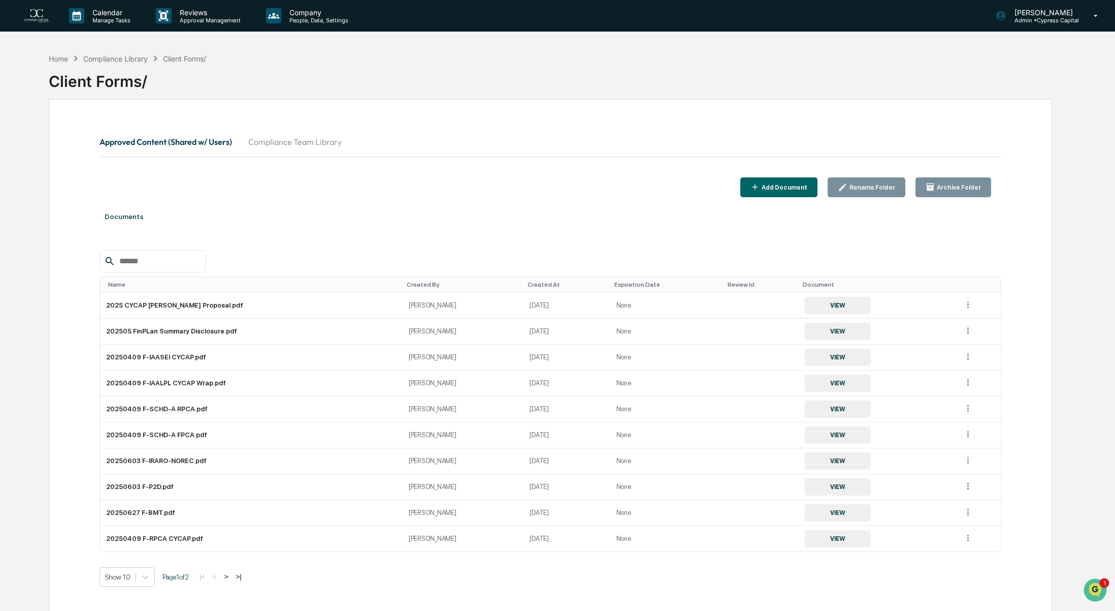
click at [231, 572] on button ">" at bounding box center [226, 576] width 10 height 9
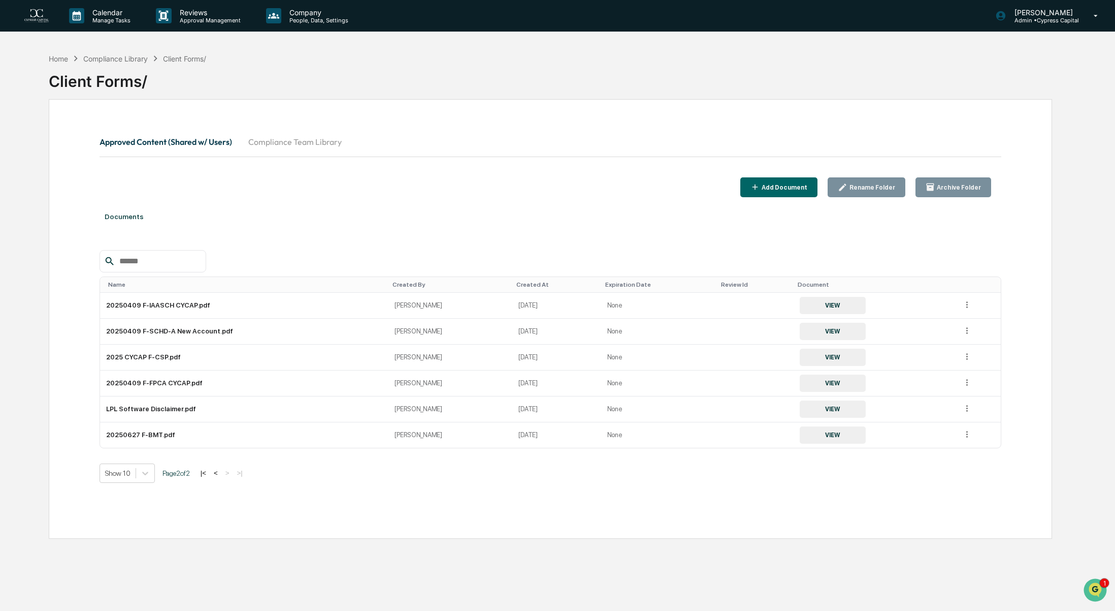
click at [219, 475] on button "<" at bounding box center [216, 472] width 10 height 9
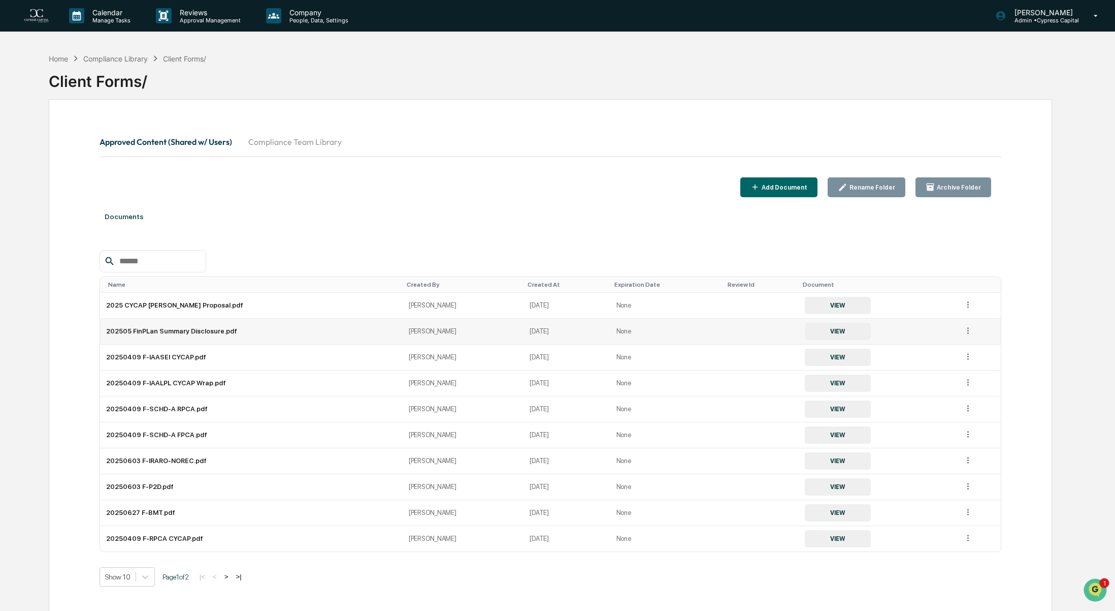
click at [818, 331] on button "VIEW" at bounding box center [838, 331] width 66 height 17
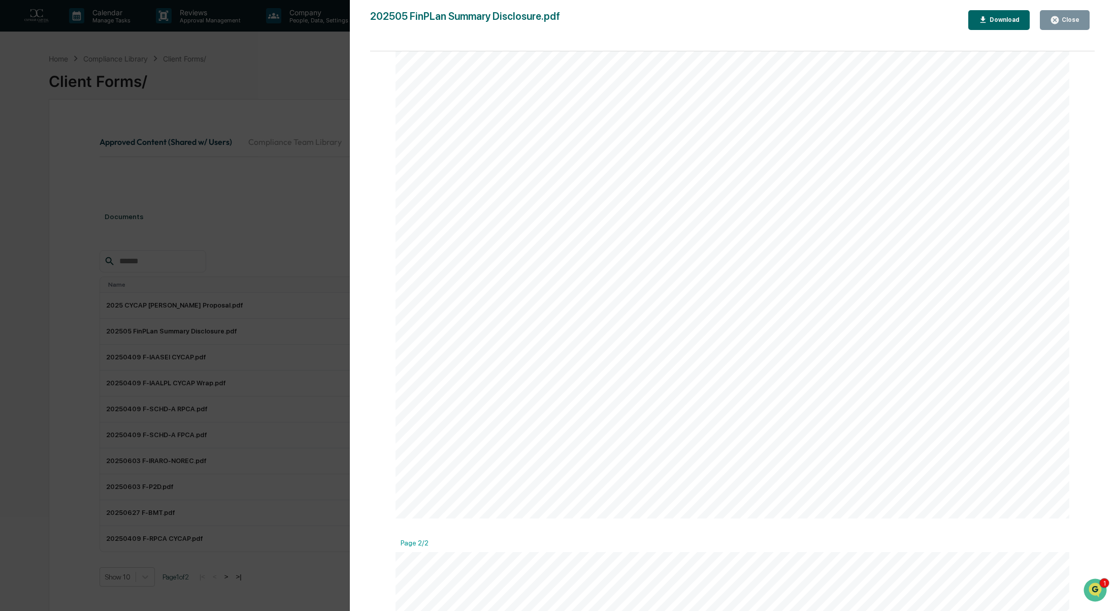
scroll to position [430, 0]
click at [1057, 21] on icon "button" at bounding box center [1055, 20] width 8 height 8
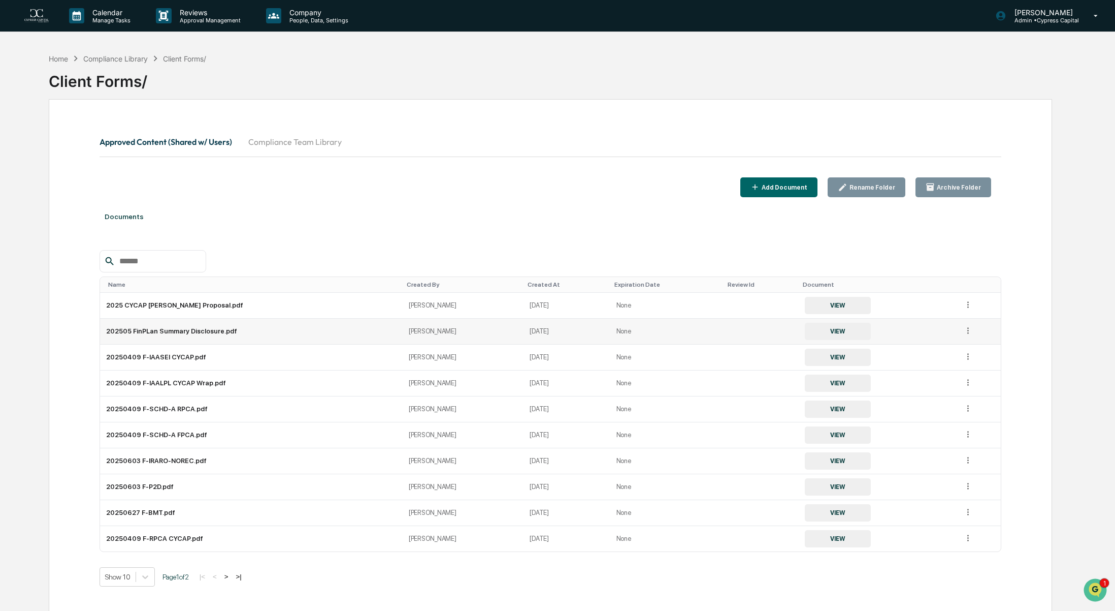
click at [964, 330] on icon at bounding box center [969, 331] width 10 height 10
click at [810, 330] on button "VIEW" at bounding box center [838, 331] width 66 height 17
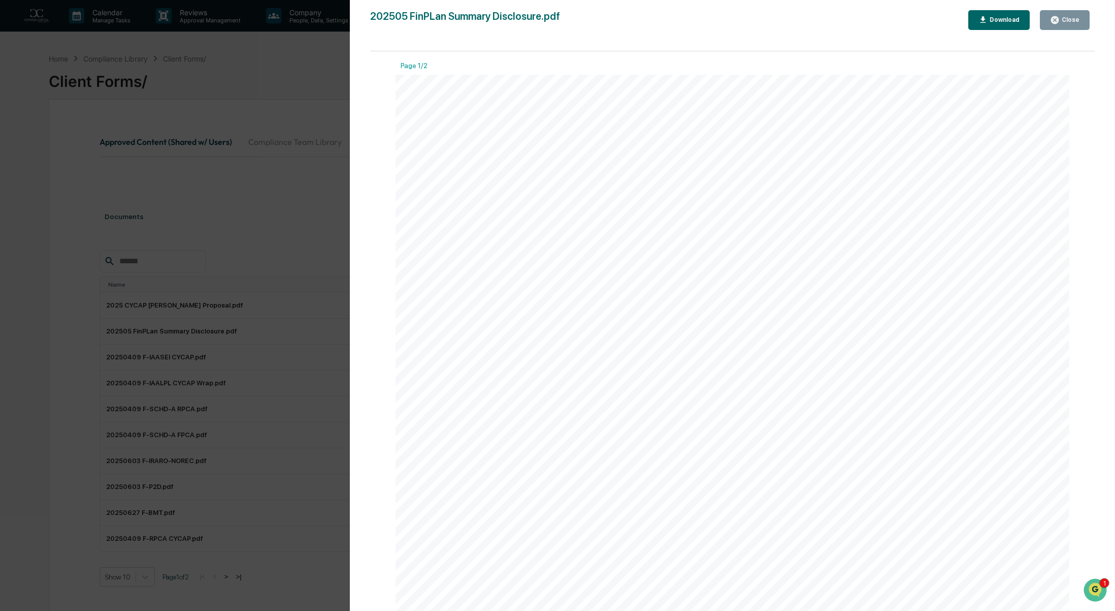
click at [1072, 16] on div "Close" at bounding box center [1064, 20] width 29 height 10
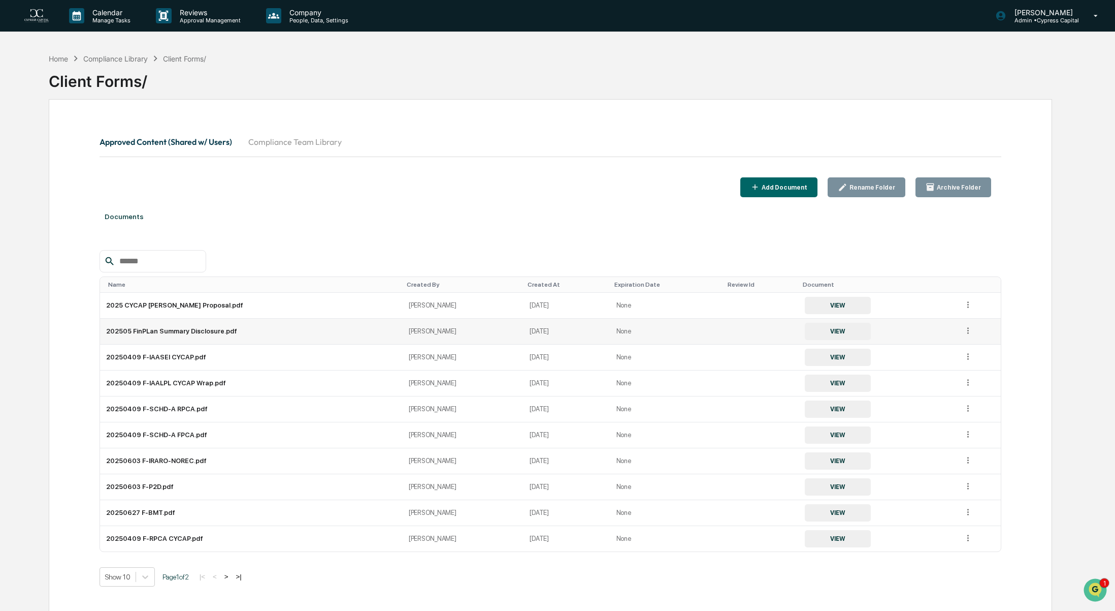
click at [964, 333] on icon at bounding box center [969, 331] width 10 height 10
click at [928, 380] on div "Archive" at bounding box center [945, 377] width 56 height 16
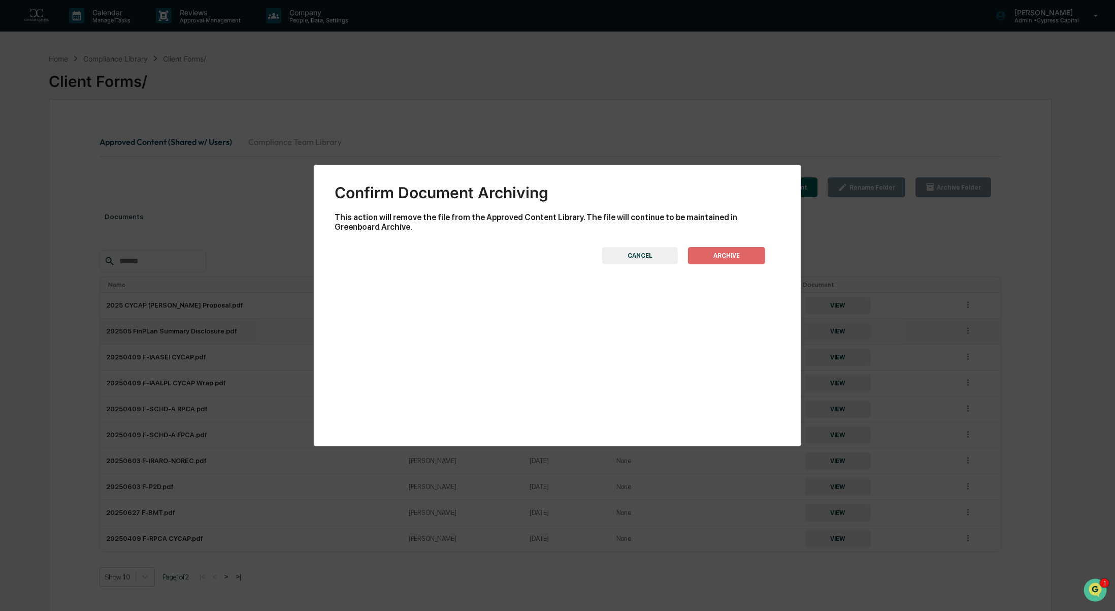
click at [728, 251] on button "ARCHIVE" at bounding box center [726, 255] width 77 height 17
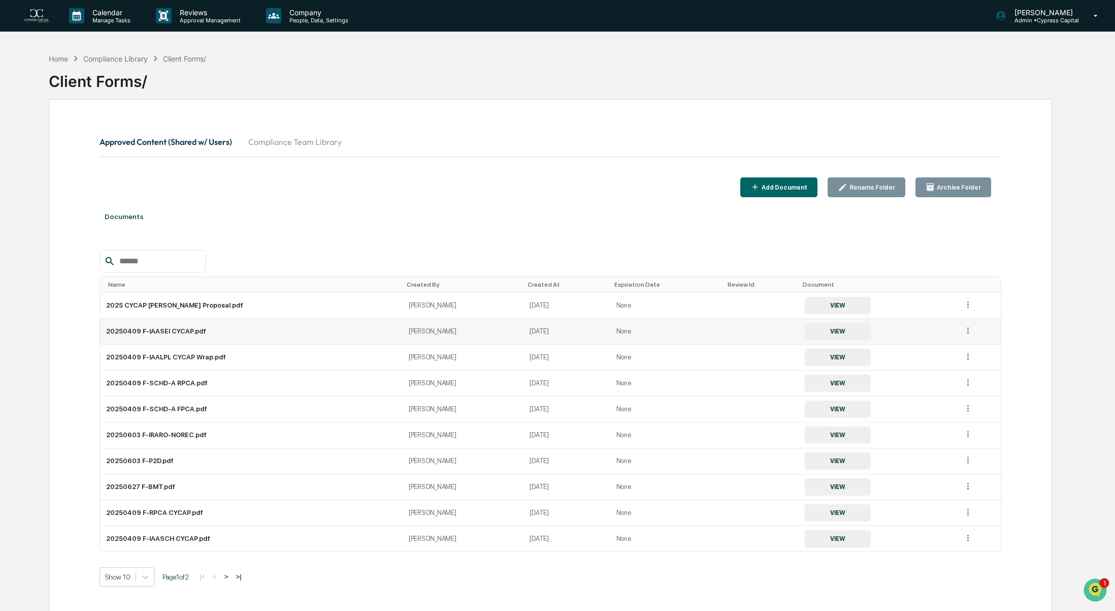
click at [794, 184] on div "Add Document" at bounding box center [784, 187] width 48 height 7
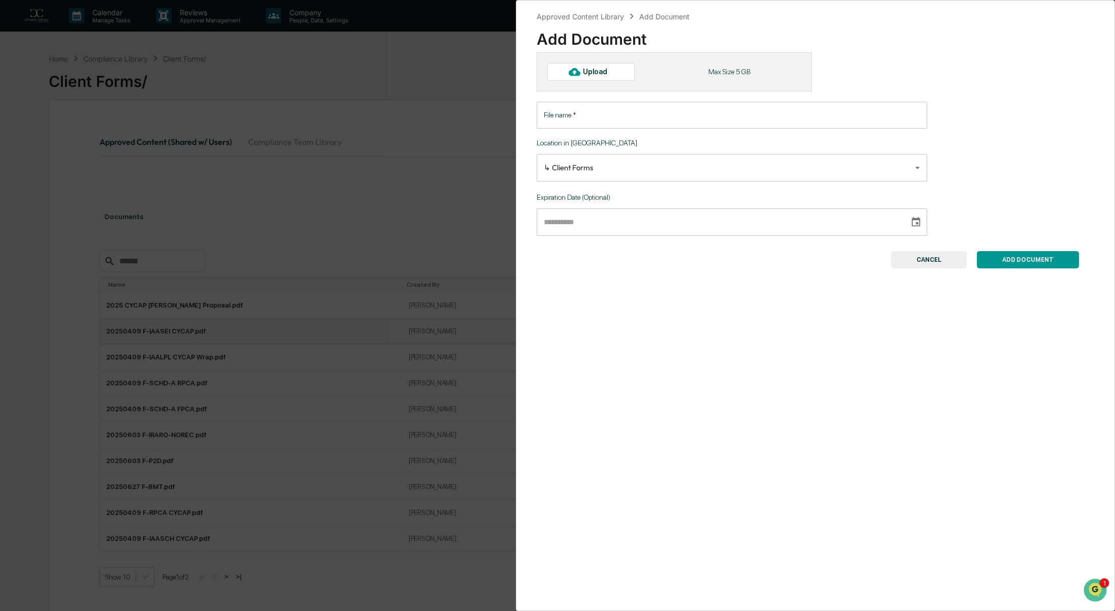
click at [589, 71] on div "Upload" at bounding box center [599, 72] width 33 height 8
type input "**********"
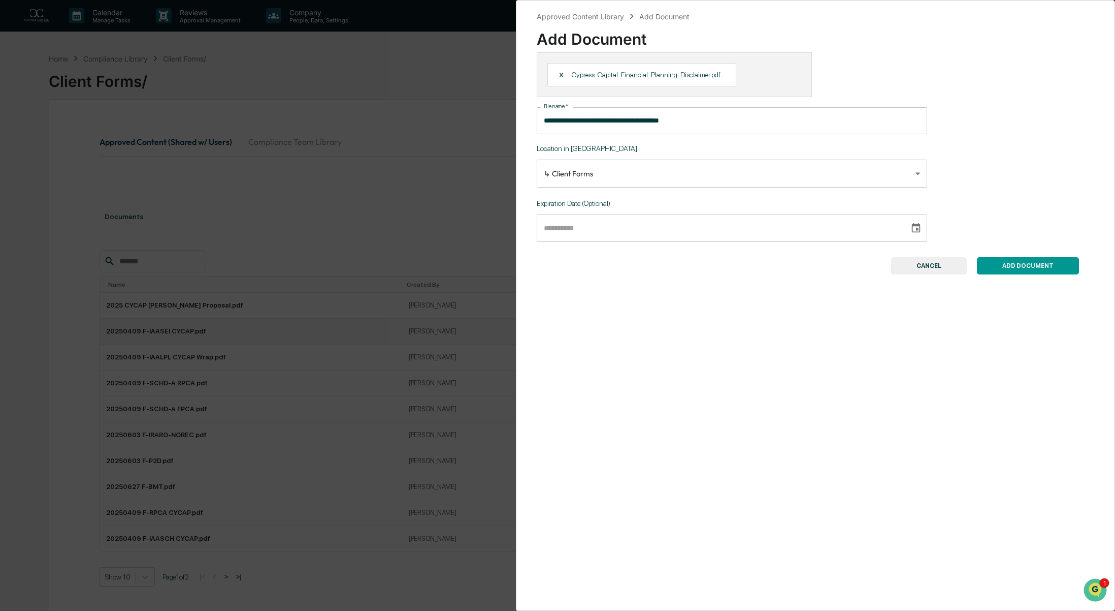
click at [1027, 264] on button "ADD DOCUMENT" at bounding box center [1028, 265] width 102 height 17
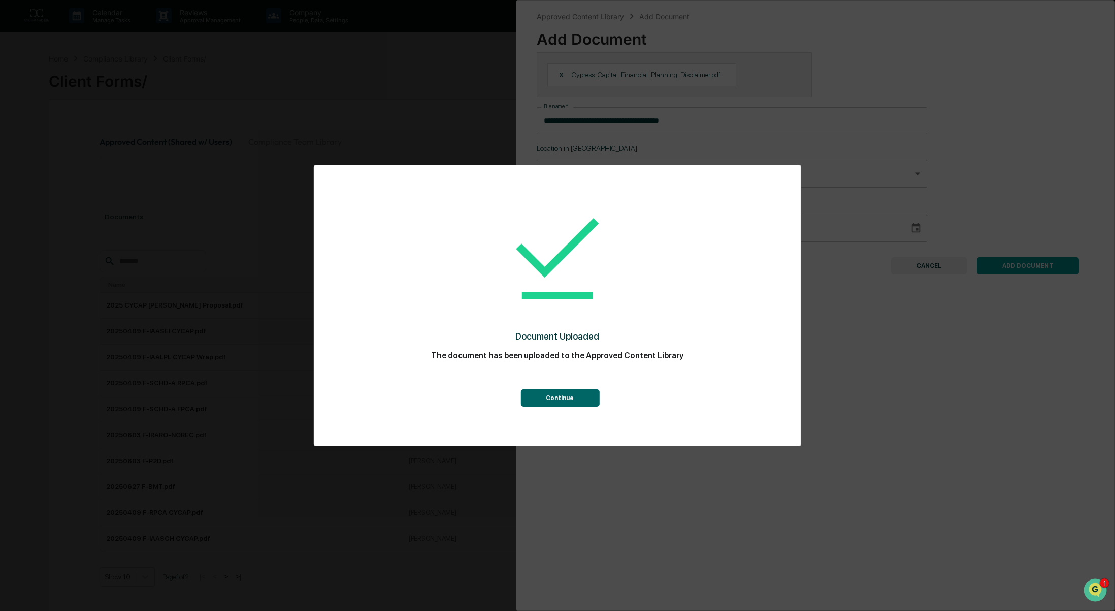
click at [569, 407] on div "Document Uploaded The document has been uploaded to the Approved Content Librar…" at bounding box center [558, 301] width 446 height 253
click at [562, 393] on button "Continue" at bounding box center [560, 397] width 79 height 17
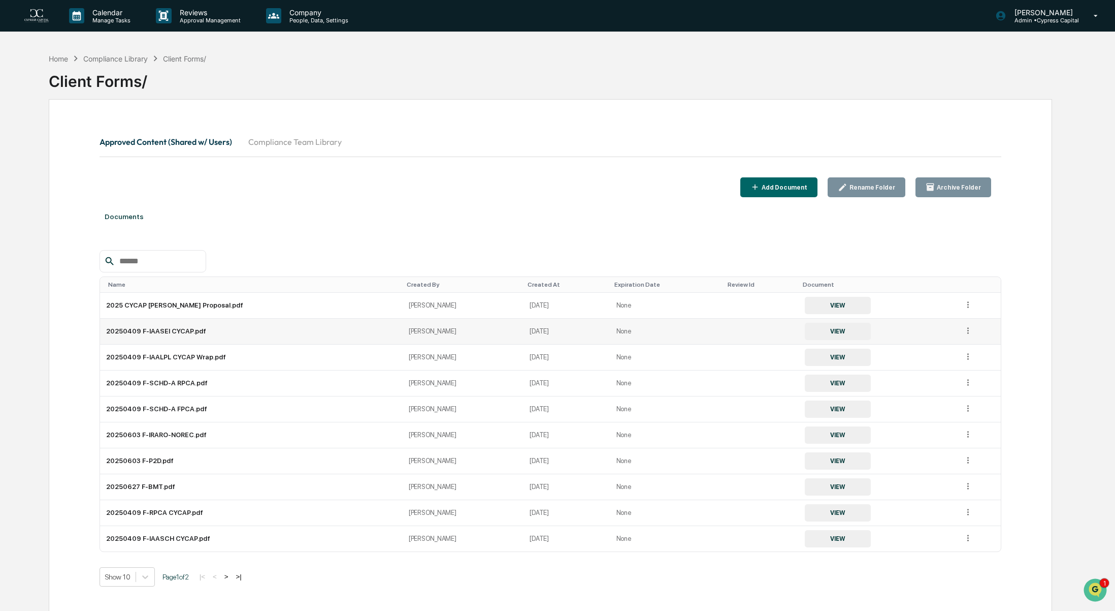
click at [481, 203] on div "Documents" at bounding box center [551, 216] width 903 height 28
click at [60, 60] on div "Home" at bounding box center [58, 58] width 19 height 9
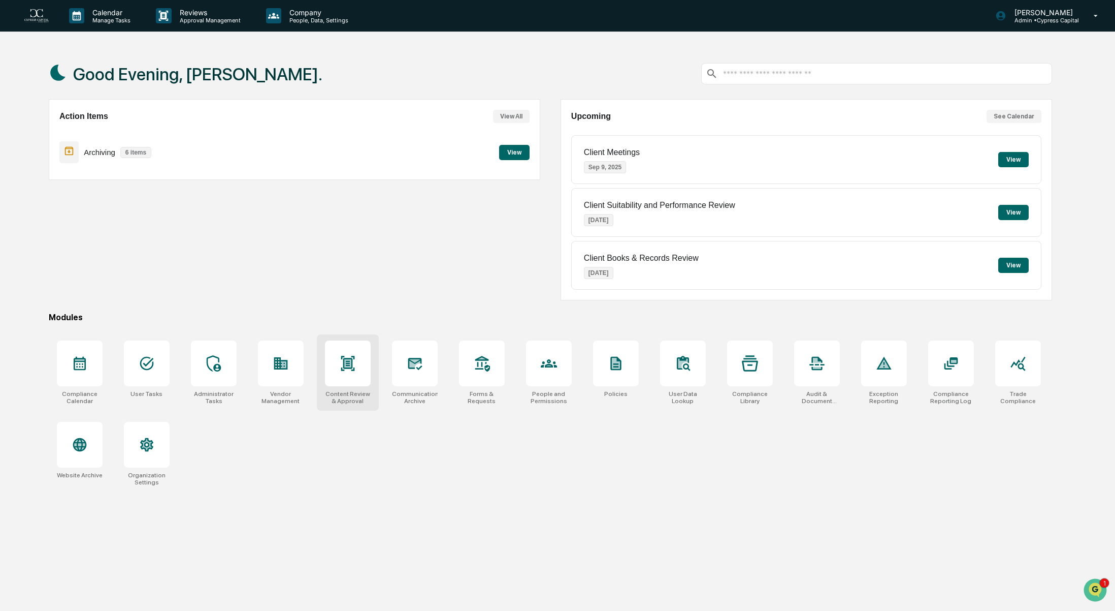
click at [352, 373] on div at bounding box center [348, 363] width 46 height 46
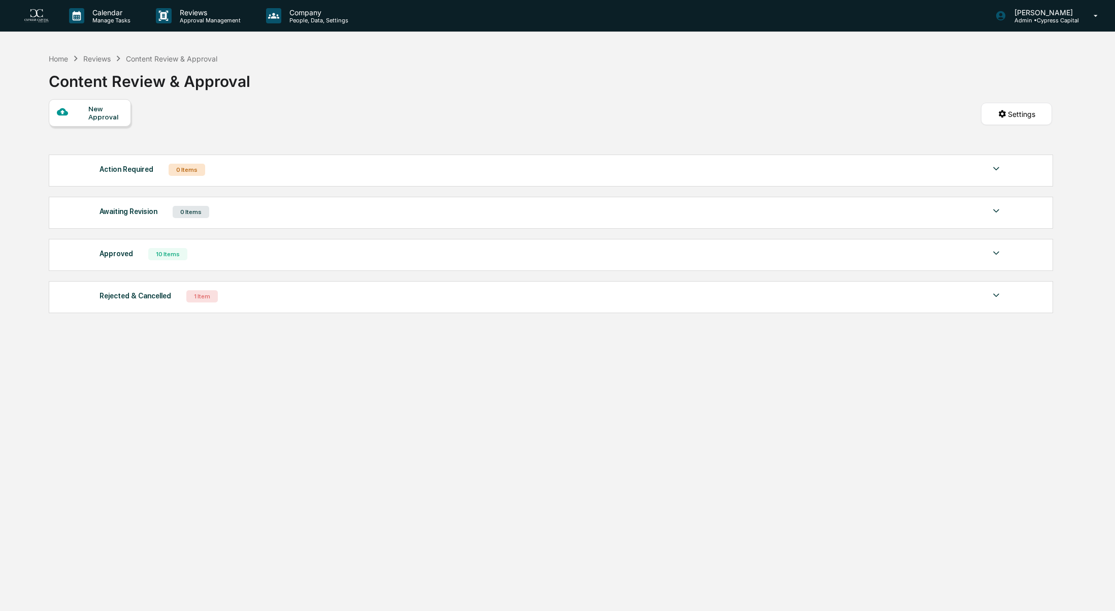
click at [98, 116] on div "New Approval" at bounding box center [105, 113] width 34 height 16
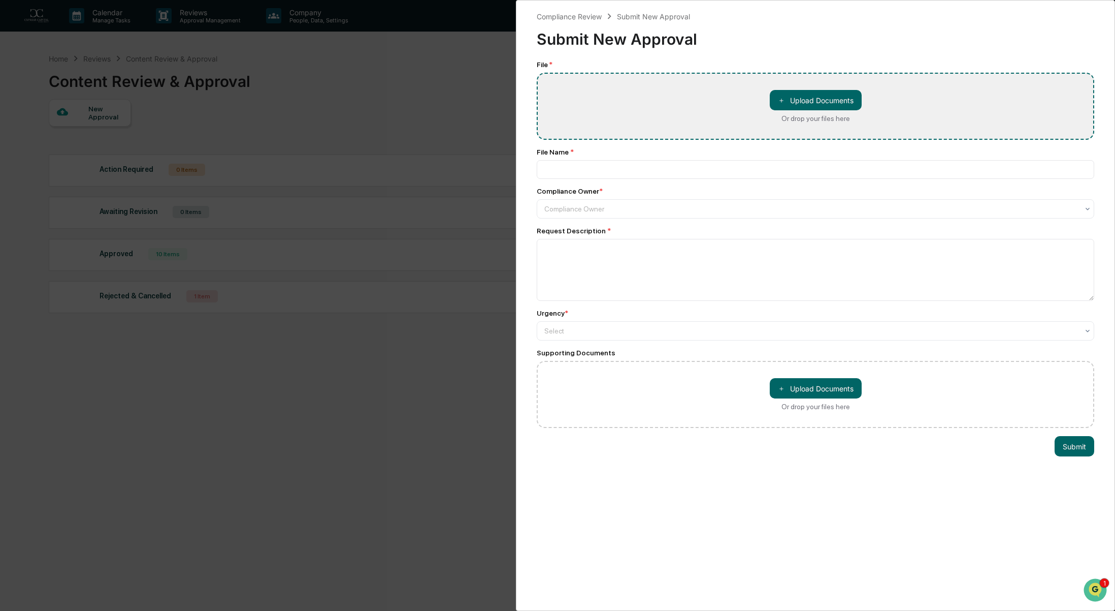
type input "**********"
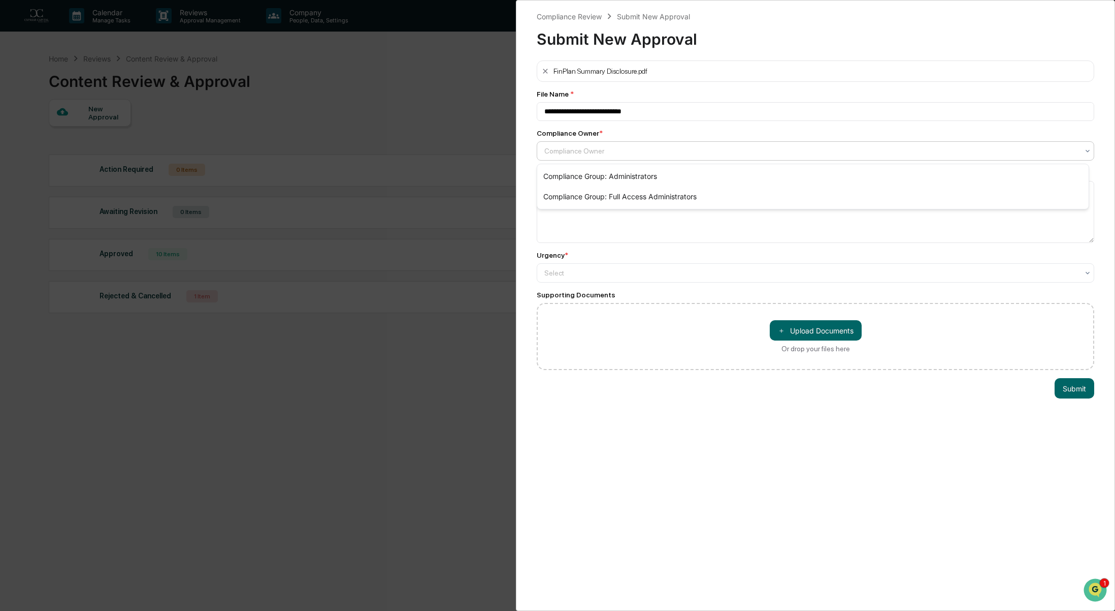
click at [591, 154] on div at bounding box center [812, 151] width 534 height 10
click at [592, 178] on div "Compliance Group: Administrators" at bounding box center [813, 176] width 552 height 20
click at [594, 201] on textarea at bounding box center [816, 212] width 558 height 62
click at [569, 156] on div at bounding box center [812, 151] width 534 height 10
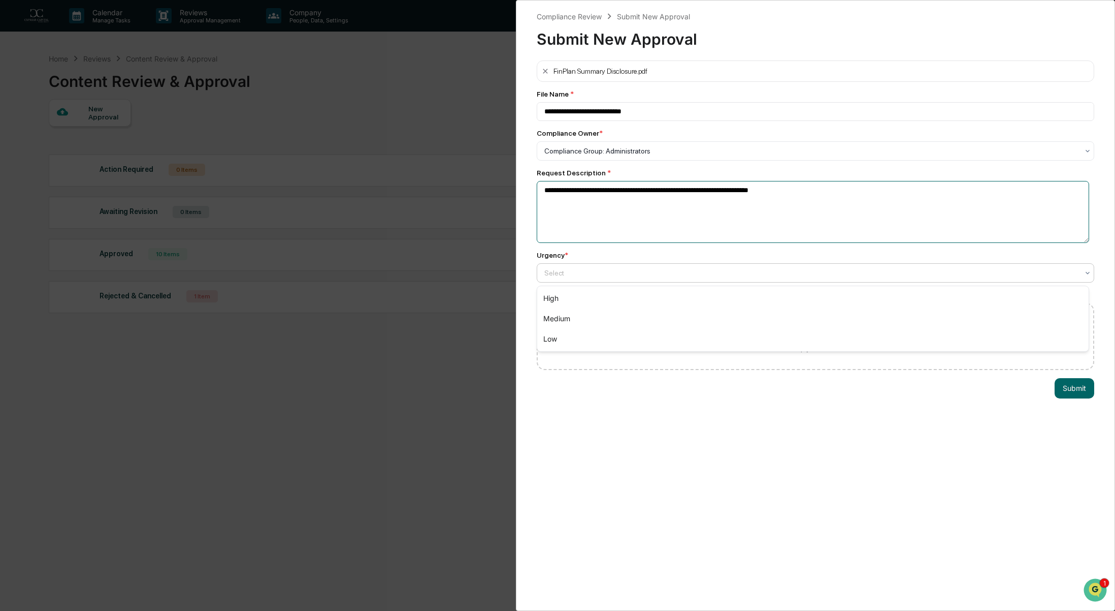
click at [590, 240] on textarea "**********" at bounding box center [813, 211] width 553 height 61
click at [803, 194] on textarea "**********" at bounding box center [813, 211] width 553 height 61
click at [662, 215] on textarea "**********" at bounding box center [813, 211] width 553 height 61
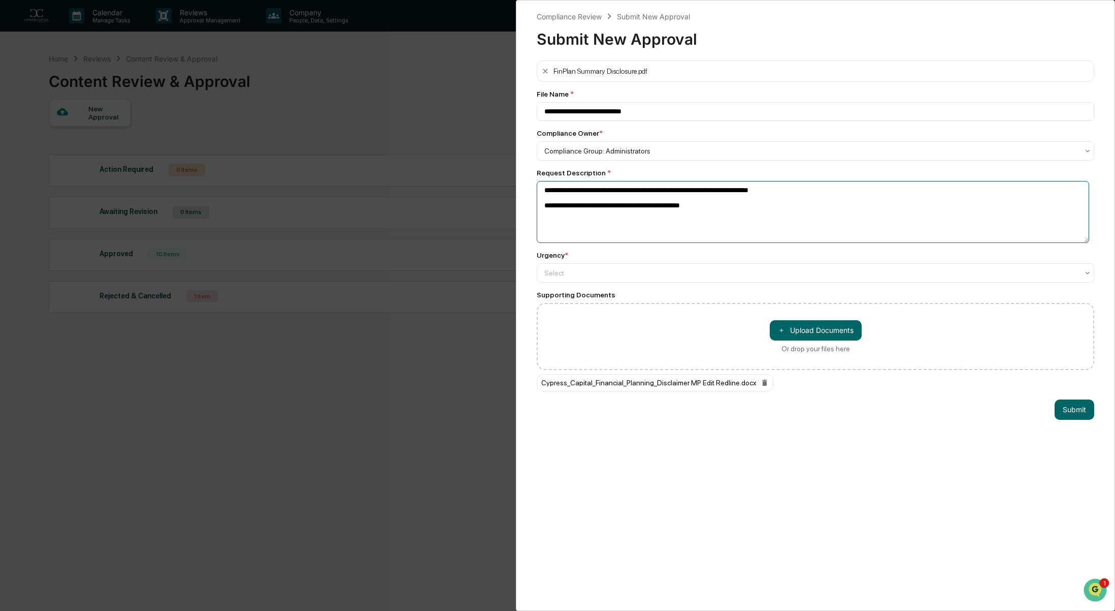
click at [788, 220] on textarea "**********" at bounding box center [813, 211] width 553 height 61
paste textarea "**********"
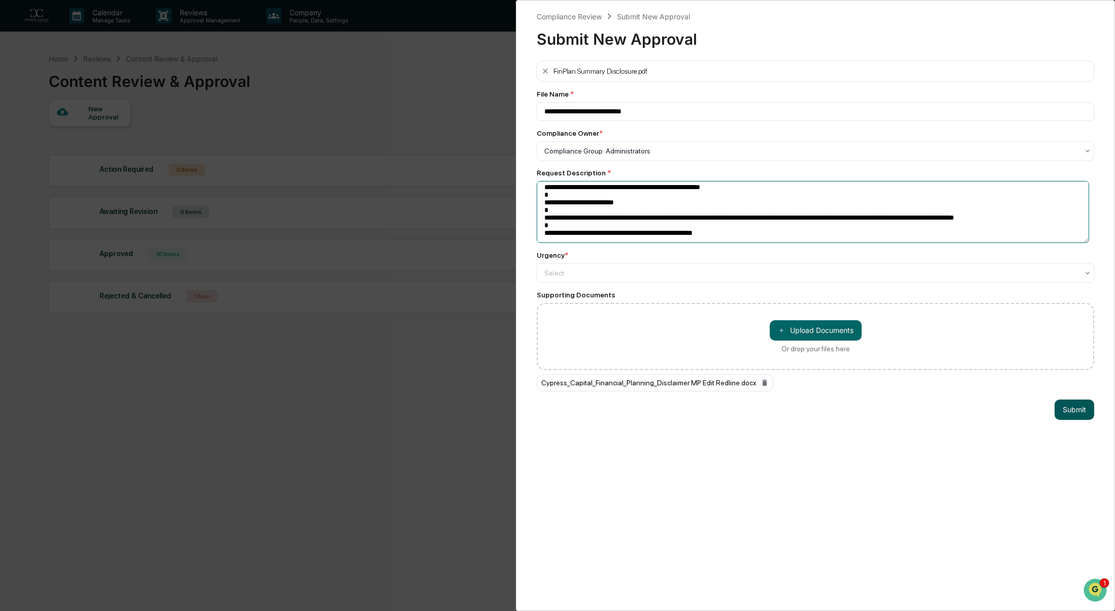
type textarea "**********"
click at [1062, 407] on button "Submit" at bounding box center [1075, 409] width 40 height 20
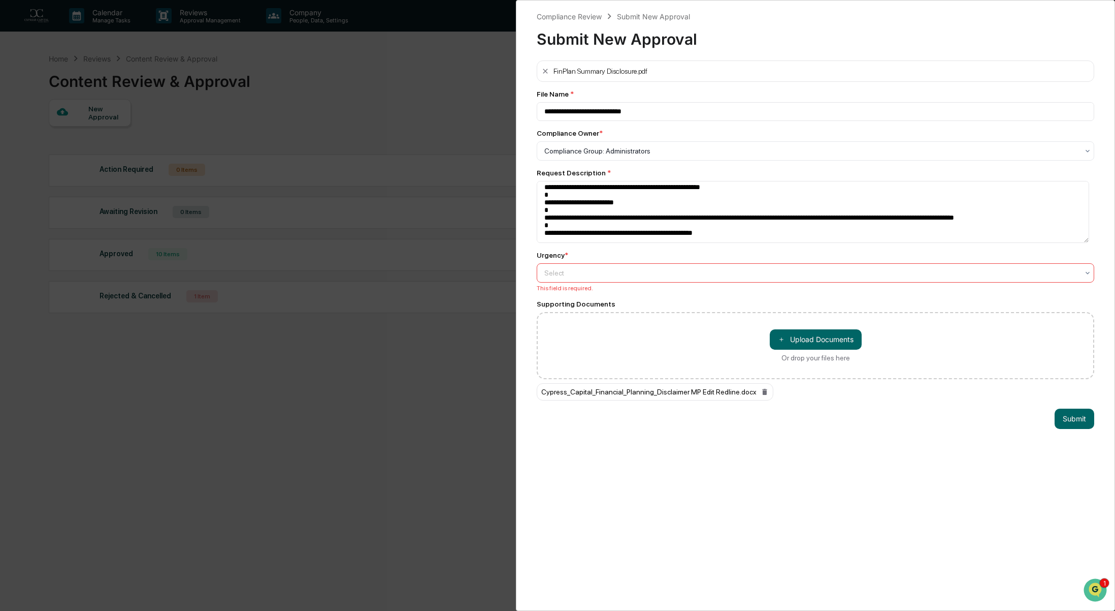
click at [661, 264] on div "Select" at bounding box center [816, 272] width 558 height 19
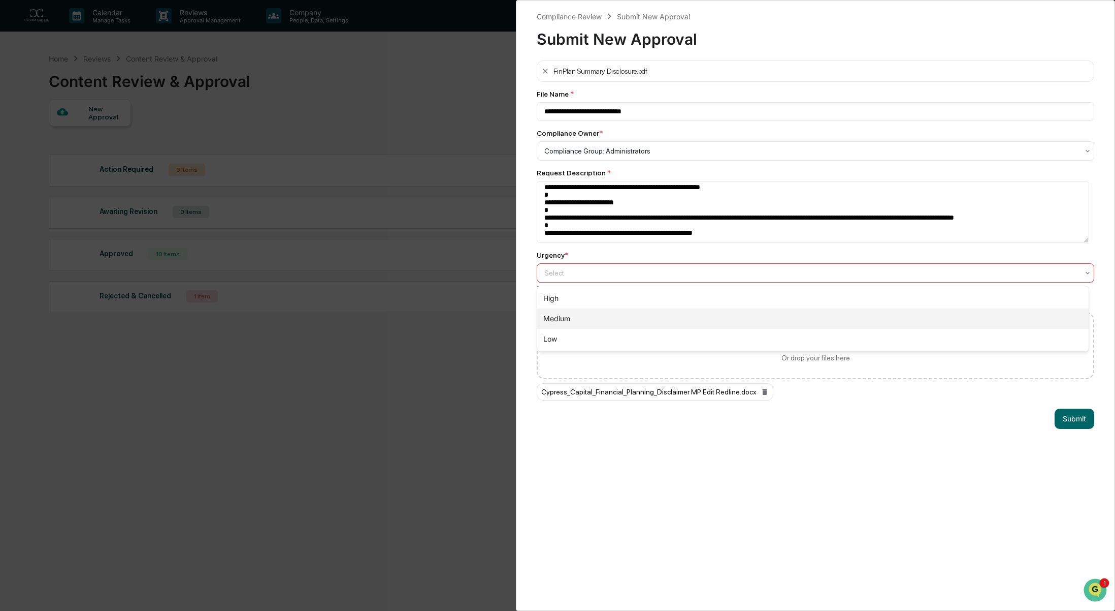
click at [628, 316] on div "Medium" at bounding box center [813, 318] width 552 height 20
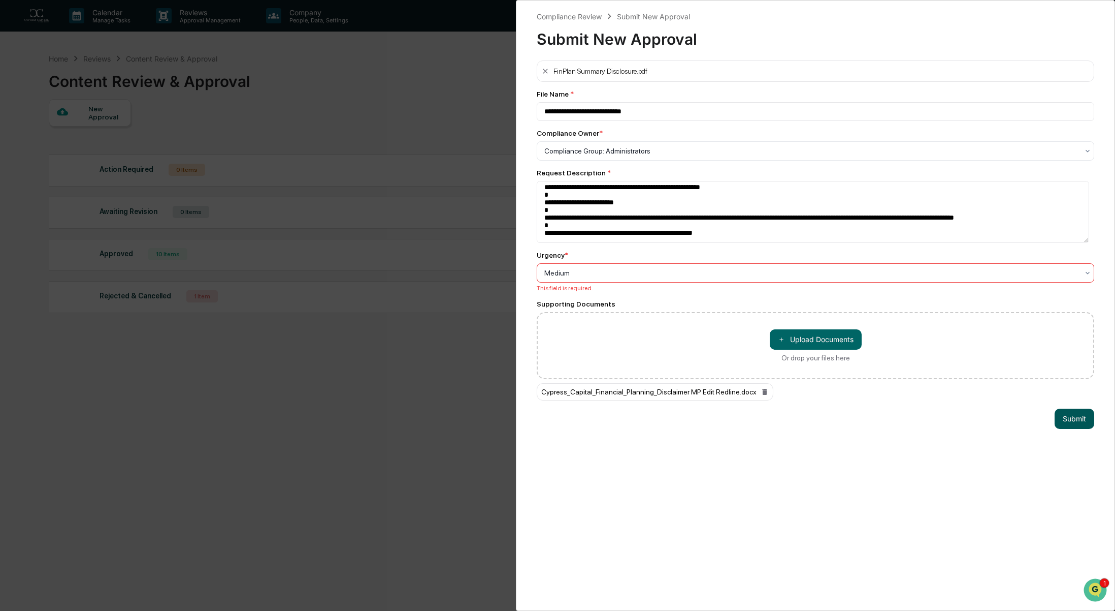
click at [1072, 420] on button "Submit" at bounding box center [1075, 418] width 40 height 20
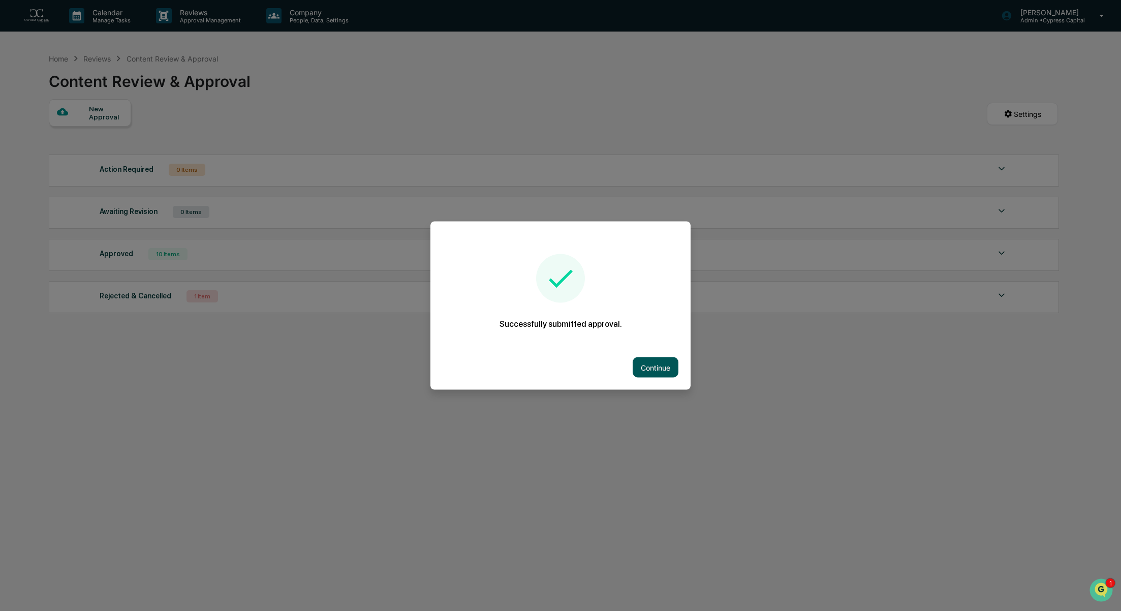
click at [647, 361] on button "Continue" at bounding box center [655, 367] width 46 height 20
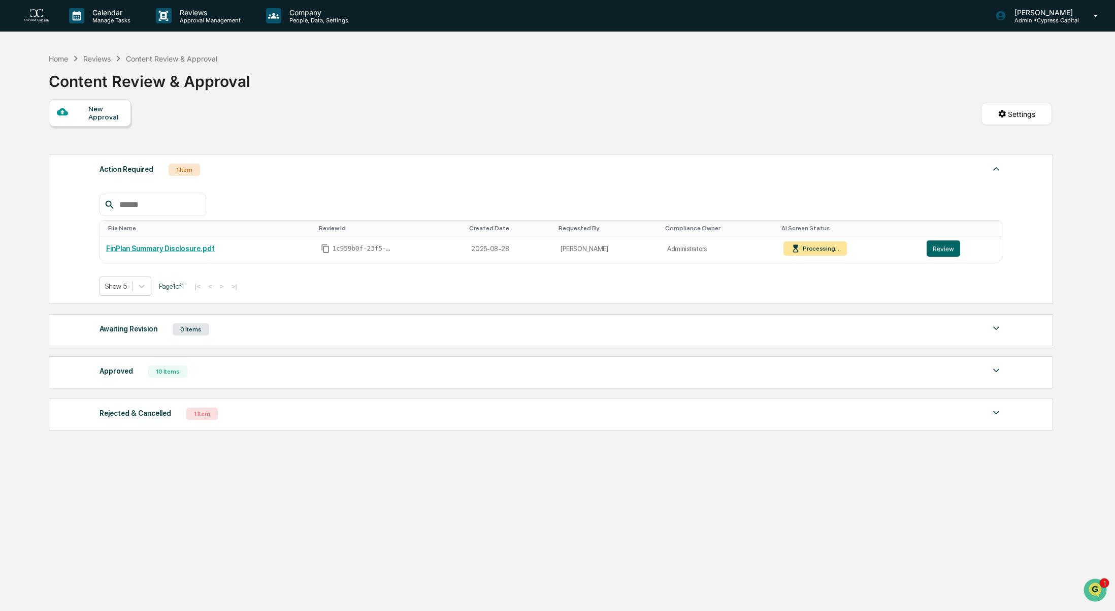
click at [647, 277] on div "Show 5 Page 1 of 1 |< < > >|" at bounding box center [552, 285] width 904 height 19
